Goal: Task Accomplishment & Management: Manage account settings

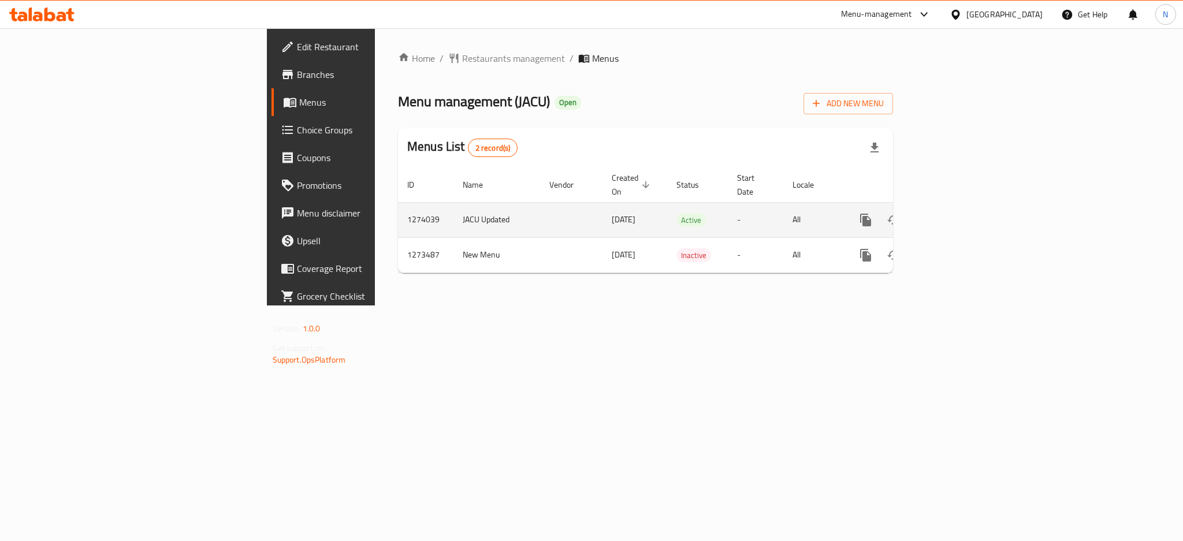
click at [956, 213] on icon "enhanced table" at bounding box center [949, 220] width 14 height 14
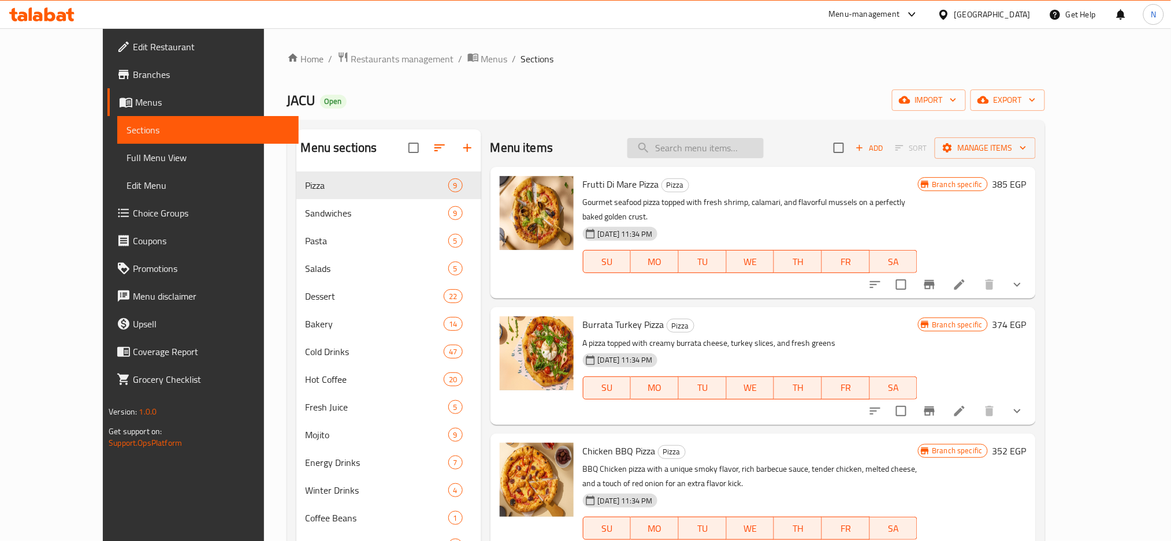
click at [707, 148] on input "search" at bounding box center [695, 148] width 136 height 20
click at [707, 148] on input "ر" at bounding box center [695, 148] width 136 height 20
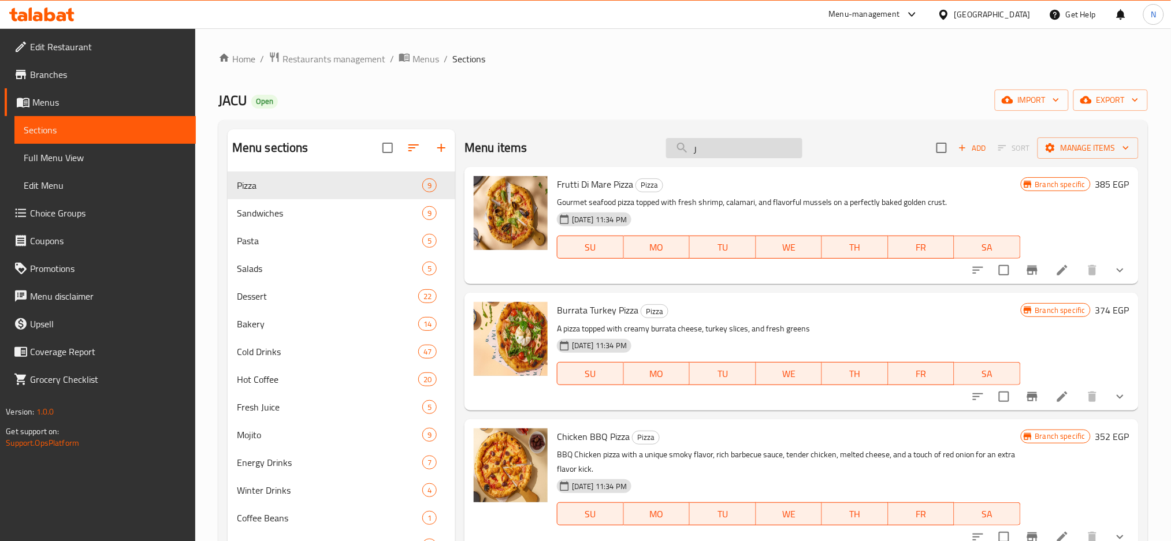
click at [707, 148] on input "ر" at bounding box center [734, 148] width 136 height 20
paste input "Lemon Mint Juice"
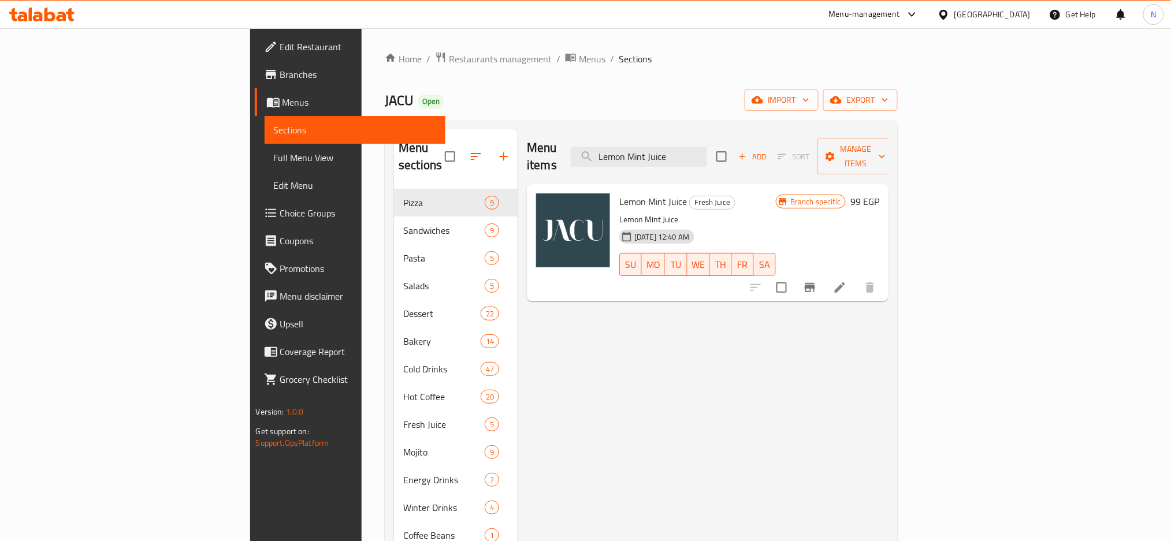
type input "Lemon Mint Juice"
click at [845, 282] on icon at bounding box center [839, 287] width 10 height 10
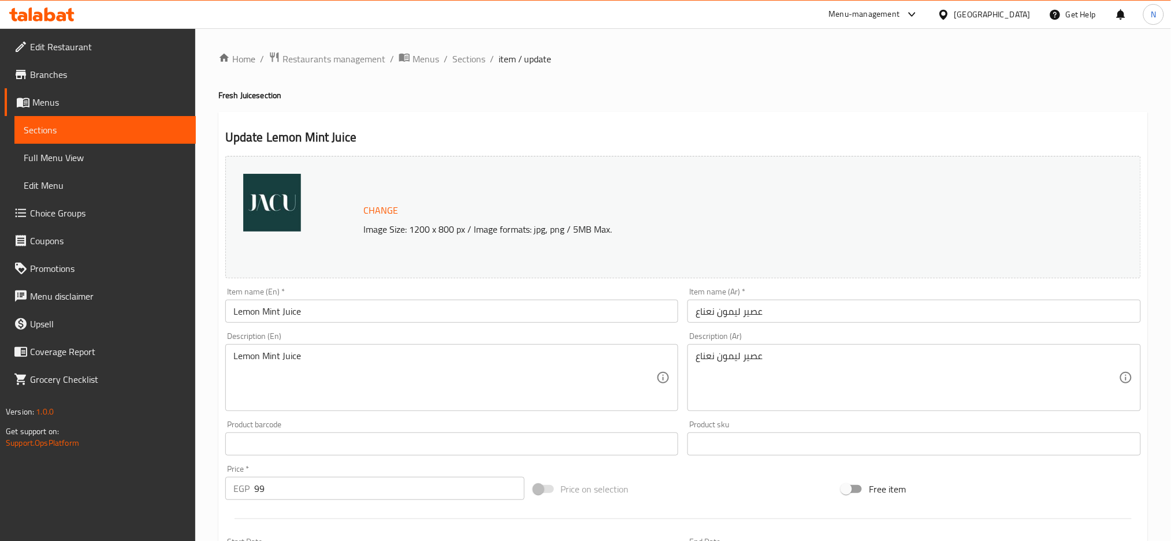
click at [491, 363] on textarea "Lemon Mint Juice" at bounding box center [444, 378] width 423 height 55
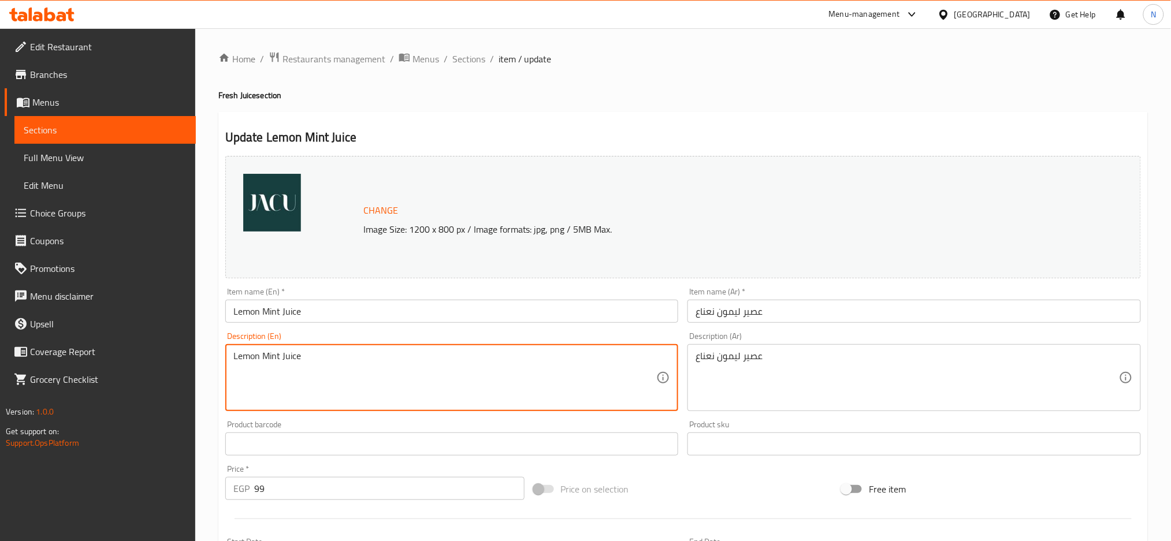
click at [491, 363] on textarea "Lemon Mint Juice" at bounding box center [444, 378] width 423 height 55
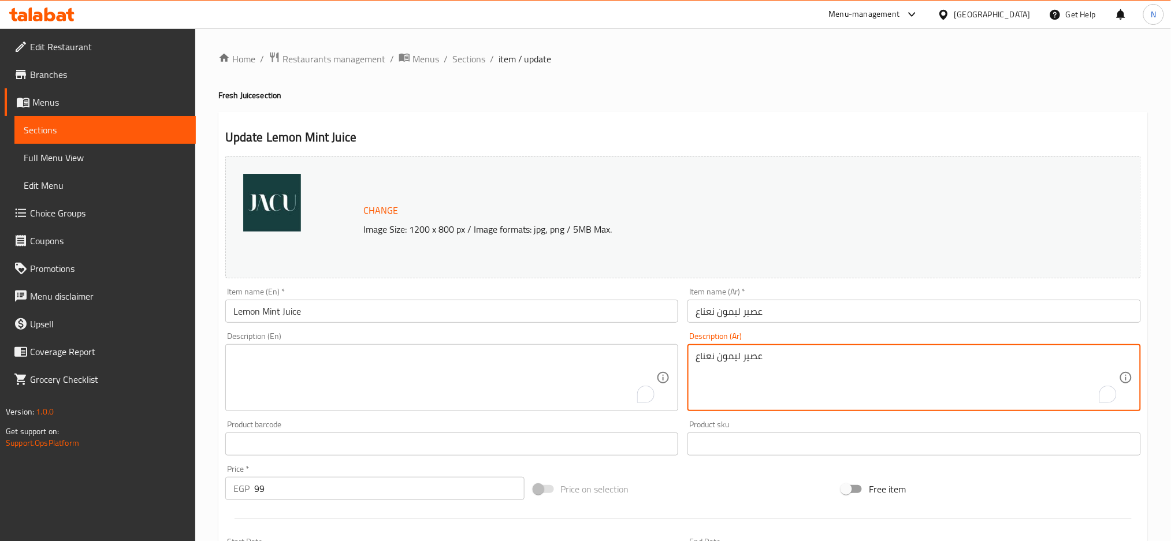
click at [793, 381] on textarea "عصير ليمون نعناع" at bounding box center [906, 378] width 423 height 55
click at [793, 381] on textarea "To enrich screen reader interactions, please activate Accessibility in Grammarl…" at bounding box center [906, 378] width 423 height 55
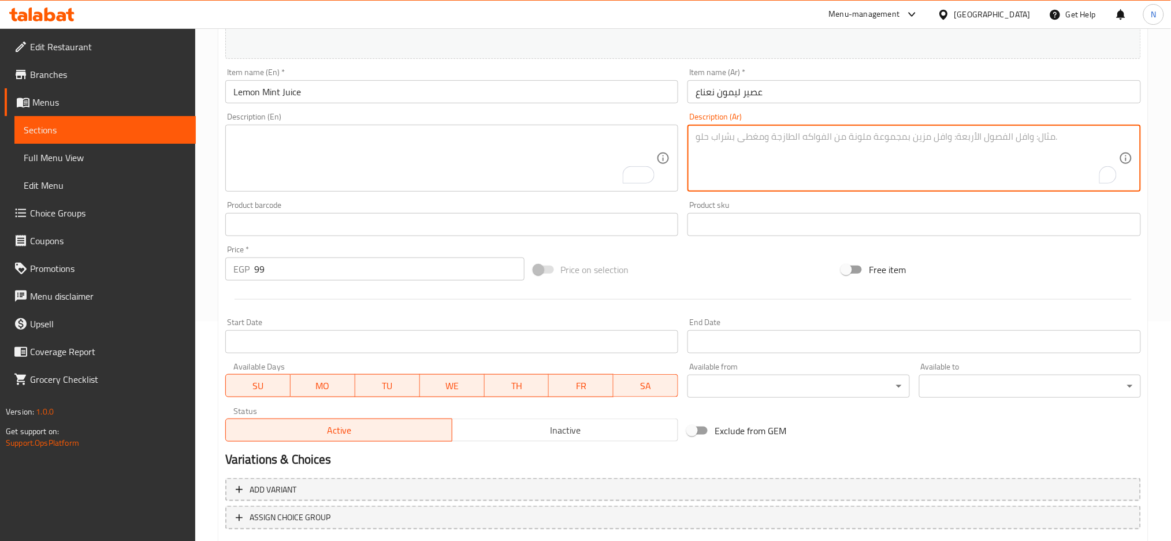
scroll to position [290, 0]
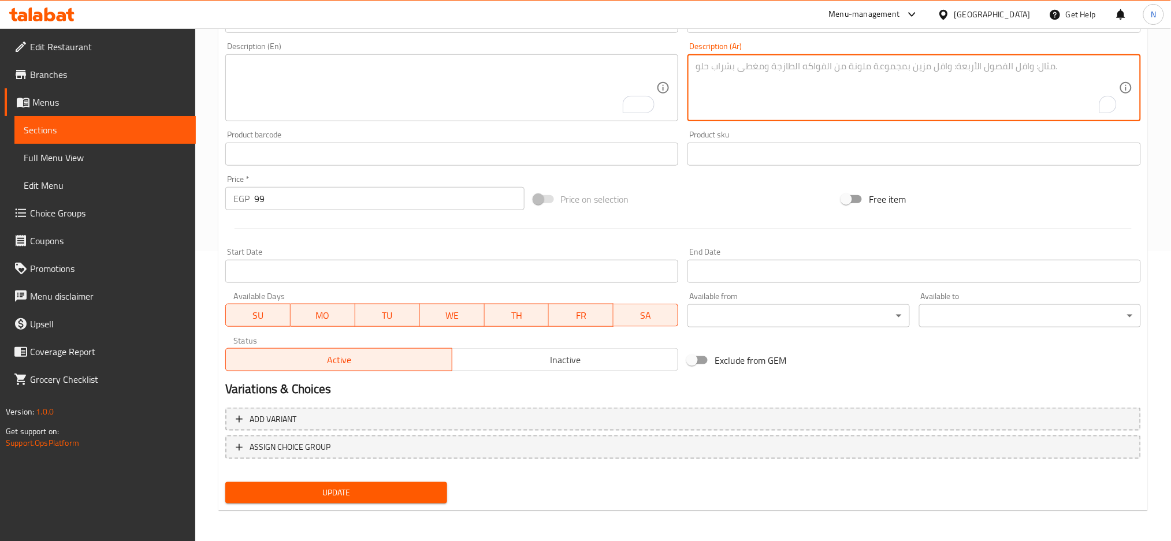
click at [325, 494] on span "Update" at bounding box center [335, 493] width 203 height 14
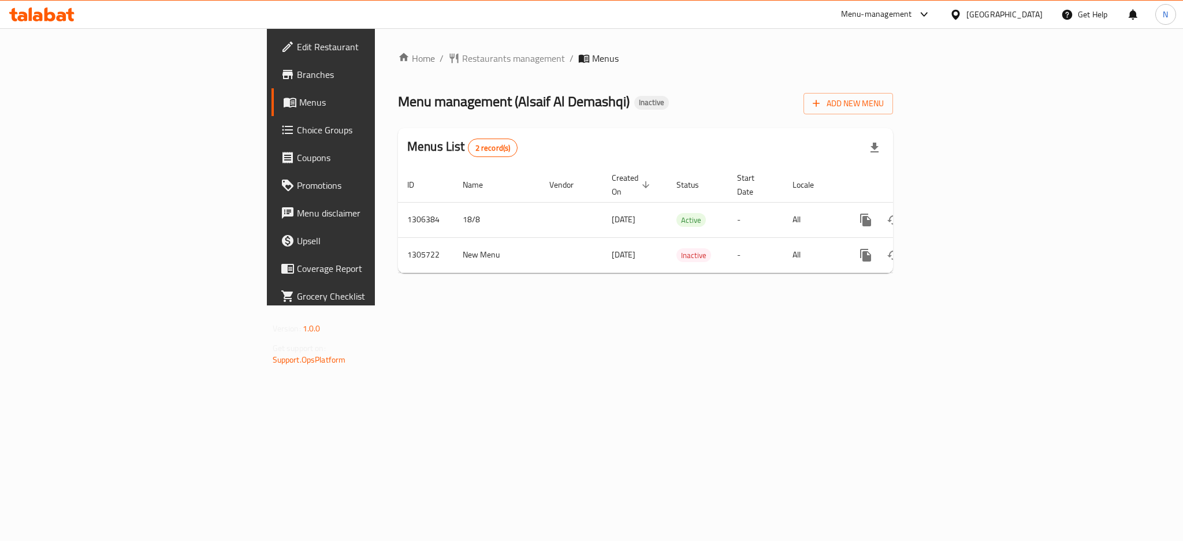
click at [297, 123] on span "Choice Groups" at bounding box center [376, 130] width 158 height 14
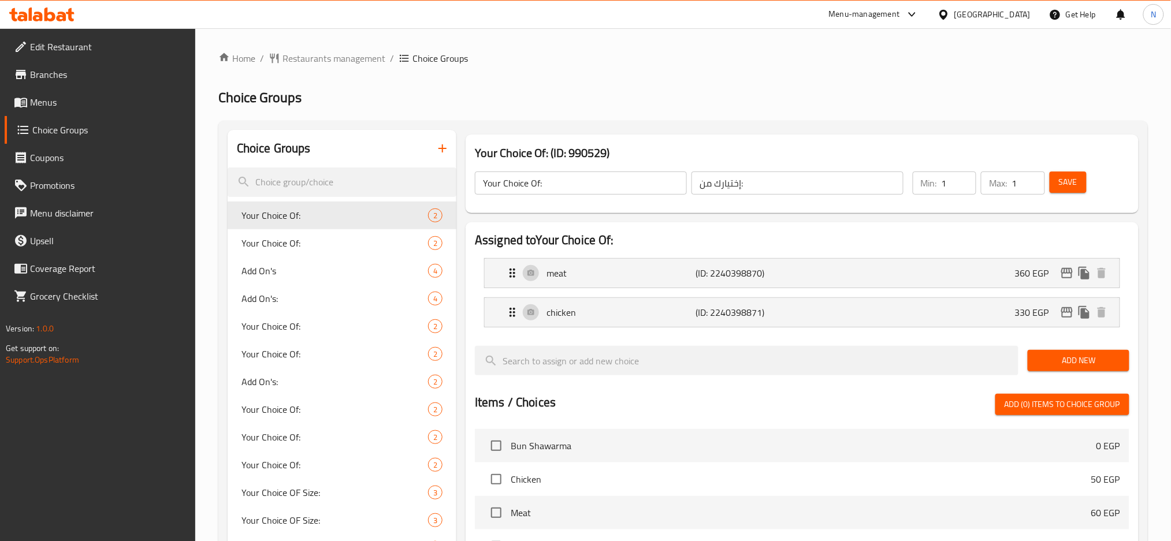
click at [534, 80] on div "Home / Restaurants management / Choice Groups Choice Groups Choice Groups Your …" at bounding box center [682, 549] width 929 height 996
click at [547, 80] on div "Home / Restaurants management / Choice Groups Choice Groups Choice Groups Your …" at bounding box center [682, 549] width 929 height 996
click at [317, 226] on div "Your Choice Of: 2" at bounding box center [342, 216] width 229 height 28
click at [316, 240] on span "Your Choice Of:" at bounding box center [317, 243] width 152 height 14
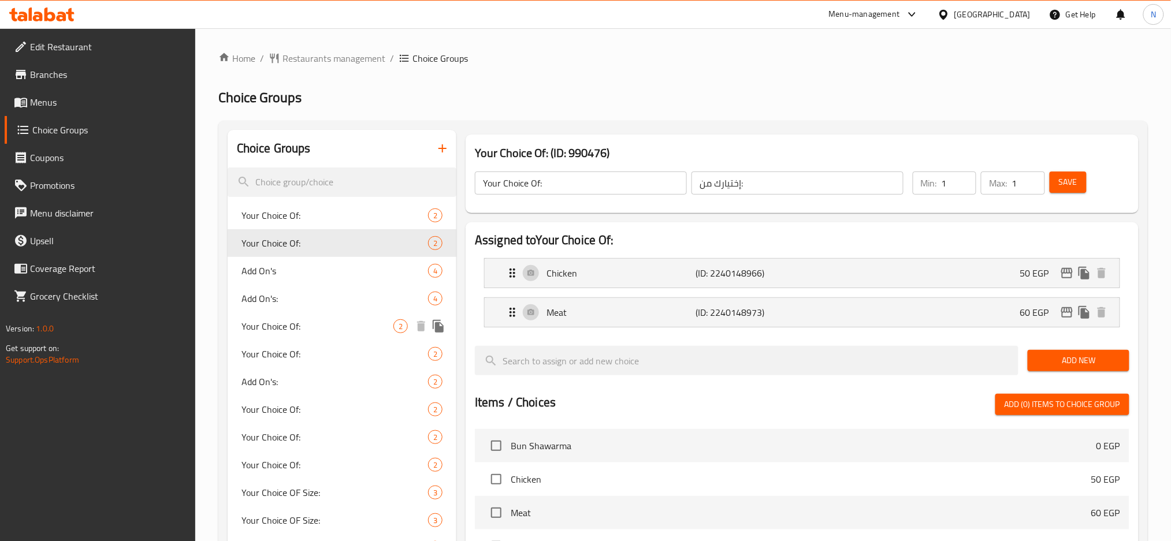
click at [315, 330] on span "Your Choice Of:" at bounding box center [317, 326] width 152 height 14
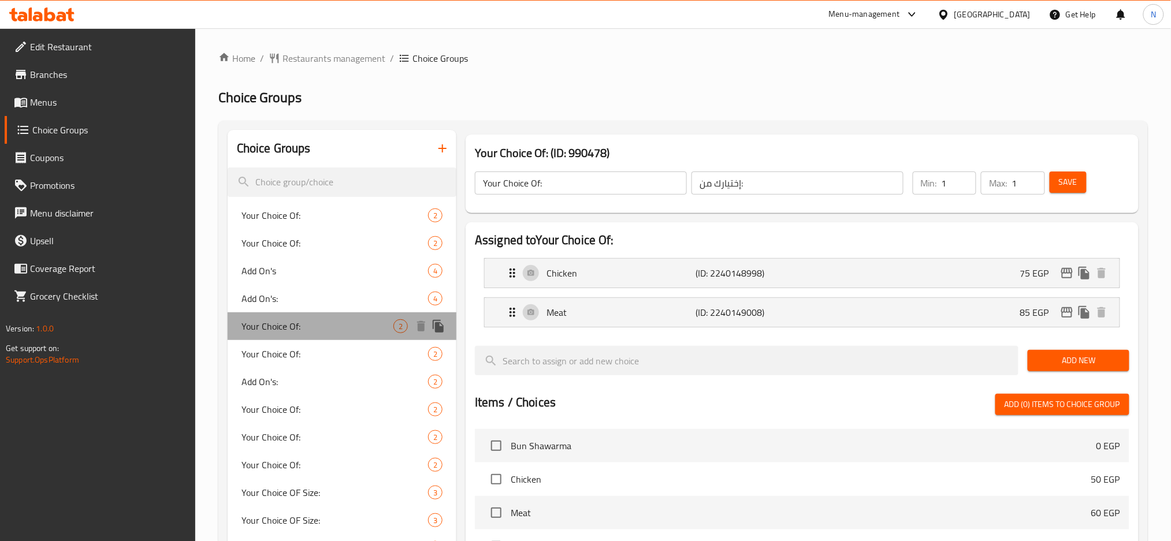
click at [329, 338] on div "Your Choice Of: 2" at bounding box center [342, 326] width 229 height 28
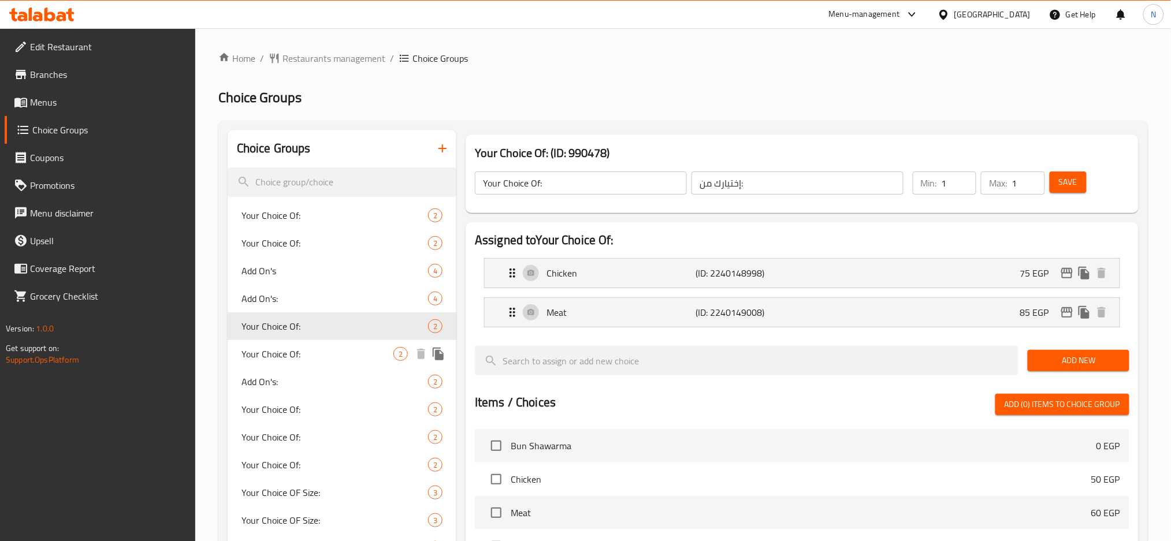
click at [324, 355] on span "Your Choice Of:" at bounding box center [317, 354] width 152 height 14
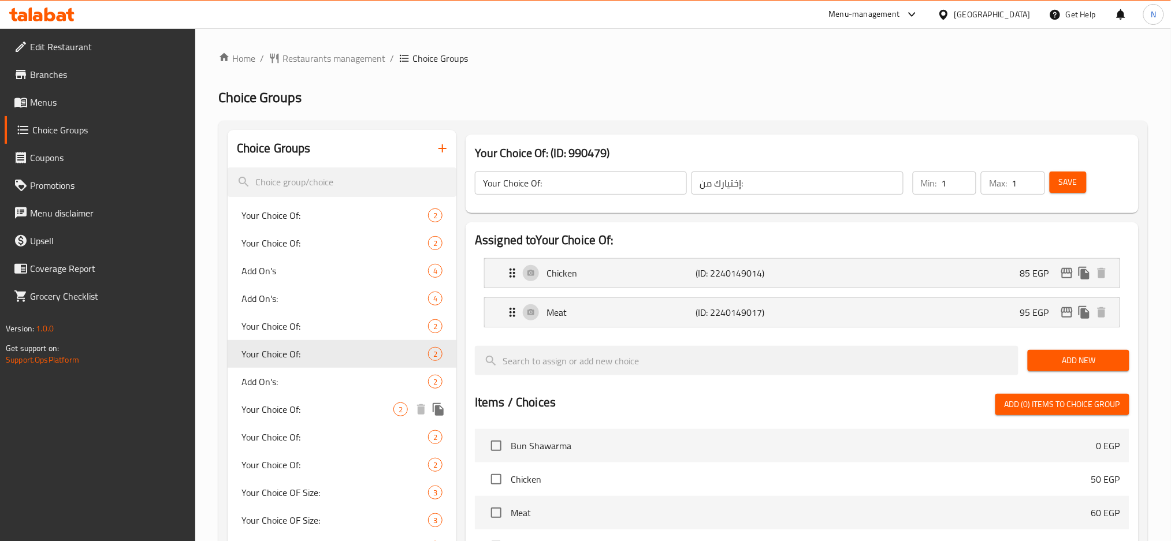
click at [316, 404] on span "Your Choice Of:" at bounding box center [317, 410] width 152 height 14
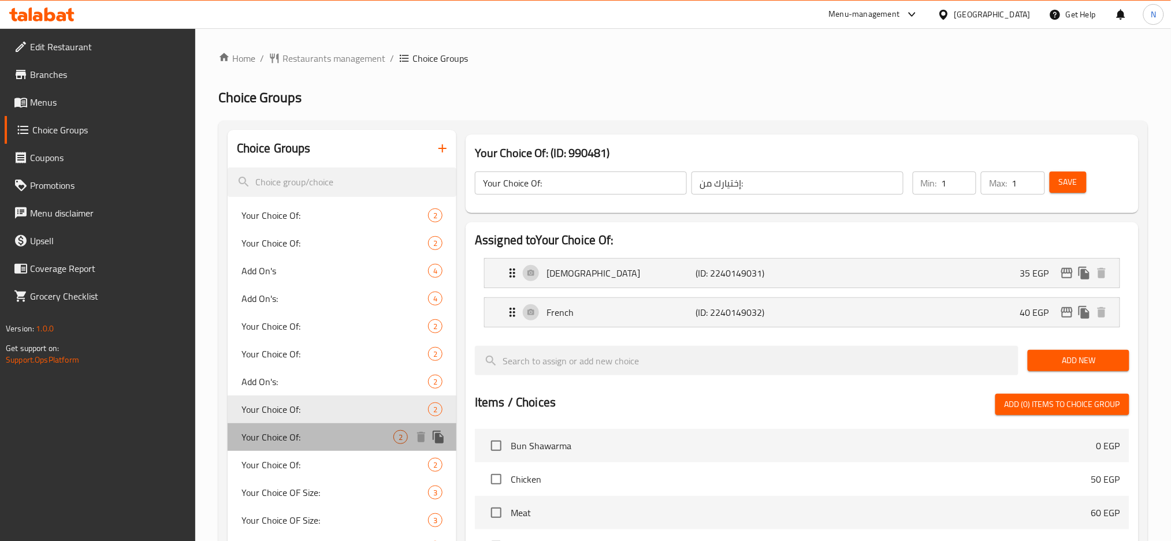
click at [363, 438] on span "Your Choice Of:" at bounding box center [317, 437] width 152 height 14
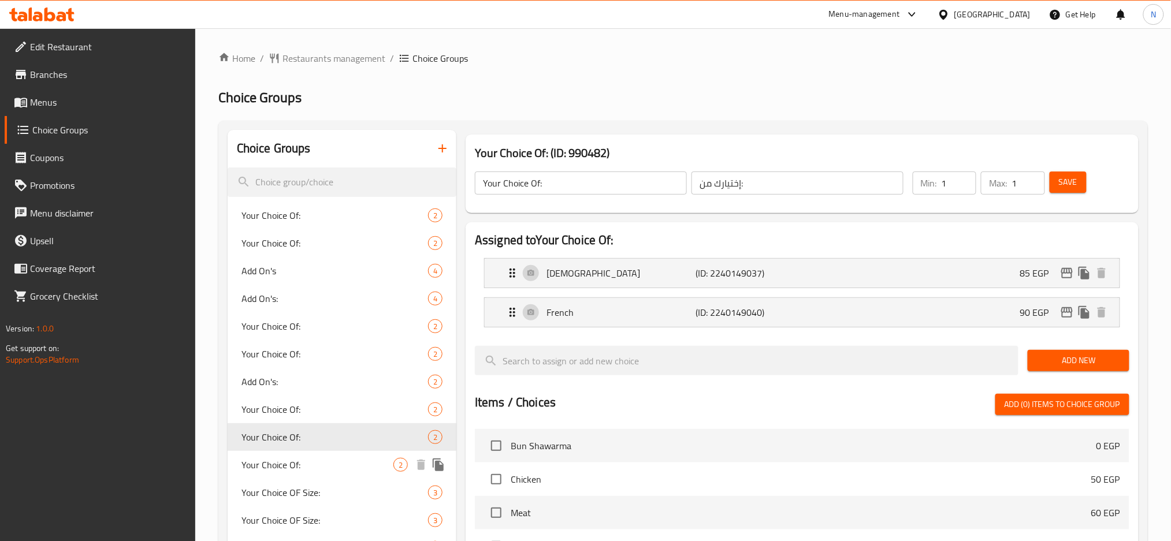
click at [334, 468] on span "Your Choice Of:" at bounding box center [317, 465] width 152 height 14
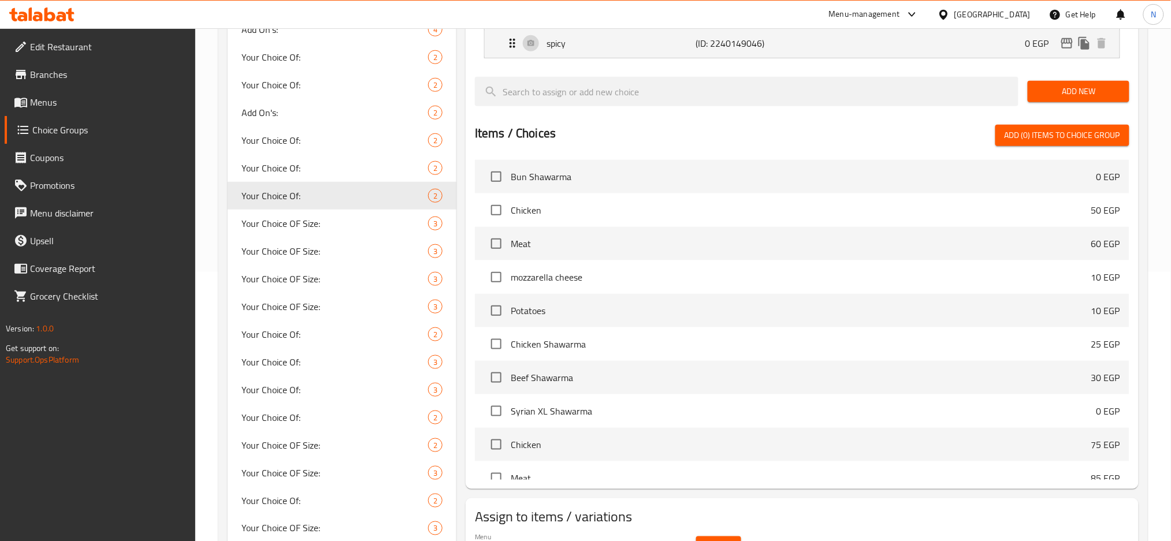
scroll to position [308, 0]
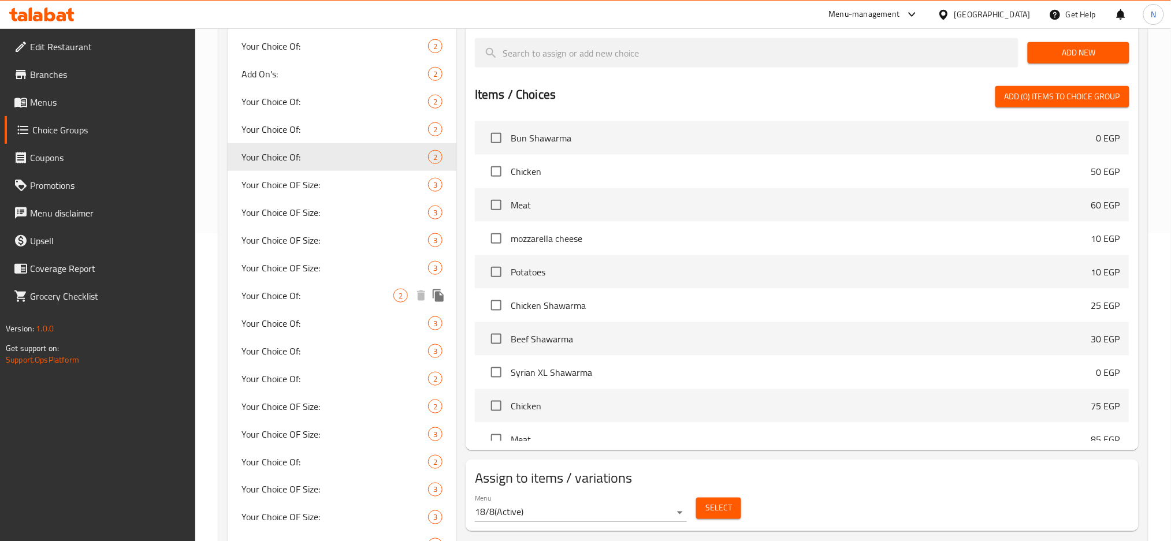
click at [299, 285] on div "Your Choice Of: 2" at bounding box center [342, 296] width 229 height 28
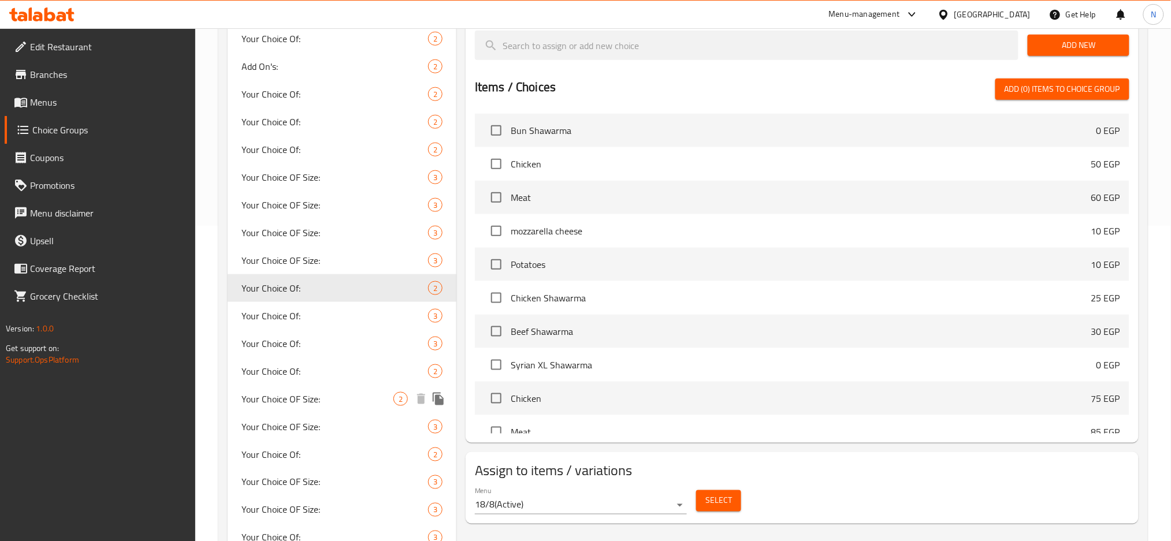
scroll to position [462, 0]
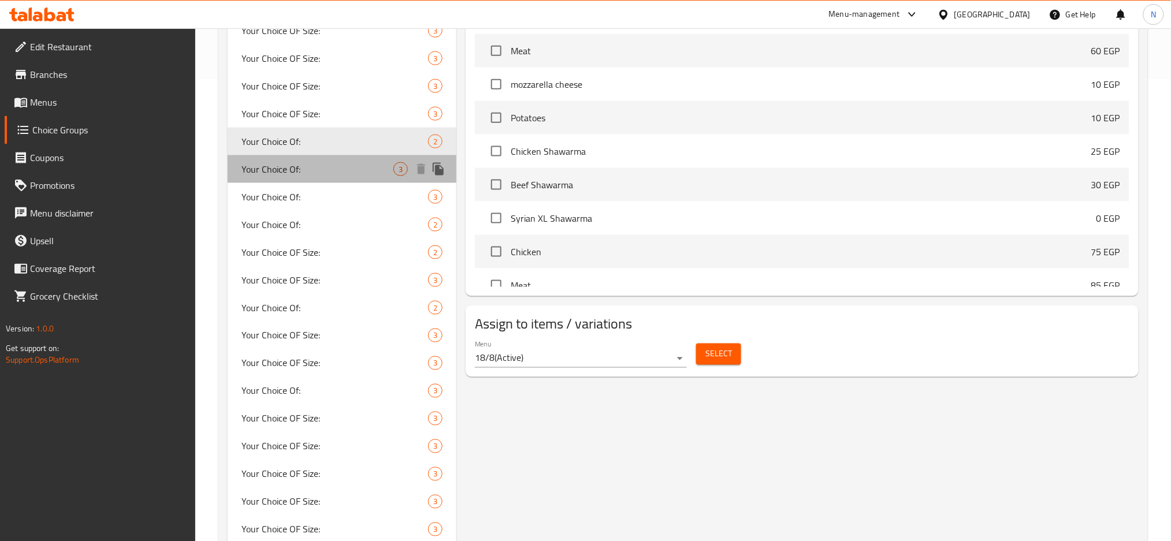
click at [331, 174] on span "Your Choice Of:" at bounding box center [317, 169] width 152 height 14
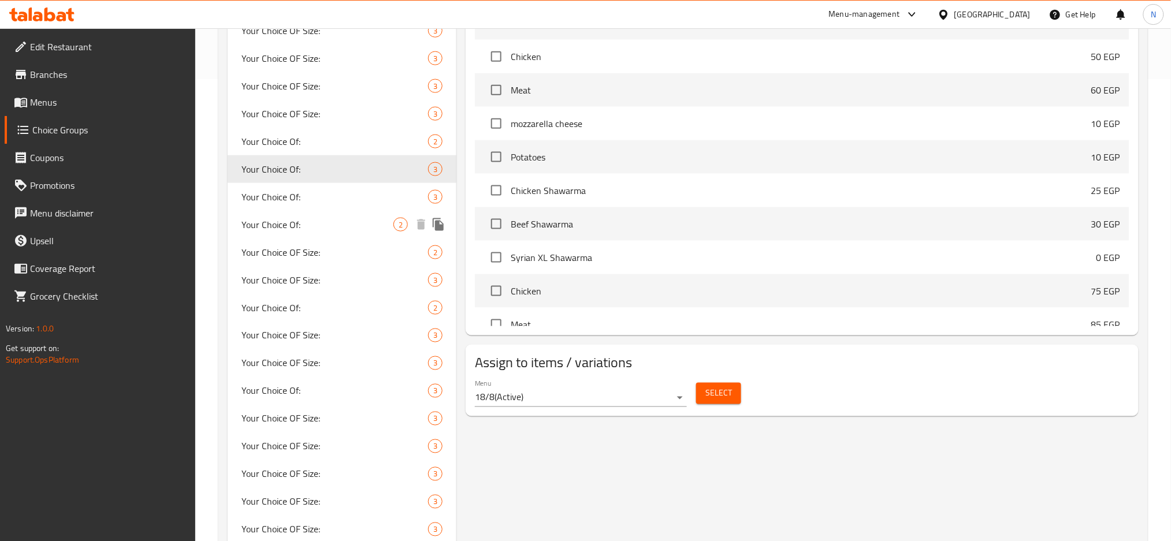
click at [305, 225] on span "Your Choice Of:" at bounding box center [317, 225] width 152 height 14
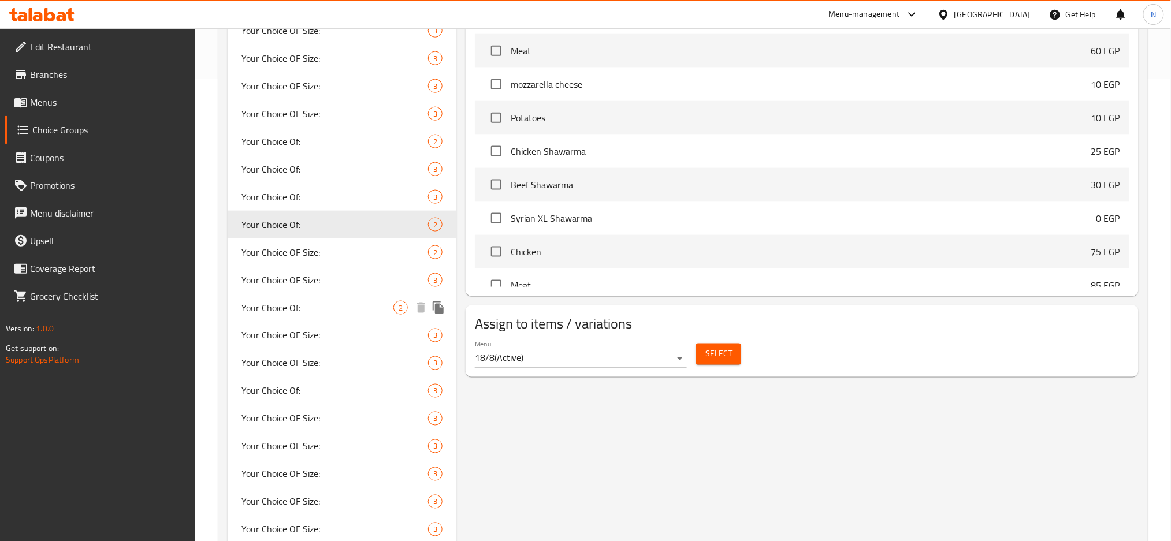
click at [307, 305] on span "Your Choice Of:" at bounding box center [317, 308] width 152 height 14
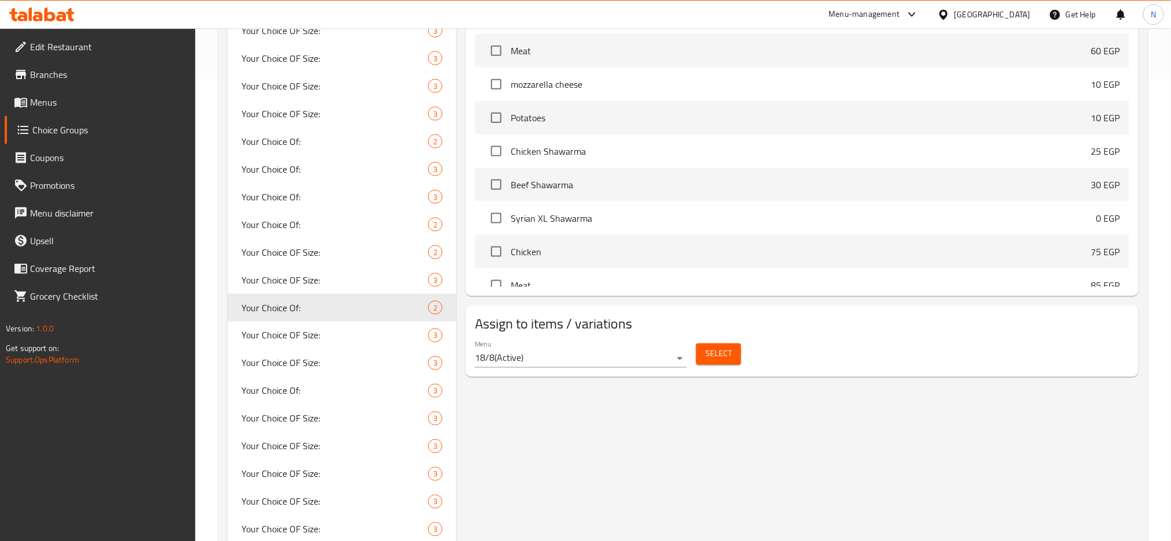
scroll to position [0, 0]
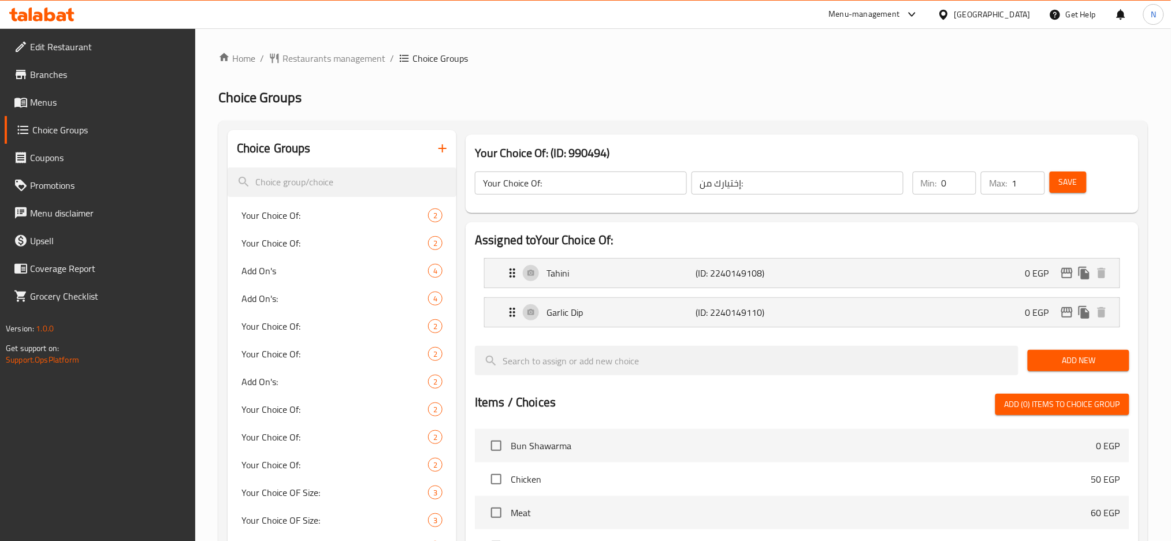
type input "0"
click at [962, 185] on input "0" at bounding box center [958, 183] width 35 height 23
click at [1075, 187] on span "Save" at bounding box center [1068, 182] width 18 height 14
click at [325, 53] on span "Restaurants management" at bounding box center [333, 58] width 103 height 14
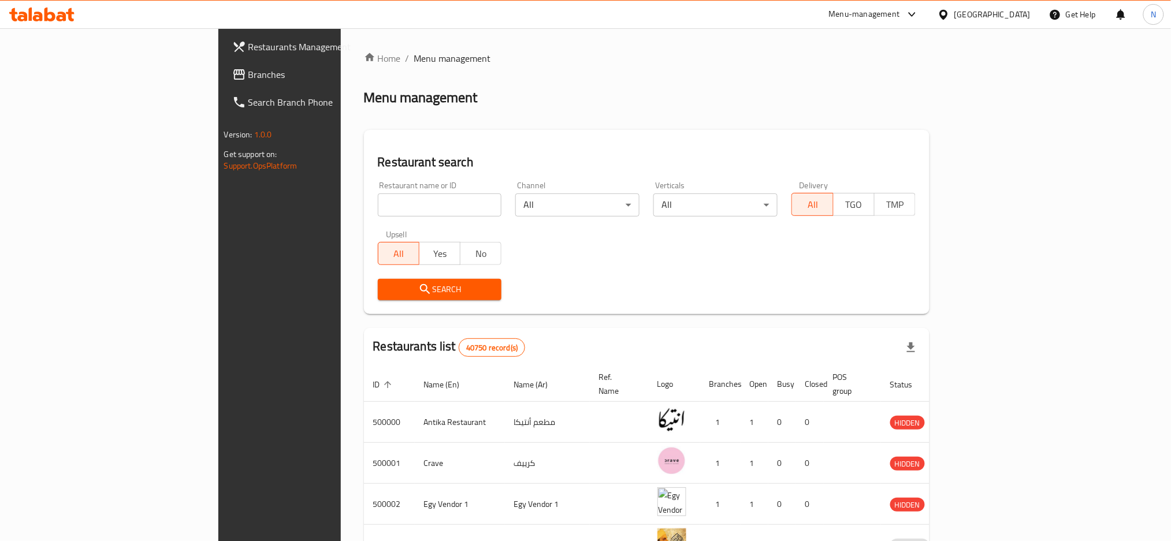
click at [223, 64] on link "Branches" at bounding box center [318, 75] width 191 height 28
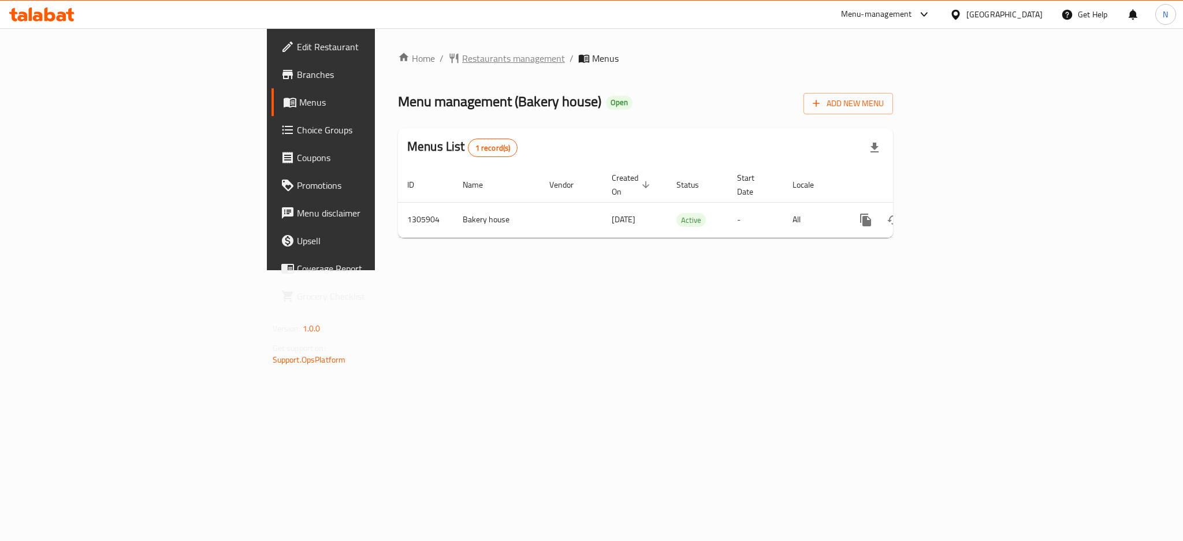
click at [462, 55] on span "Restaurants management" at bounding box center [513, 58] width 103 height 14
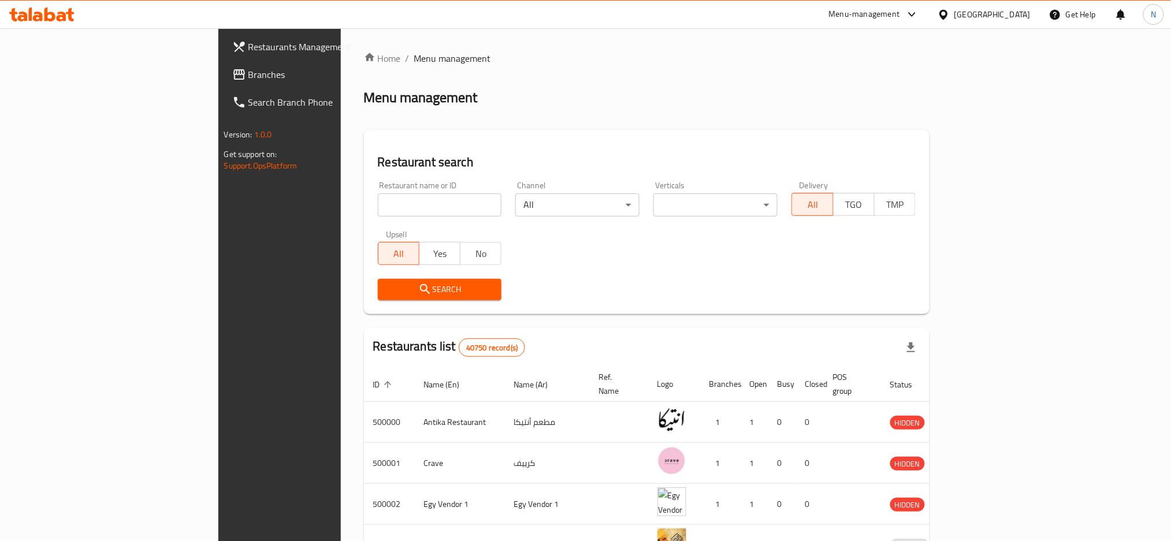
click at [248, 72] on span "Branches" at bounding box center [326, 75] width 156 height 14
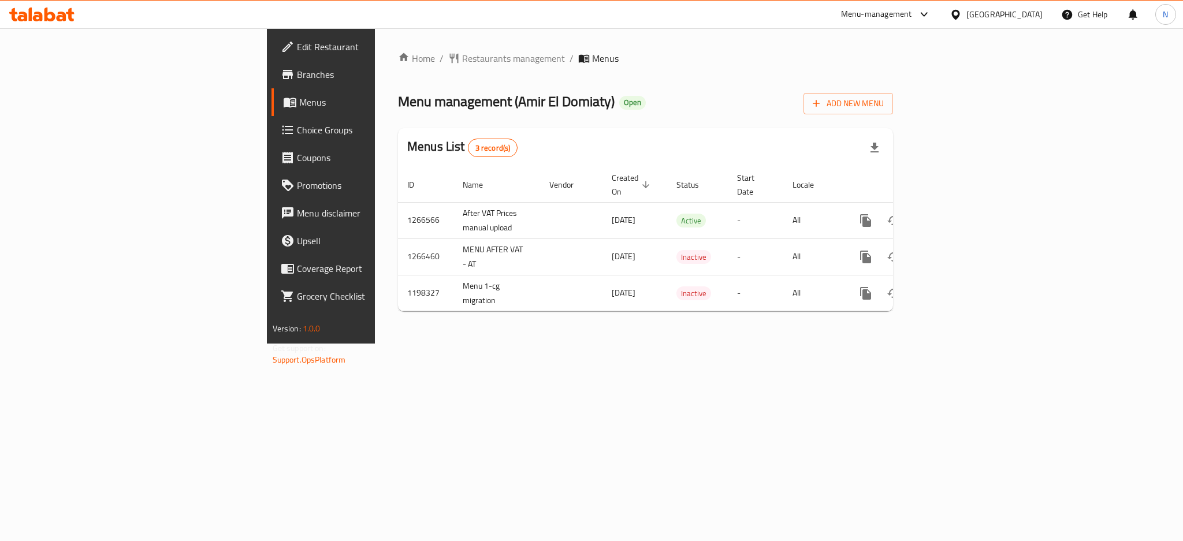
click at [1023, 14] on div "[GEOGRAPHIC_DATA]" at bounding box center [1004, 14] width 76 height 13
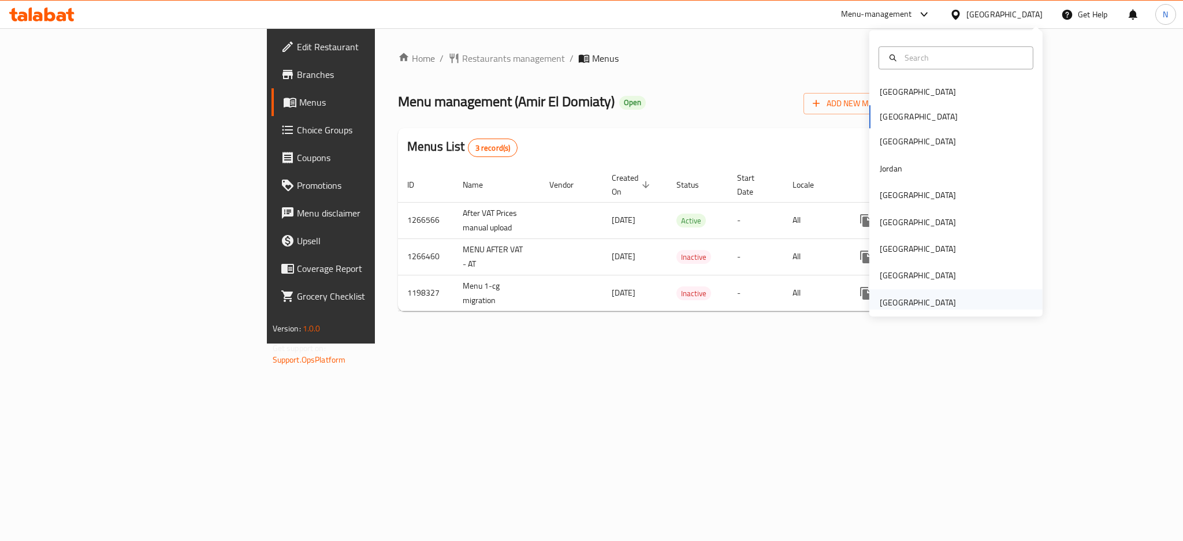
click at [918, 306] on div "United Arab Emirates" at bounding box center [918, 302] width 76 height 13
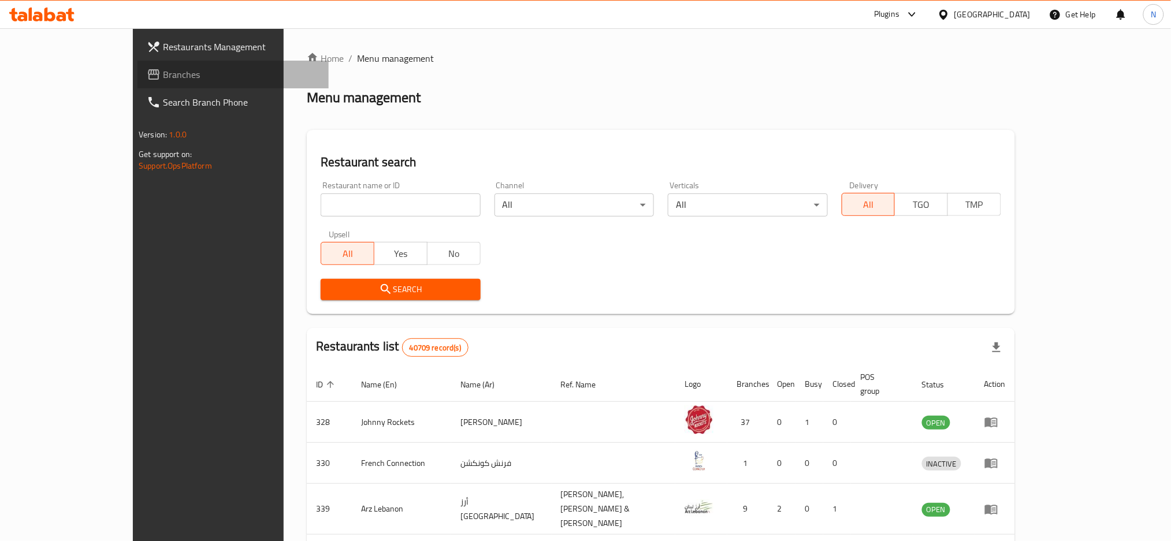
click at [163, 77] on span "Branches" at bounding box center [241, 75] width 156 height 14
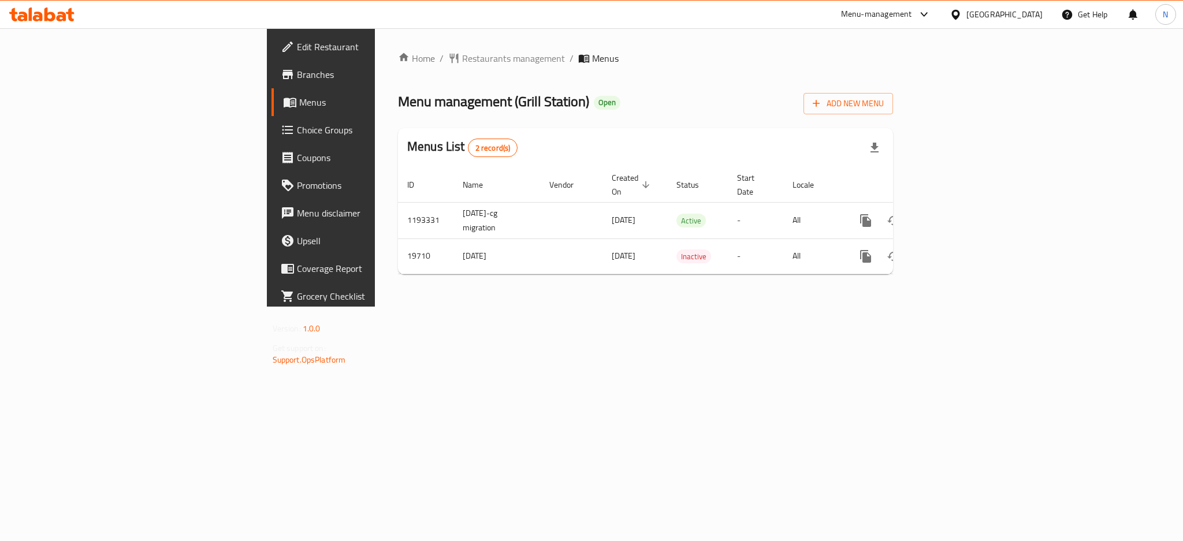
click at [997, 16] on div "[GEOGRAPHIC_DATA]" at bounding box center [1004, 14] width 76 height 13
click at [906, 117] on div "[GEOGRAPHIC_DATA]" at bounding box center [955, 119] width 173 height 27
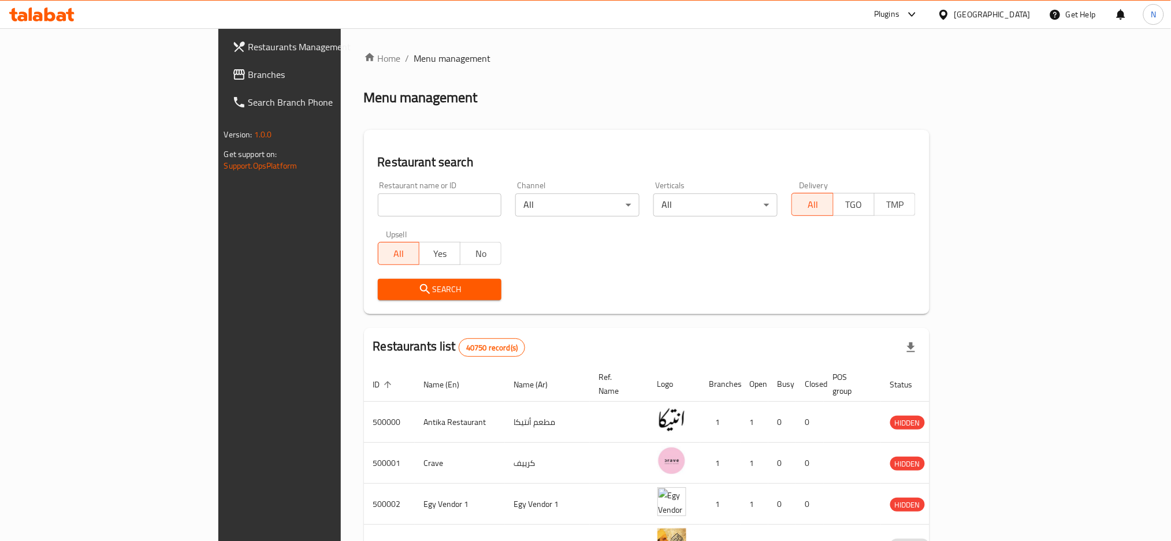
click at [248, 71] on span "Branches" at bounding box center [326, 75] width 156 height 14
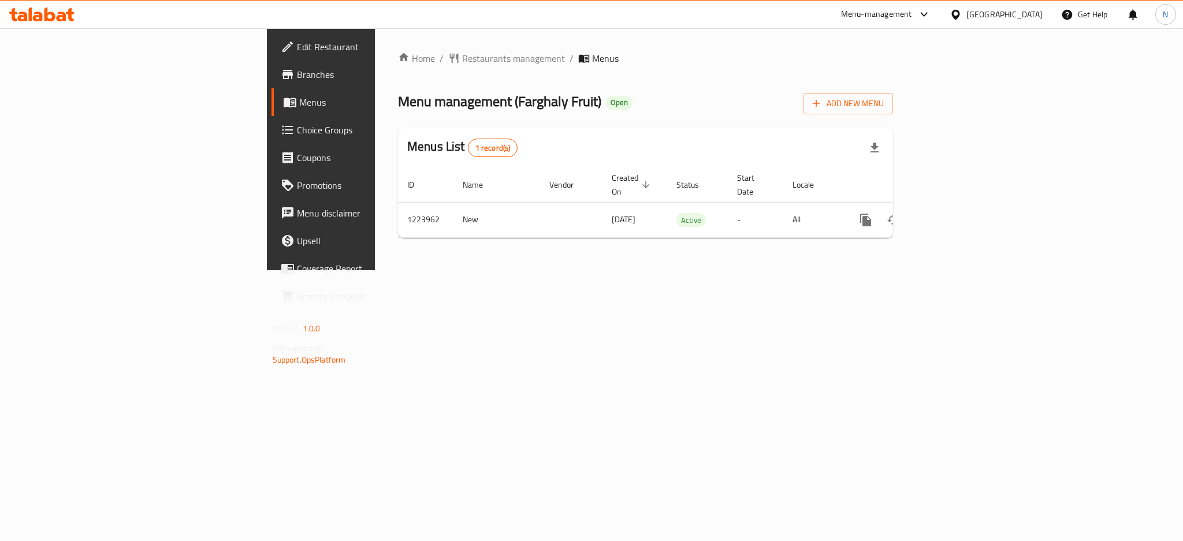
click at [398, 70] on div "Home / Restaurants management / Menus Menu management ( Farghaly Fruit ) Open A…" at bounding box center [645, 149] width 495 height 196
click at [462, 62] on span "Restaurants management" at bounding box center [513, 58] width 103 height 14
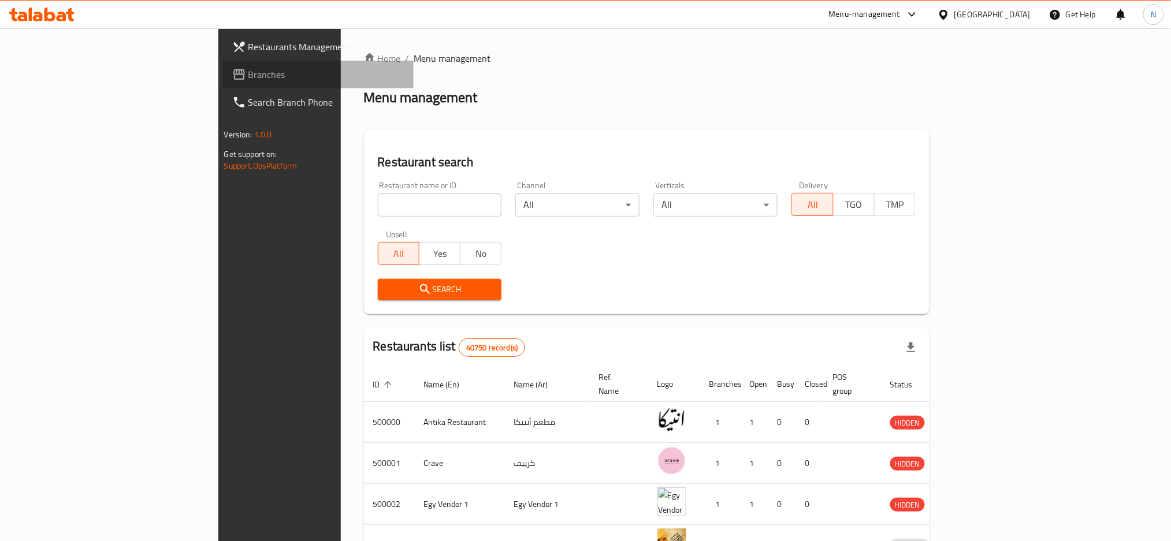
click at [248, 79] on span "Branches" at bounding box center [326, 75] width 156 height 14
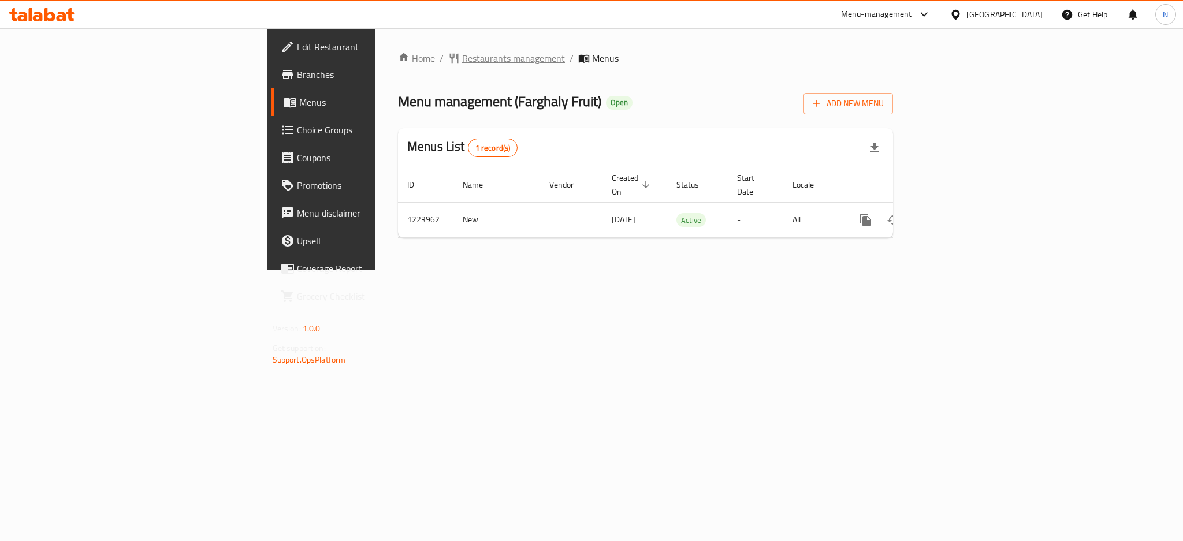
click at [462, 52] on span "Restaurants management" at bounding box center [513, 58] width 103 height 14
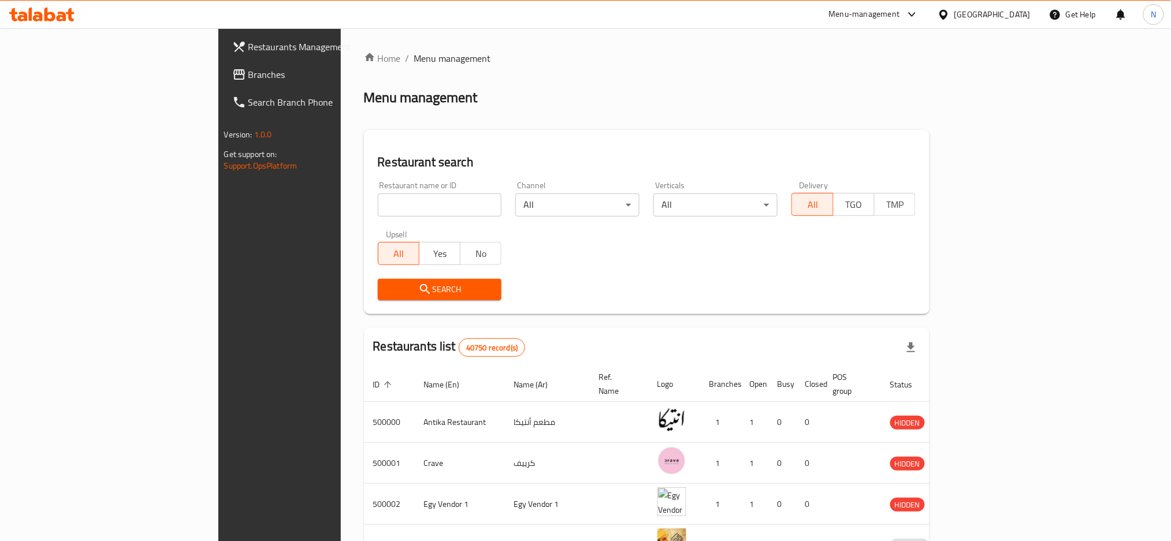
click at [248, 74] on span "Branches" at bounding box center [326, 75] width 156 height 14
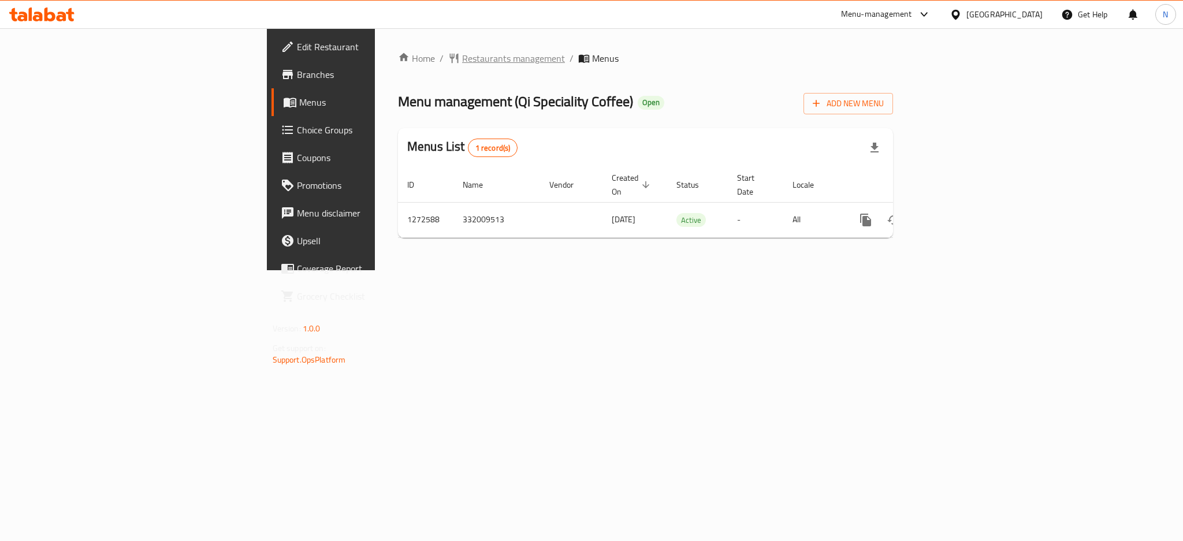
click at [462, 57] on span "Restaurants management" at bounding box center [513, 58] width 103 height 14
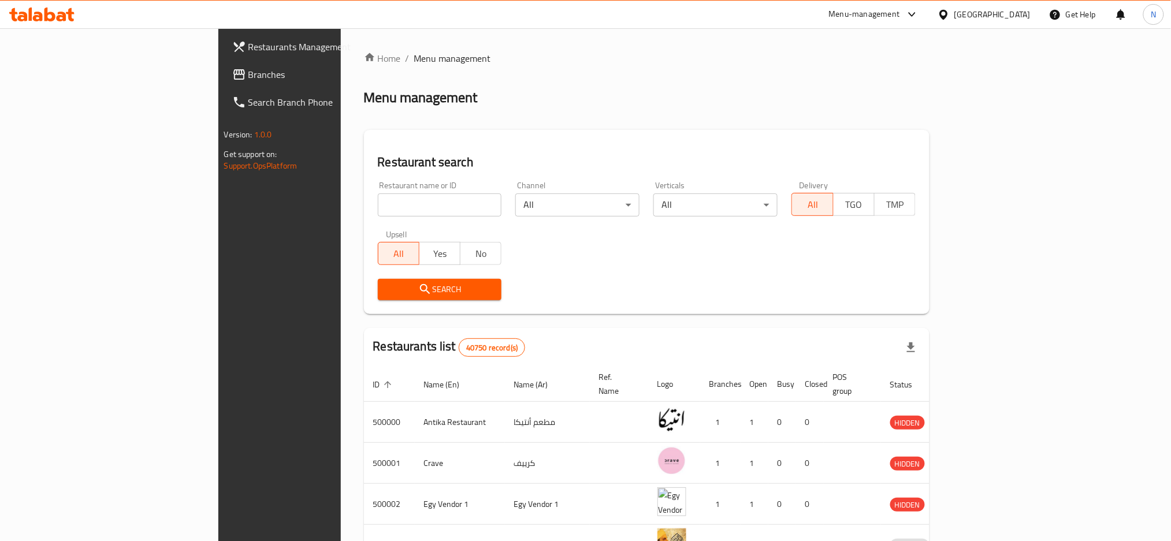
click at [248, 69] on span "Branches" at bounding box center [326, 75] width 156 height 14
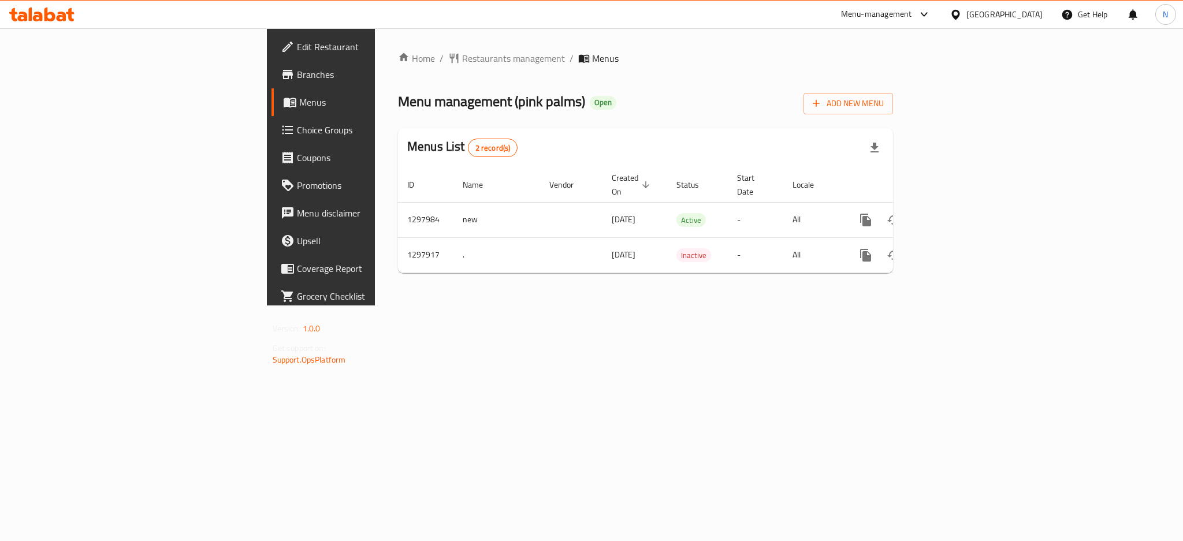
click at [1024, 17] on div "[GEOGRAPHIC_DATA]" at bounding box center [1004, 14] width 76 height 13
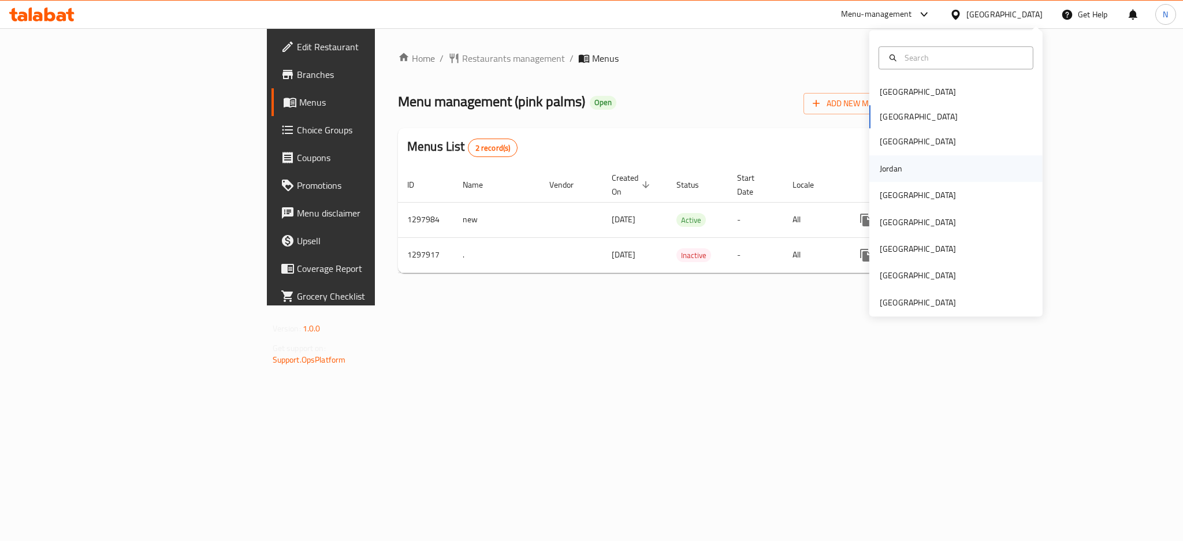
click at [884, 172] on div "Jordan" at bounding box center [891, 168] width 23 height 13
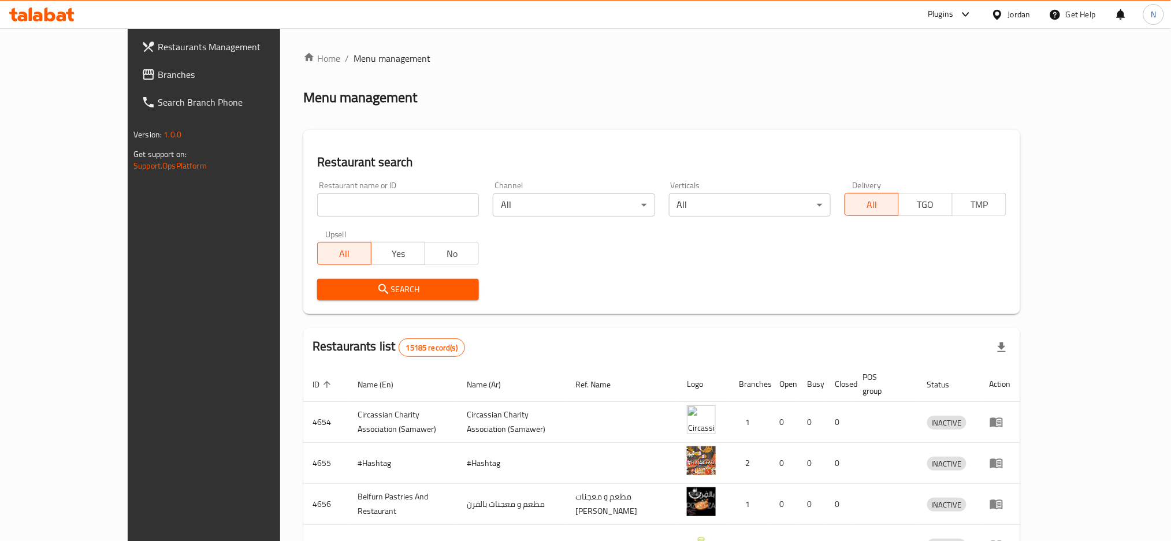
click at [158, 75] on span "Branches" at bounding box center [236, 75] width 156 height 14
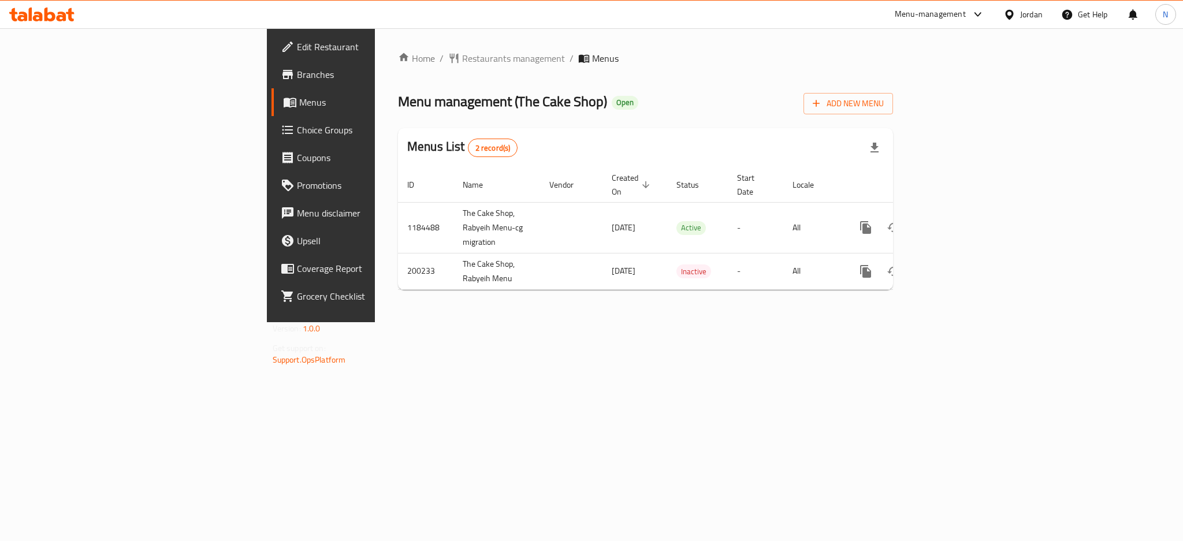
click at [1024, 17] on div "Jordan" at bounding box center [1031, 14] width 23 height 13
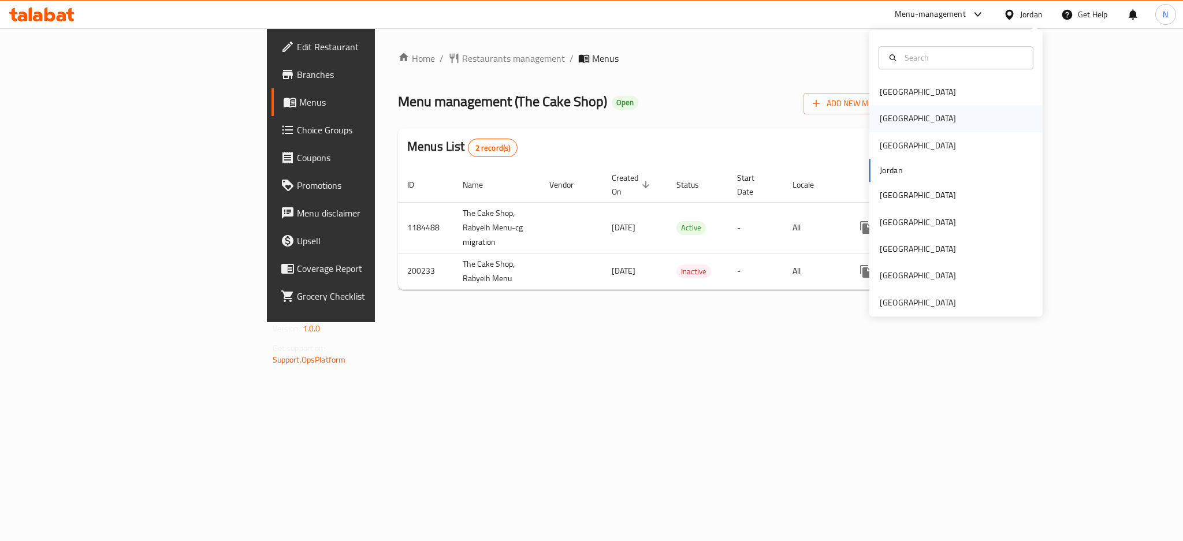
click at [891, 124] on div "Egypt" at bounding box center [917, 119] width 95 height 27
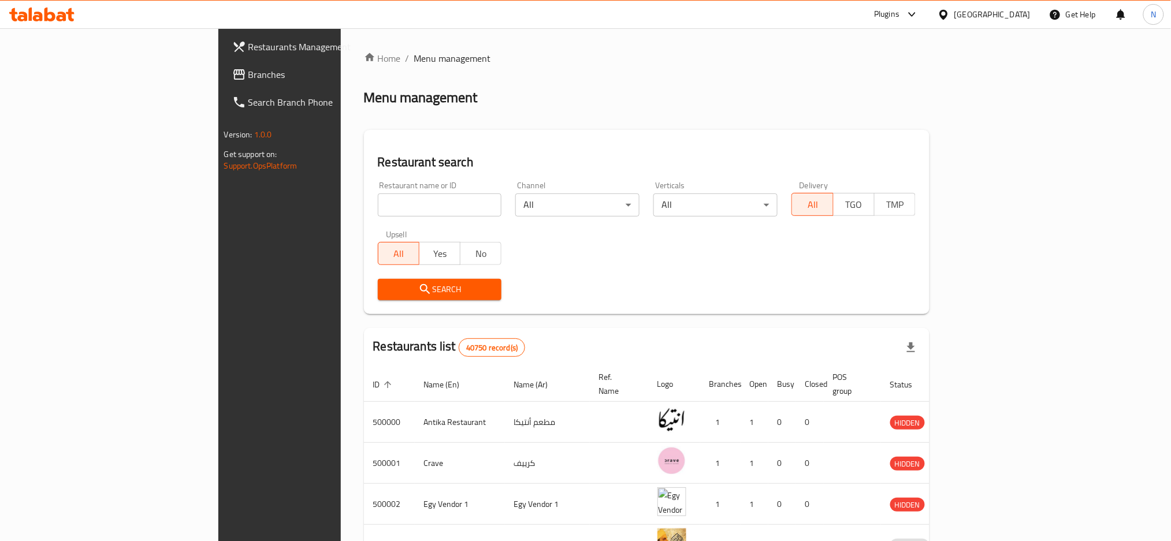
click at [248, 70] on span "Branches" at bounding box center [326, 75] width 156 height 14
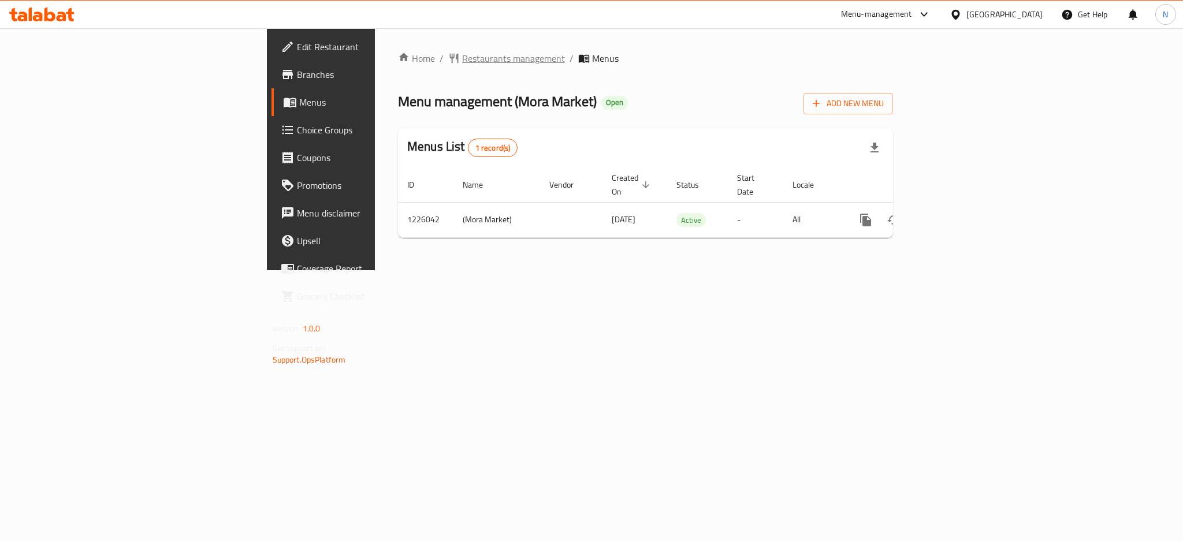
click at [462, 55] on span "Restaurants management" at bounding box center [513, 58] width 103 height 14
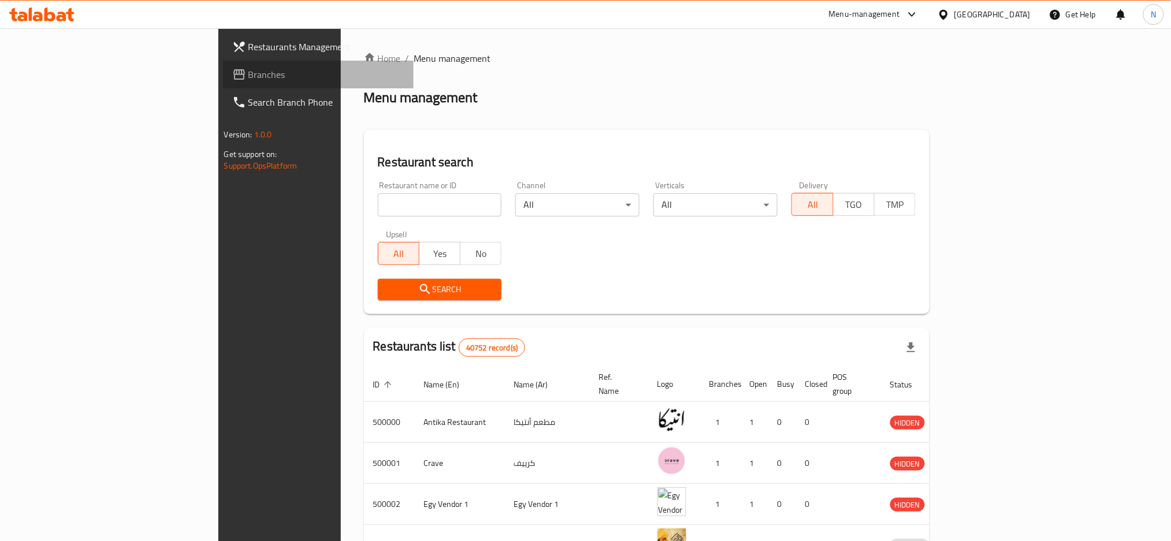
click at [248, 80] on span "Branches" at bounding box center [326, 75] width 156 height 14
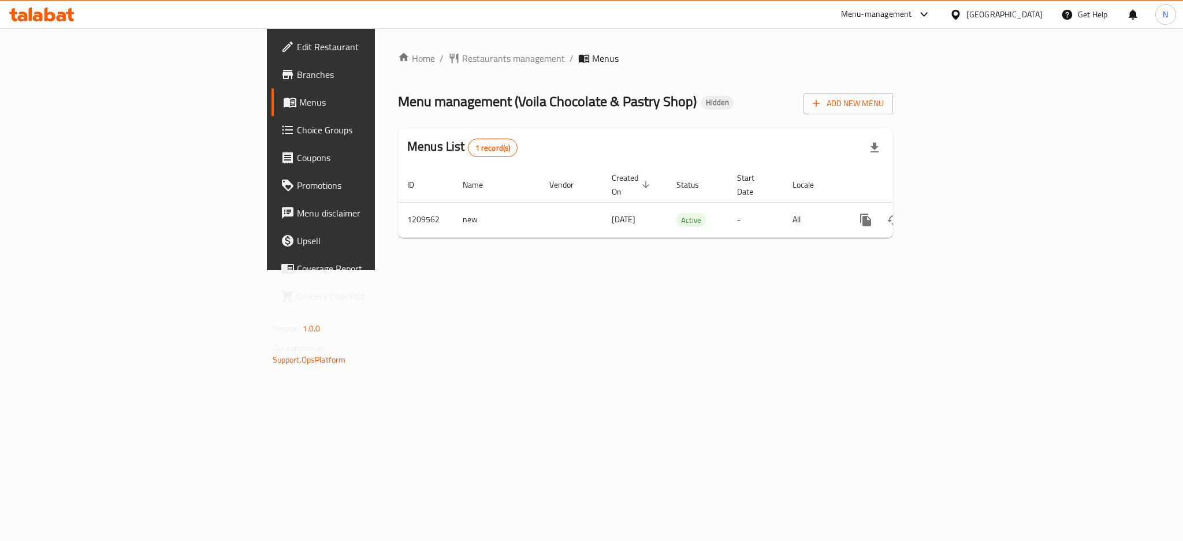
click at [1013, 23] on div "[GEOGRAPHIC_DATA]" at bounding box center [995, 15] width 111 height 28
click at [966, 16] on div at bounding box center [957, 14] width 17 height 13
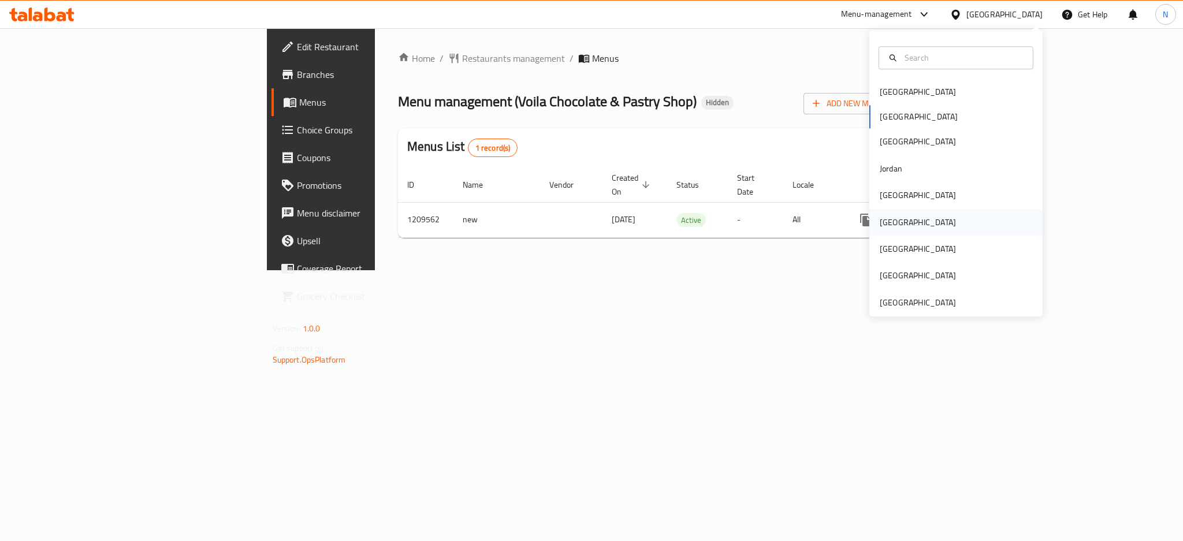
click at [900, 227] on div "[GEOGRAPHIC_DATA]" at bounding box center [955, 222] width 173 height 27
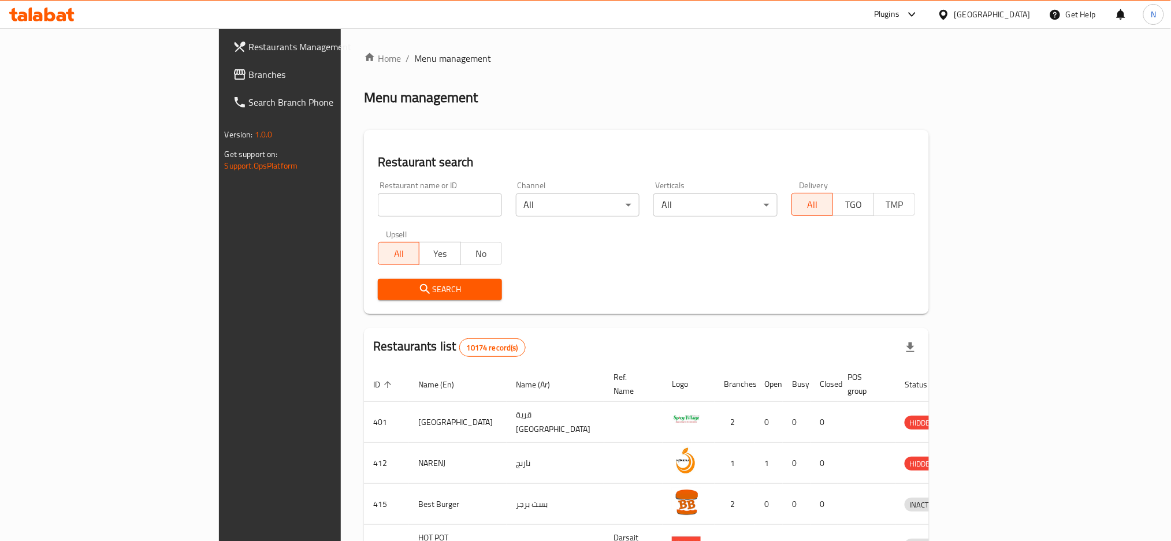
click at [249, 77] on span "Branches" at bounding box center [327, 75] width 156 height 14
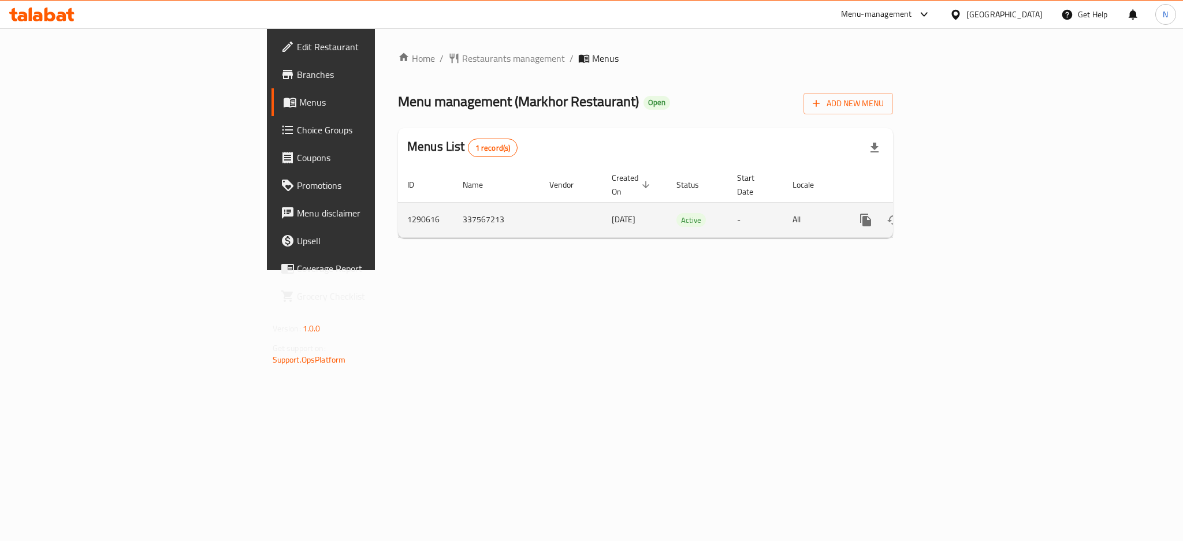
click at [956, 213] on icon "enhanced table" at bounding box center [949, 220] width 14 height 14
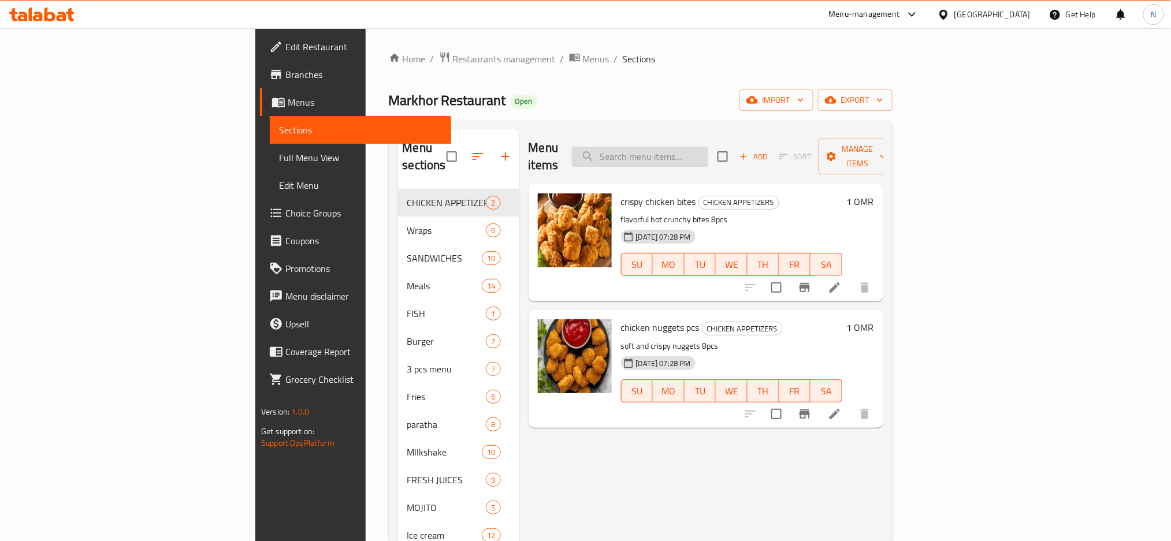
click at [698, 148] on input "search" at bounding box center [640, 157] width 136 height 20
paste input "kinza soft drink"
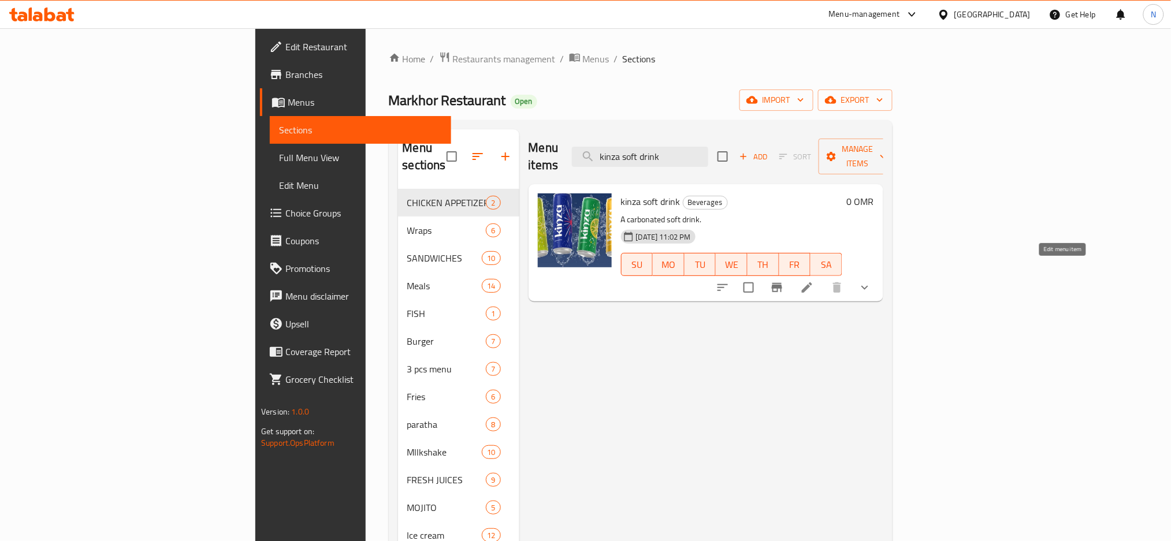
type input "kinza soft drink"
click at [814, 281] on icon at bounding box center [807, 288] width 14 height 14
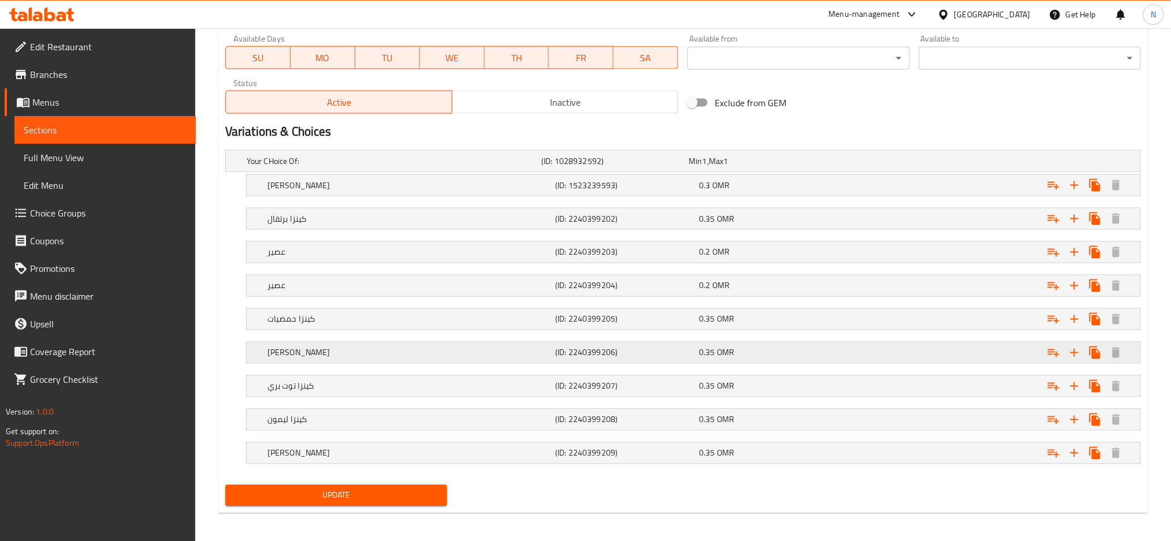
scroll to position [552, 0]
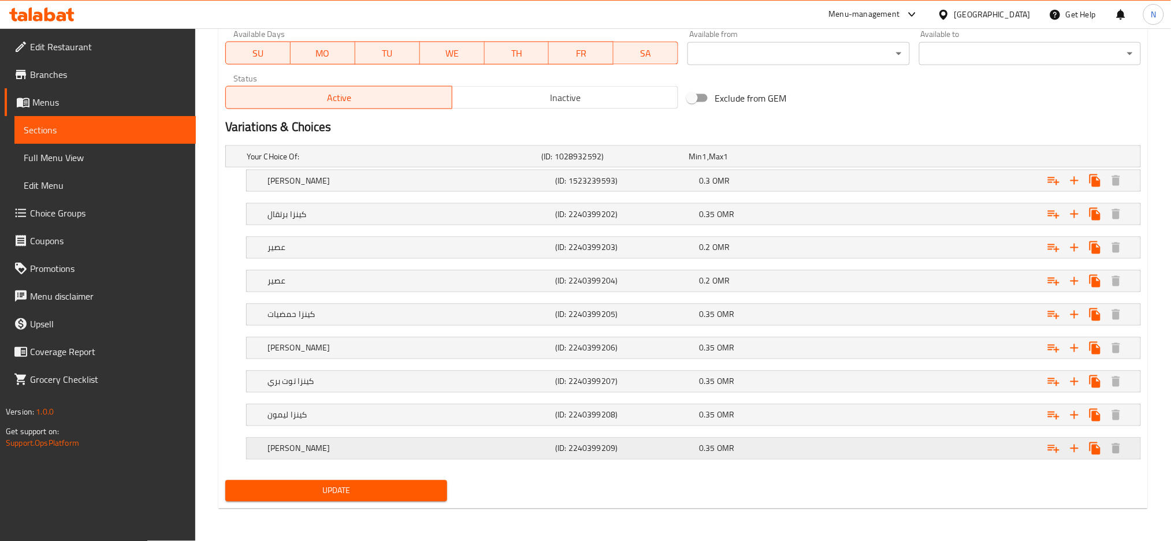
click at [585, 162] on h5 "(ID: 2240399209)" at bounding box center [612, 157] width 143 height 12
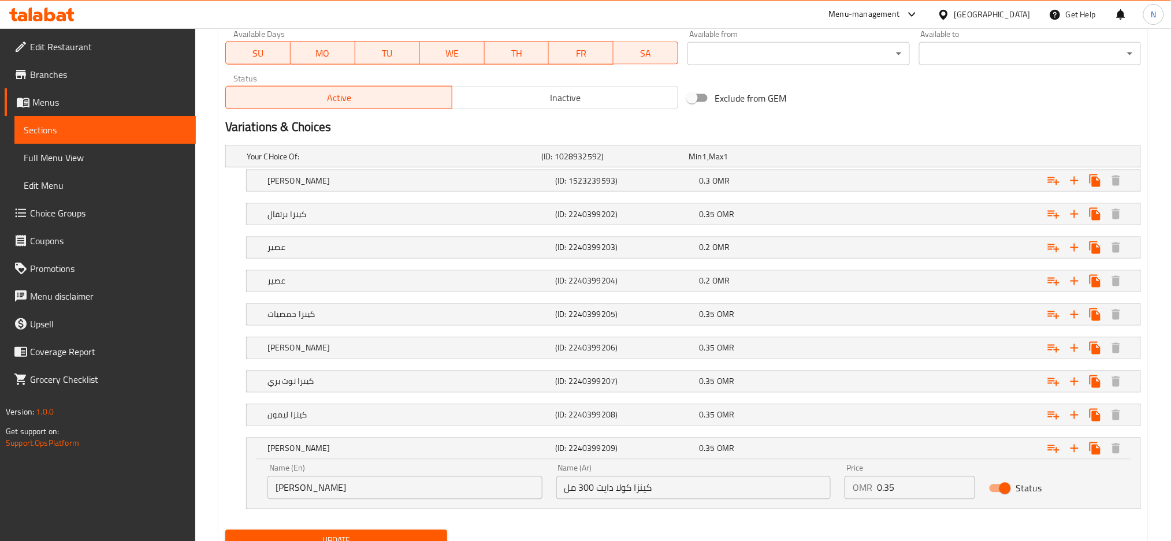
click at [583, 430] on nav at bounding box center [682, 432] width 915 height 9
click at [584, 162] on h5 "(ID: 2240399208)" at bounding box center [612, 157] width 143 height 12
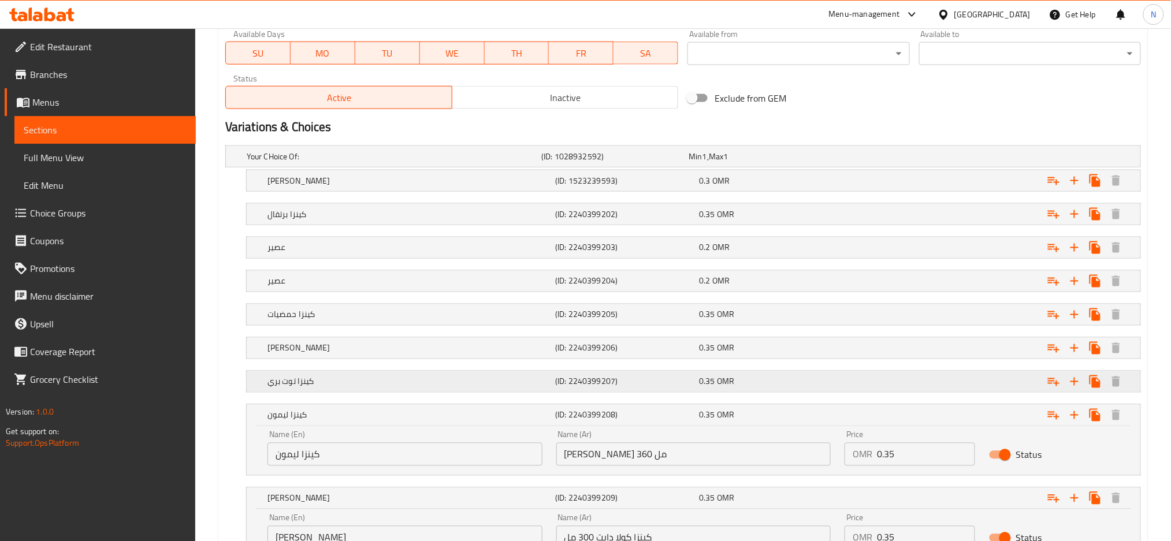
click at [577, 162] on h5 "(ID: 2240399207)" at bounding box center [612, 157] width 143 height 12
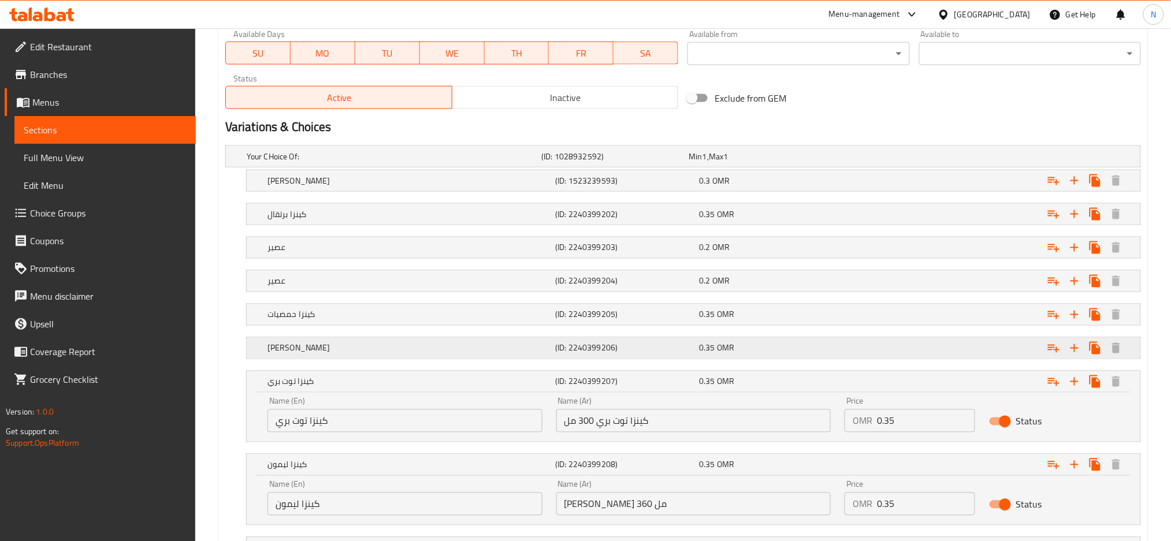
click at [580, 162] on h5 "(ID: 2240399206)" at bounding box center [612, 157] width 143 height 12
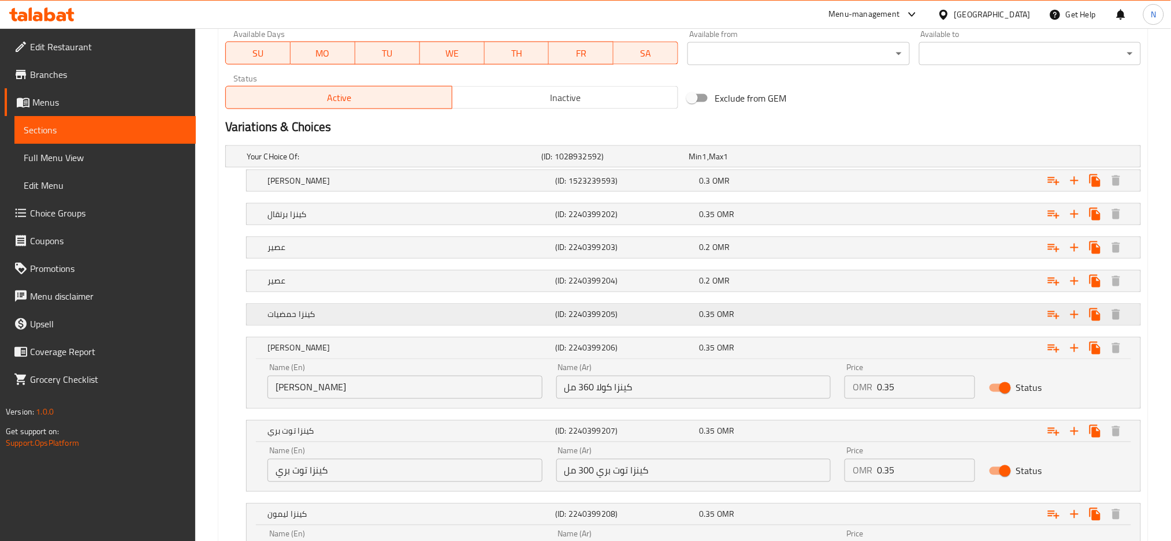
click at [583, 162] on h5 "(ID: 2240399205)" at bounding box center [612, 157] width 143 height 12
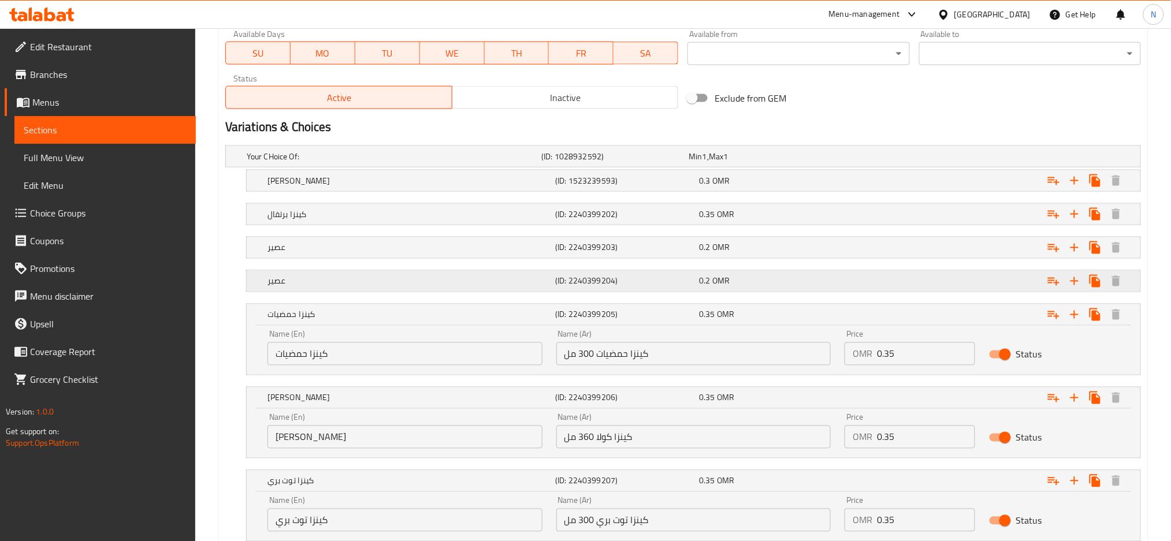
click at [576, 165] on div "(ID: 2240399204)" at bounding box center [612, 156] width 147 height 16
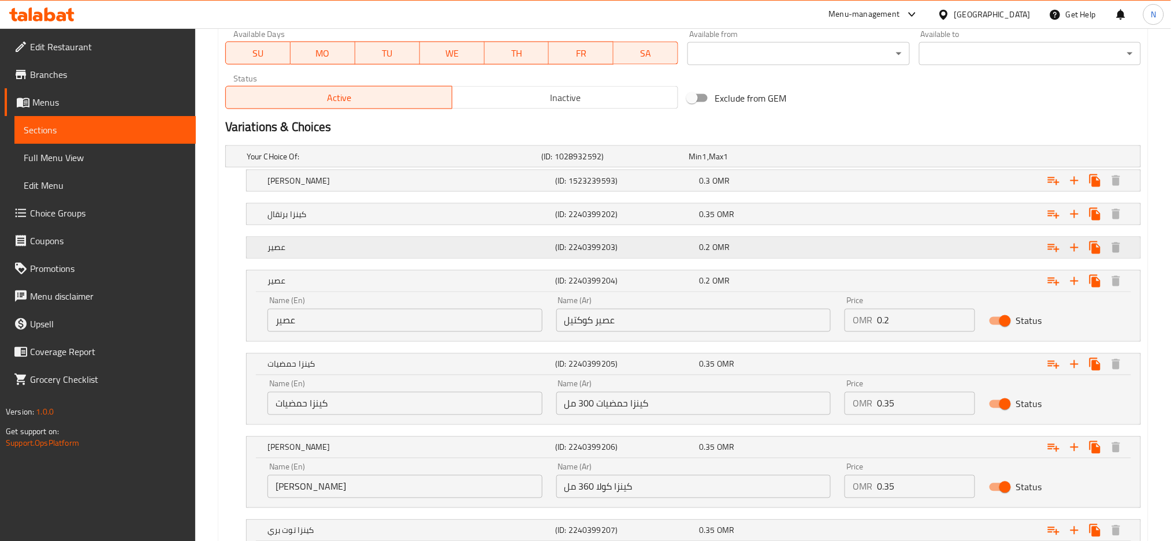
click at [577, 162] on h5 "(ID: 2240399203)" at bounding box center [612, 157] width 143 height 12
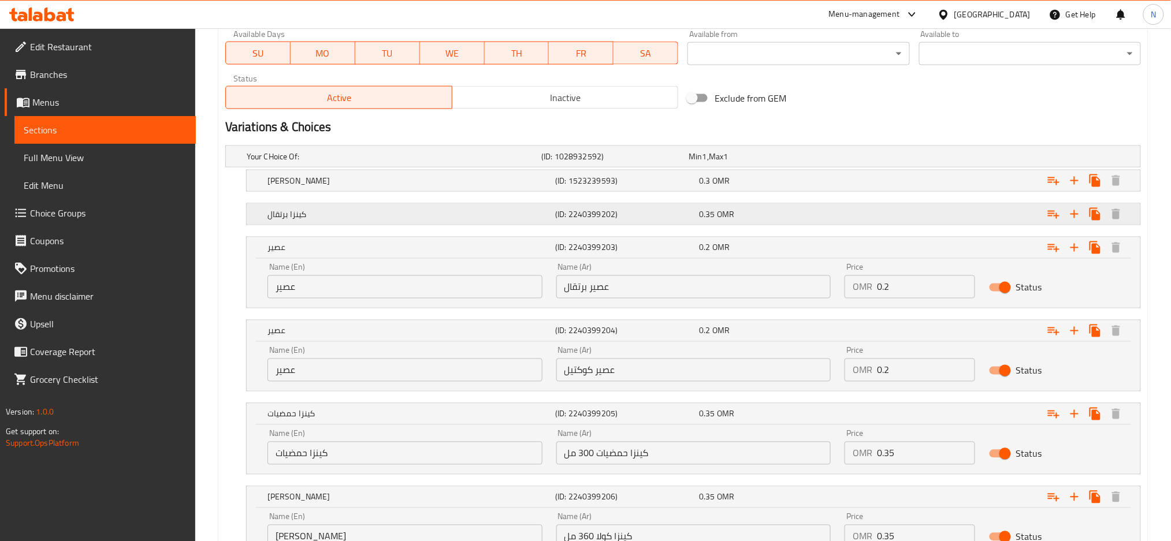
click at [580, 169] on div "كينزا برتقال (ID: 2240399202) 0.35 OMR" at bounding box center [686, 156] width 884 height 25
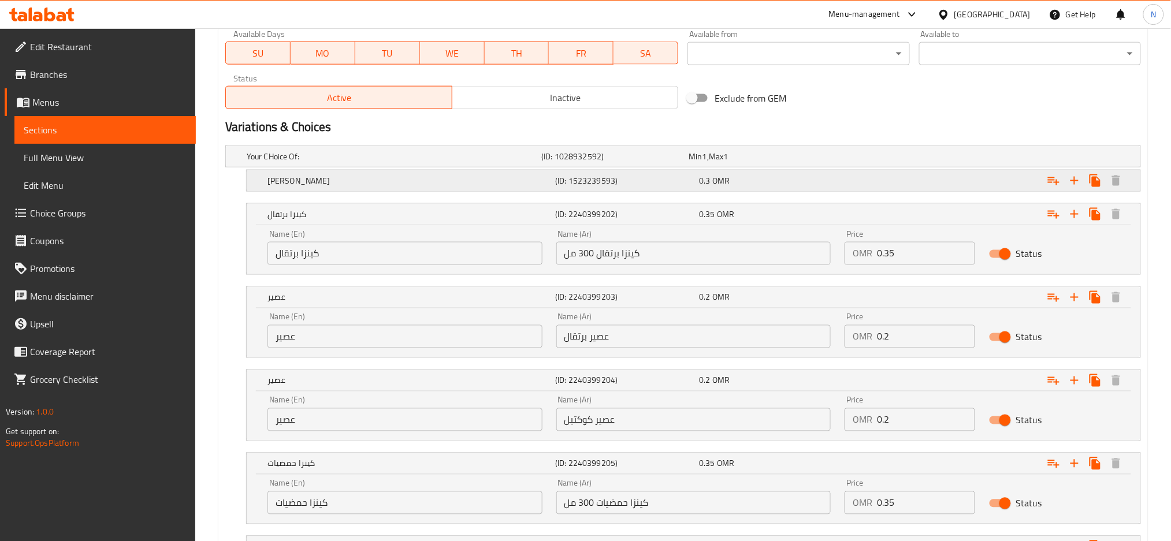
click at [592, 165] on div "(ID: 1523239593)" at bounding box center [612, 156] width 147 height 16
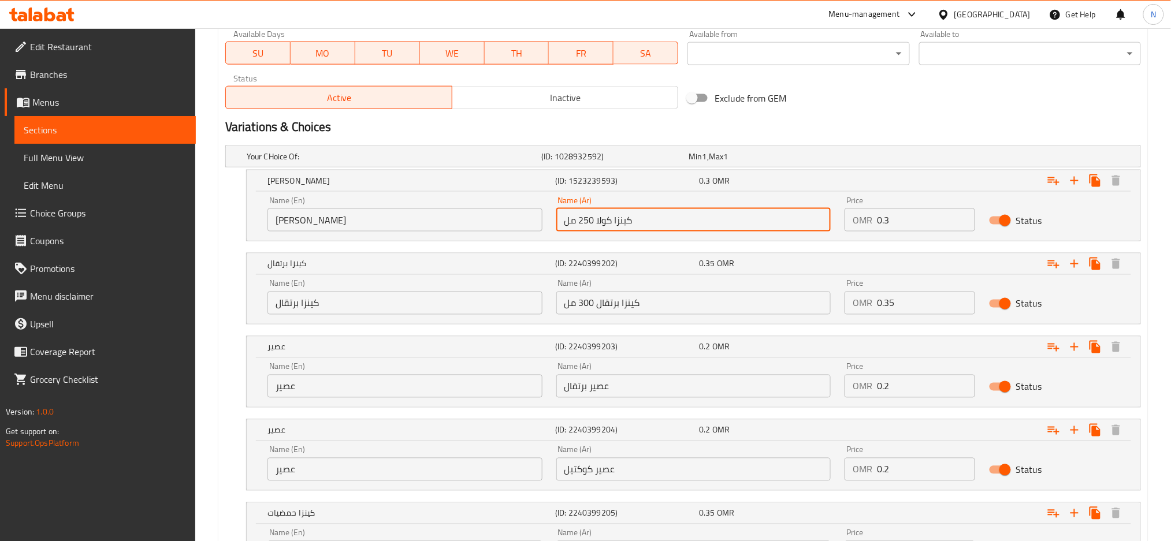
click at [583, 225] on input "كينزا كولا 250 مل" at bounding box center [693, 219] width 275 height 23
click at [476, 220] on input "كينزا كولا" at bounding box center [404, 219] width 275 height 23
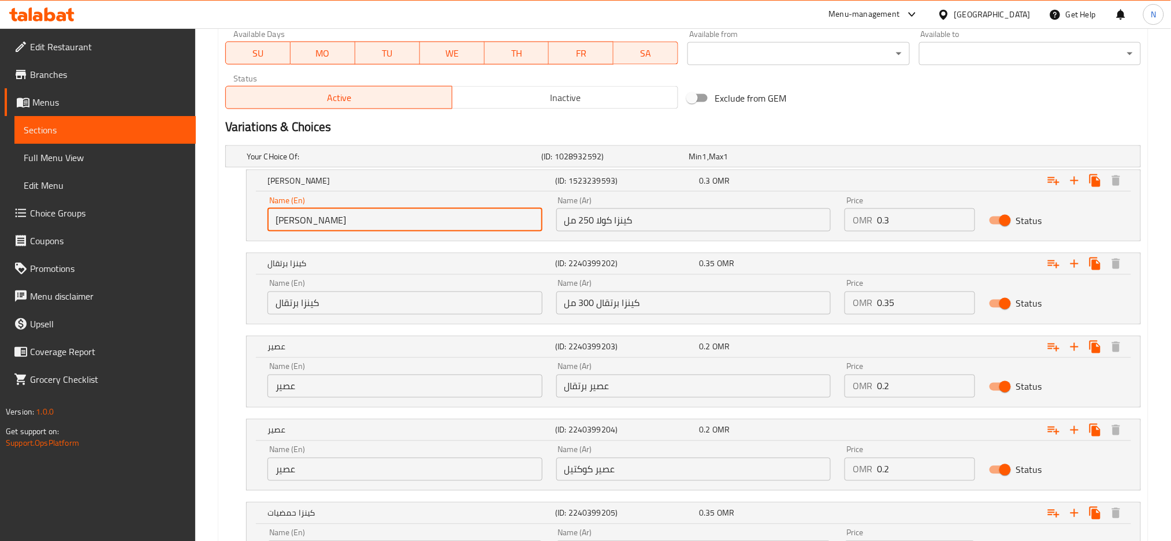
click at [476, 220] on input "كينزا كولا" at bounding box center [404, 219] width 275 height 23
paste input "Kenza Cola 250ml"
type input "Kenza Cola 250ml"
click at [612, 300] on input "كينزا برتقال 300 مل" at bounding box center [693, 303] width 275 height 23
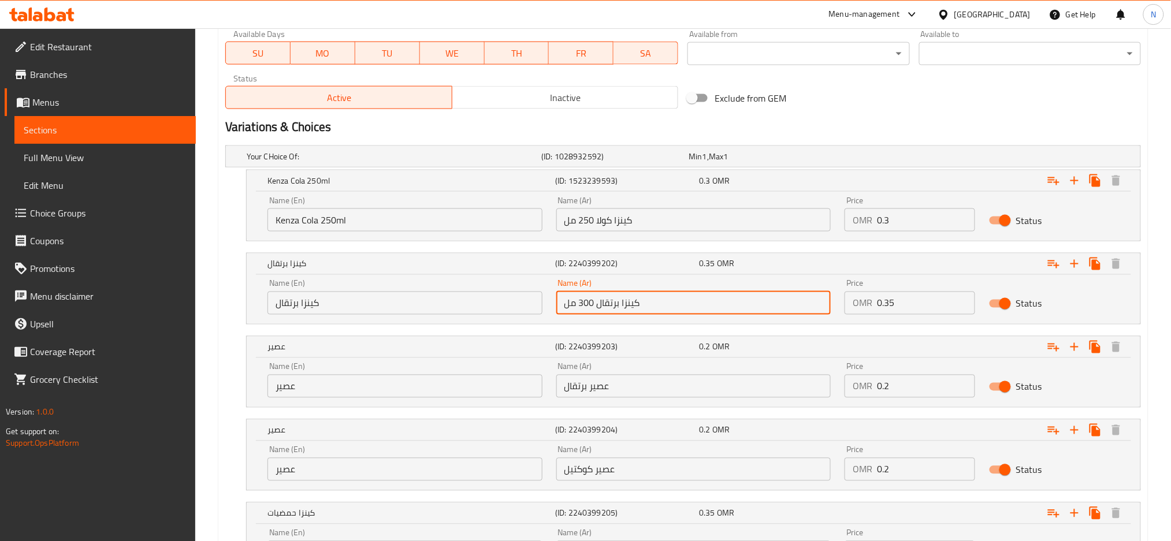
click at [612, 300] on input "كينزا برتقال 300 مل" at bounding box center [693, 303] width 275 height 23
click at [465, 308] on input "كينزا برتقال" at bounding box center [404, 303] width 275 height 23
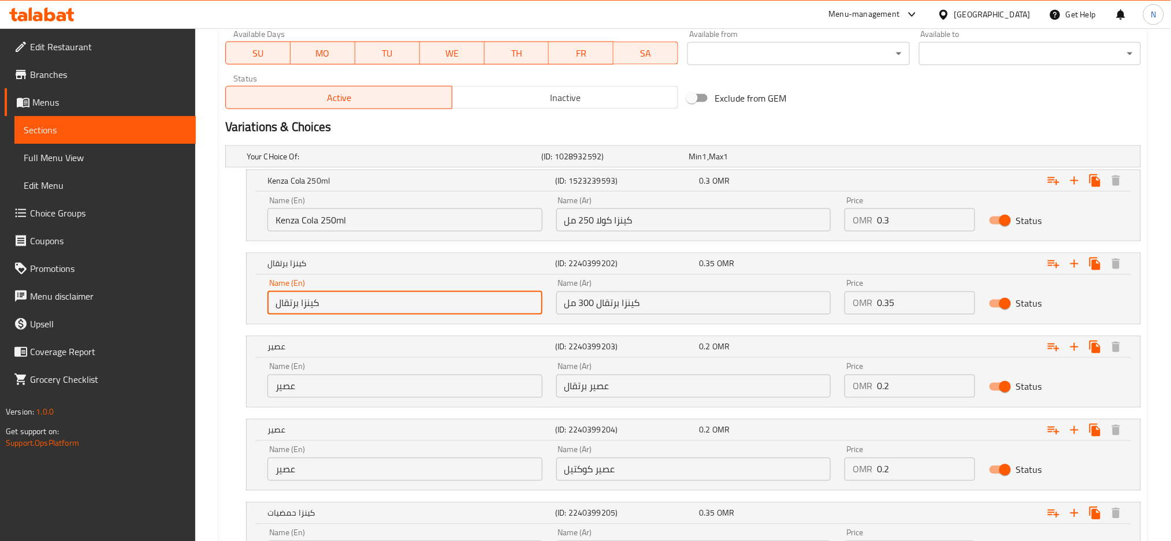
click at [465, 308] on input "كينزا برتقال" at bounding box center [404, 303] width 275 height 23
paste input "Kinza Orange 300ml"
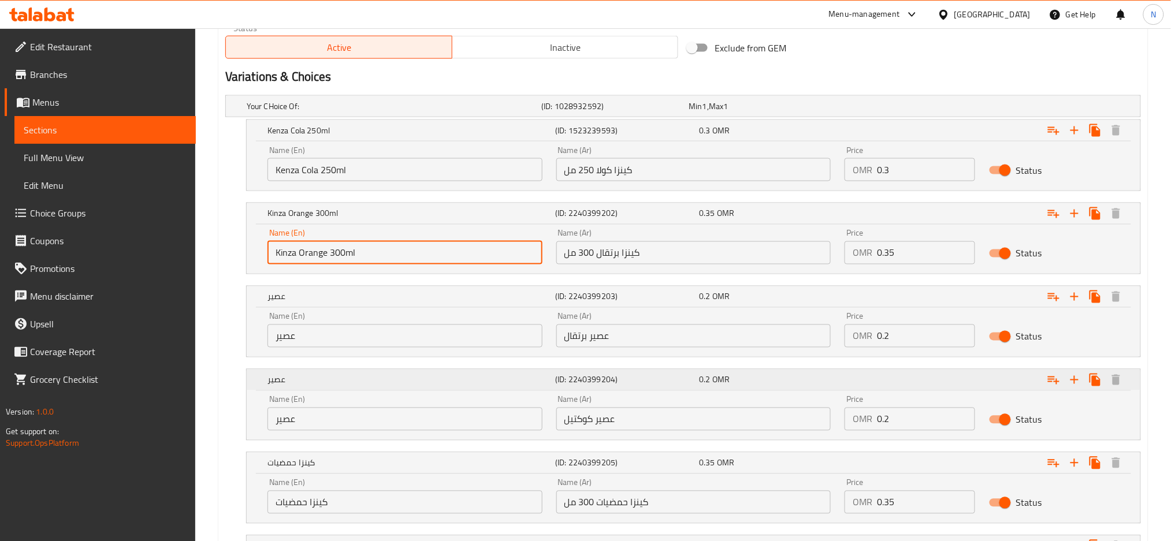
scroll to position [629, 0]
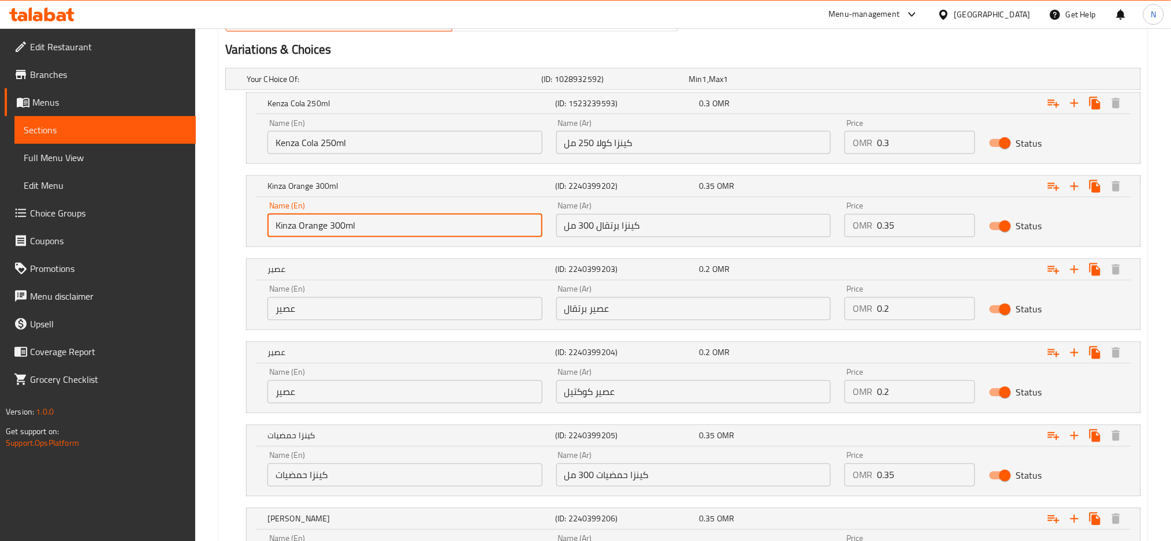
type input "Kinza Orange 300ml"
click at [598, 308] on input "عصير برتقال" at bounding box center [693, 308] width 275 height 23
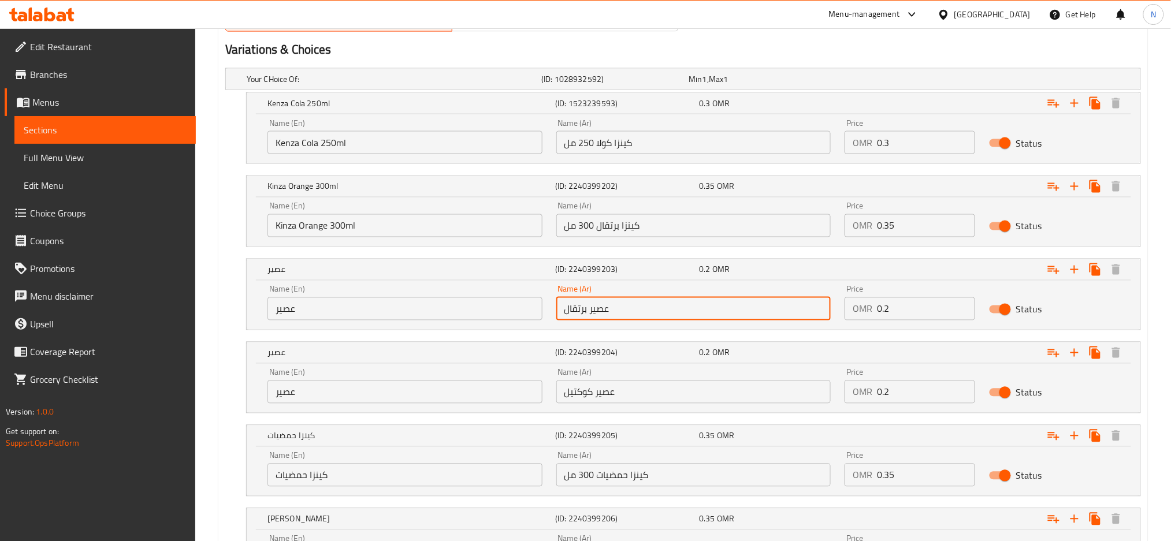
click at [598, 308] on input "عصير برتقال" at bounding box center [693, 308] width 275 height 23
click at [397, 308] on input "عصير" at bounding box center [404, 308] width 275 height 23
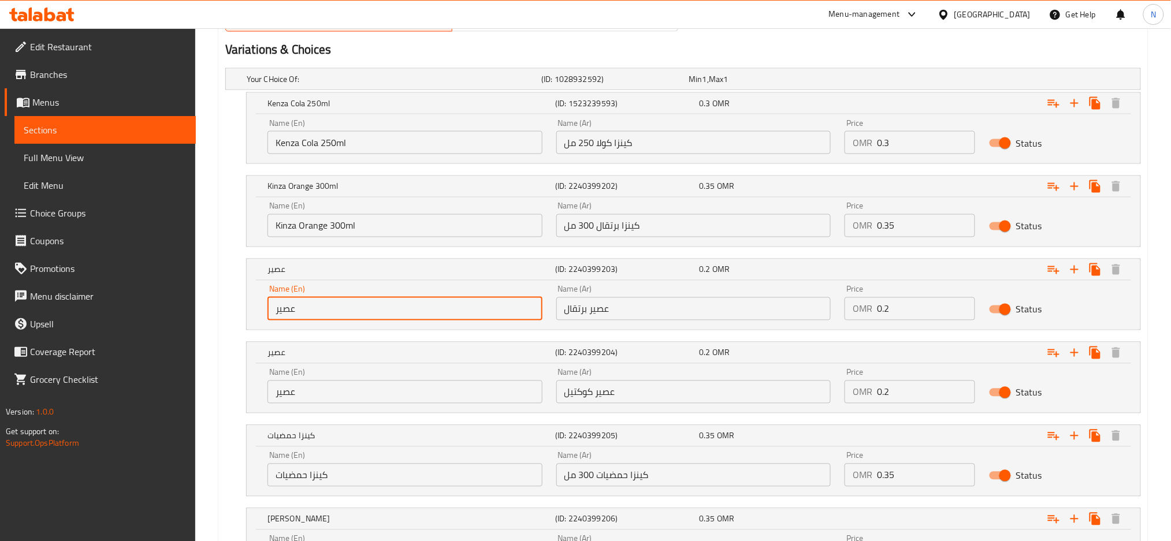
click at [397, 308] on input "عصير" at bounding box center [404, 308] width 275 height 23
paste input "orange juice"
click at [375, 308] on input "orange juice" at bounding box center [404, 308] width 275 height 23
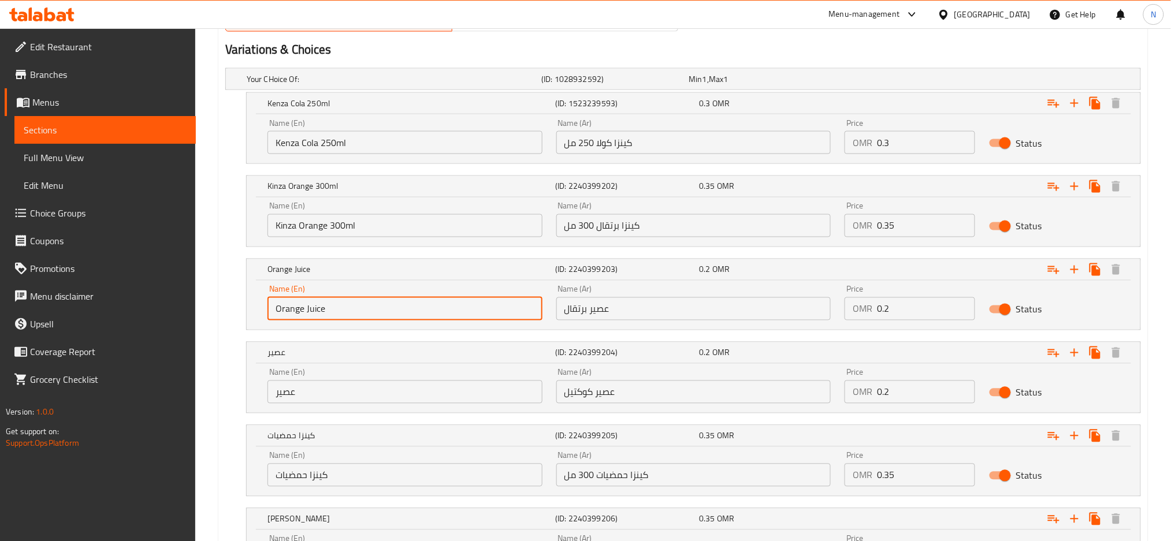
type input "Orange Juice"
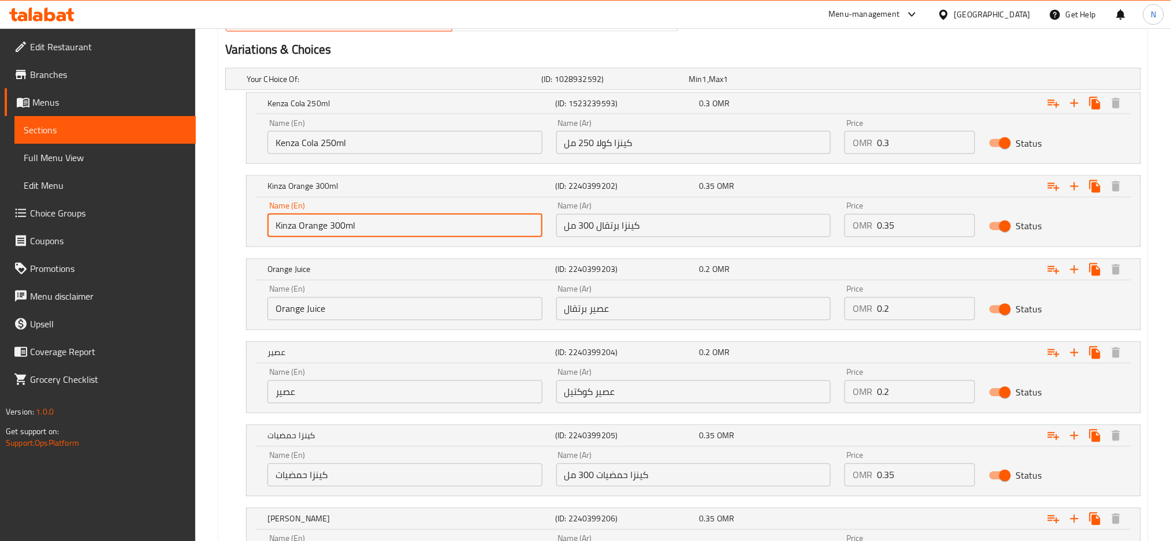
click at [346, 218] on input "Kinza Orange 300ml" at bounding box center [404, 225] width 275 height 23
click at [347, 226] on input "Kinza Orange 300ml" at bounding box center [404, 225] width 275 height 23
click at [347, 226] on input "Kinza Orange 300 ml" at bounding box center [404, 225] width 275 height 23
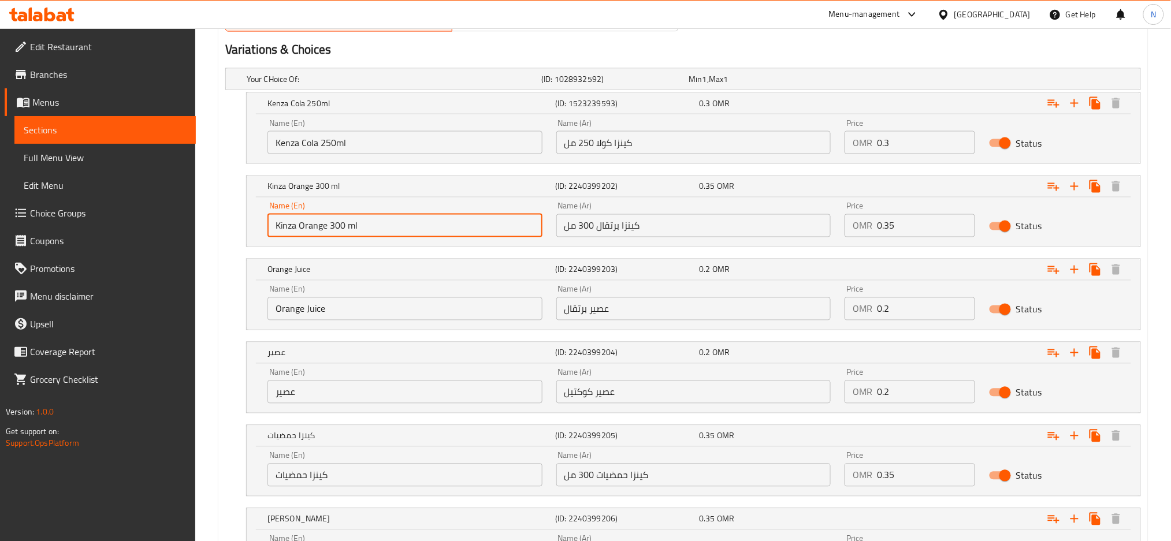
click at [347, 226] on input "Kinza Orange 300 ml" at bounding box center [404, 225] width 275 height 23
type input "Kinza Orange 300 Ml"
click at [333, 146] on input "Kenza Cola 250ml" at bounding box center [404, 142] width 275 height 23
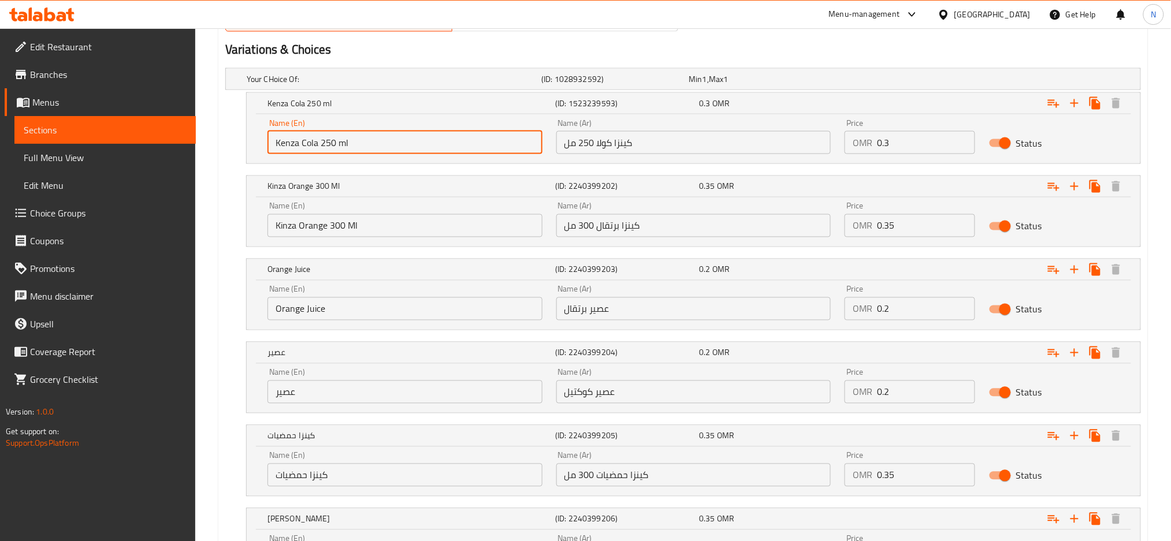
click at [337, 144] on input "Kenza Cola 250 ml" at bounding box center [404, 142] width 275 height 23
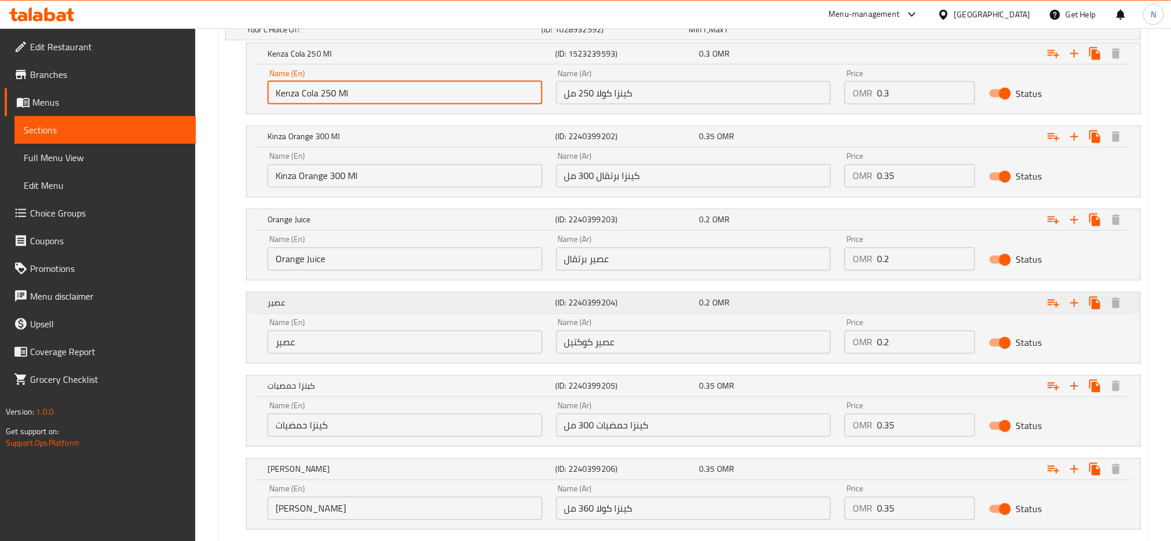
scroll to position [706, 0]
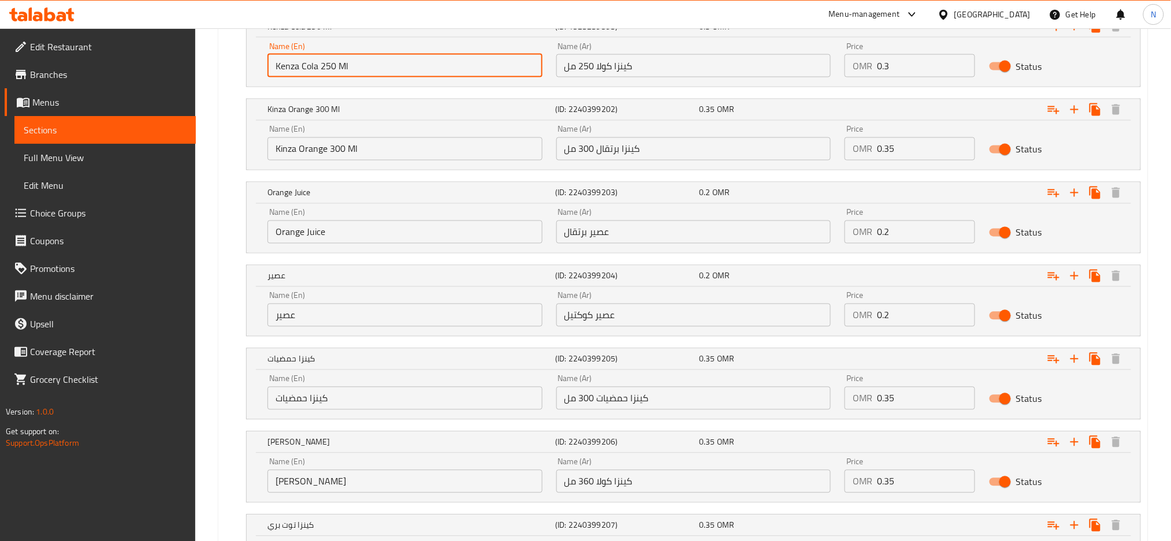
type input "Kenza Cola 250 Ml"
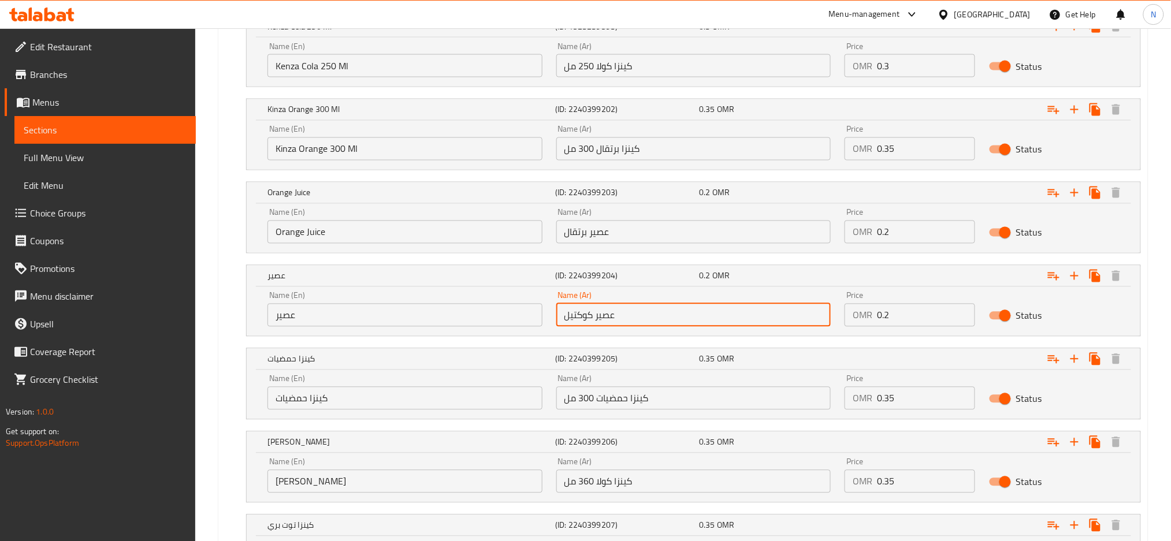
click at [581, 318] on input "عصير كوكتيل" at bounding box center [693, 315] width 275 height 23
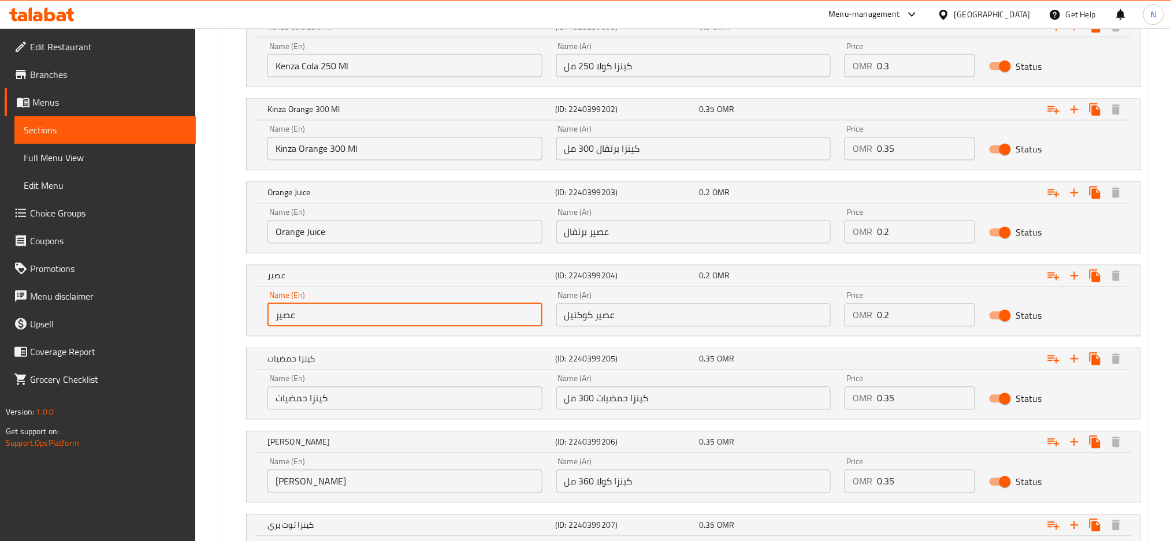
click at [415, 314] on input "عصير" at bounding box center [404, 315] width 275 height 23
paste input "cocktail juice"
click at [415, 313] on input "cocktail juice" at bounding box center [404, 315] width 275 height 23
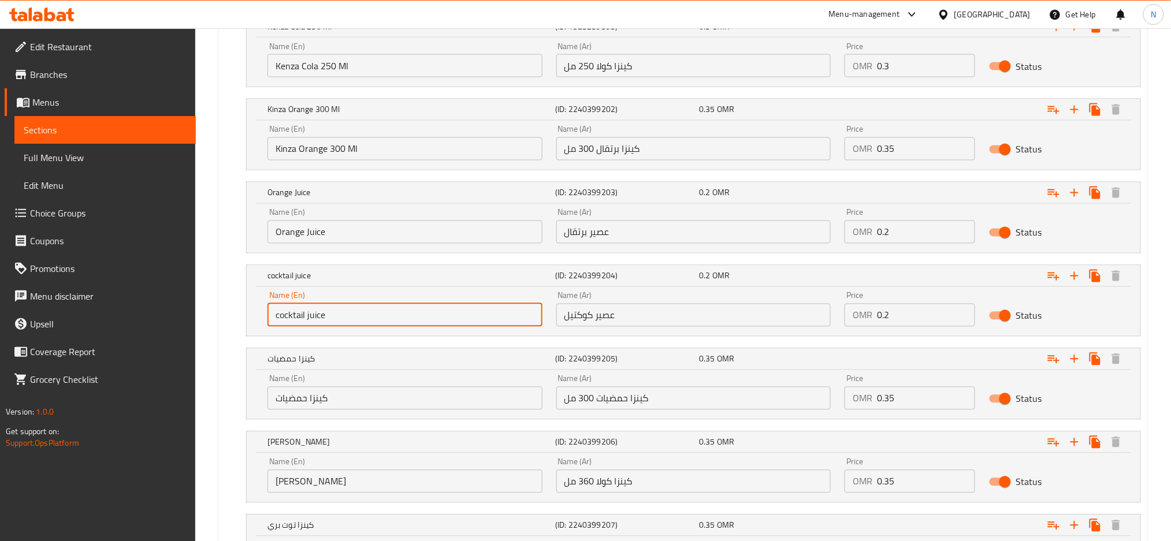
click at [415, 313] on input "cocktail juice" at bounding box center [404, 315] width 275 height 23
type input "Cocktail Juice"
click at [633, 409] on input "كينزا حمضيات 300 مل" at bounding box center [693, 398] width 275 height 23
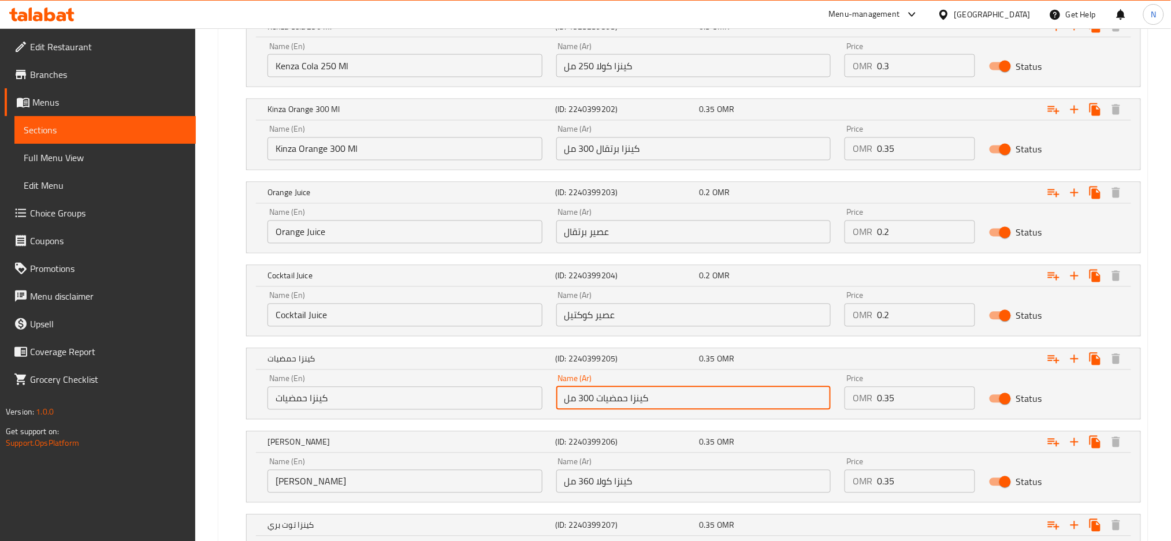
click at [633, 409] on input "كينزا حمضيات 300 مل" at bounding box center [693, 398] width 275 height 23
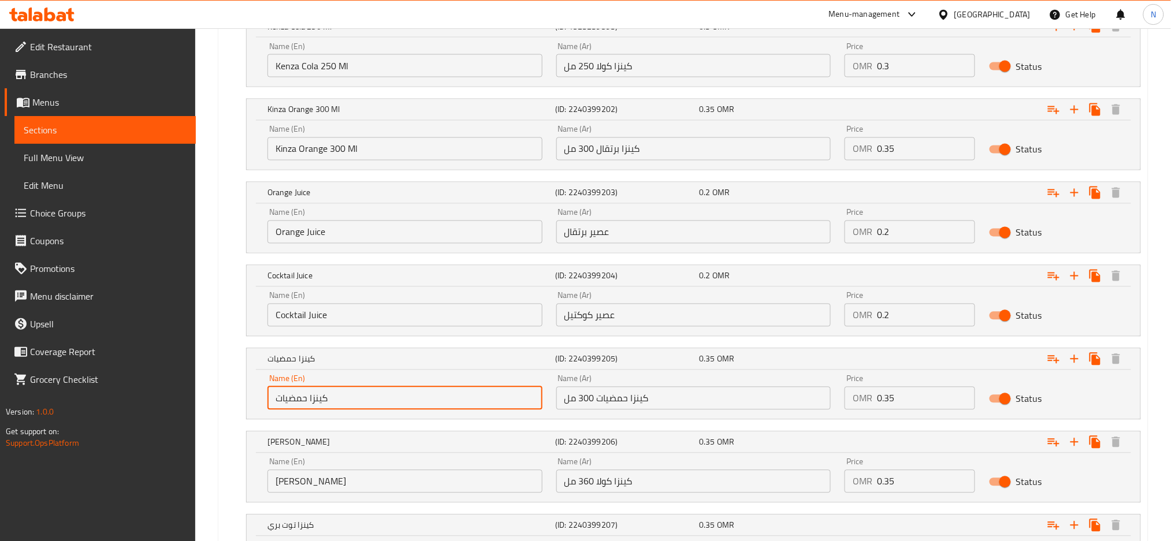
click at [469, 400] on input "كينزا حمضيات" at bounding box center [404, 398] width 275 height 23
paste input "Kenza Citrus 300 ml"
click at [469, 400] on input "Kenza Citrus 300 ml" at bounding box center [404, 398] width 275 height 23
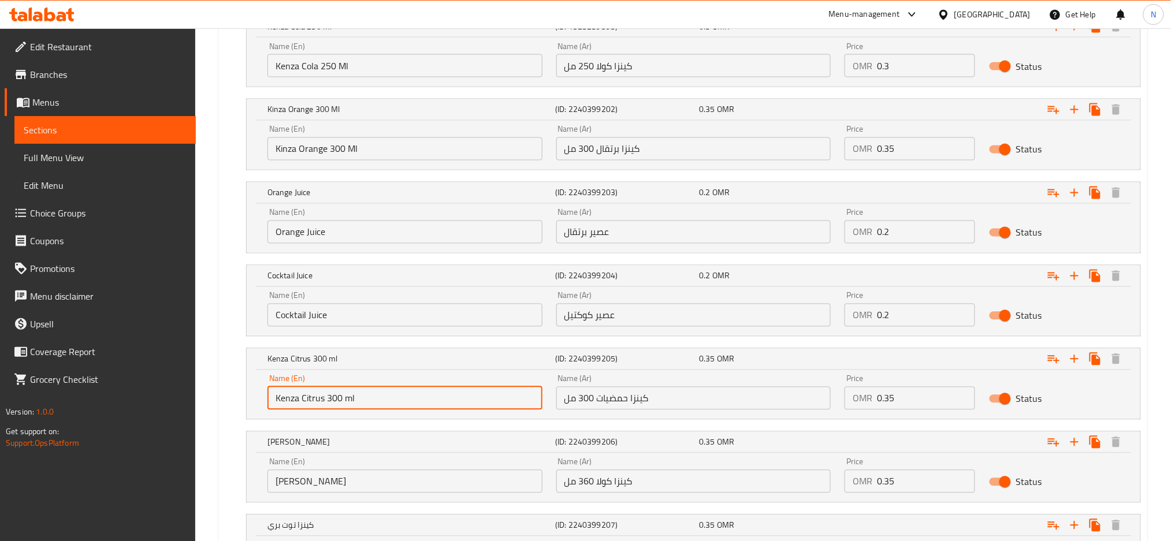
click at [469, 400] on input "Kenza Citrus 300 ml" at bounding box center [404, 398] width 275 height 23
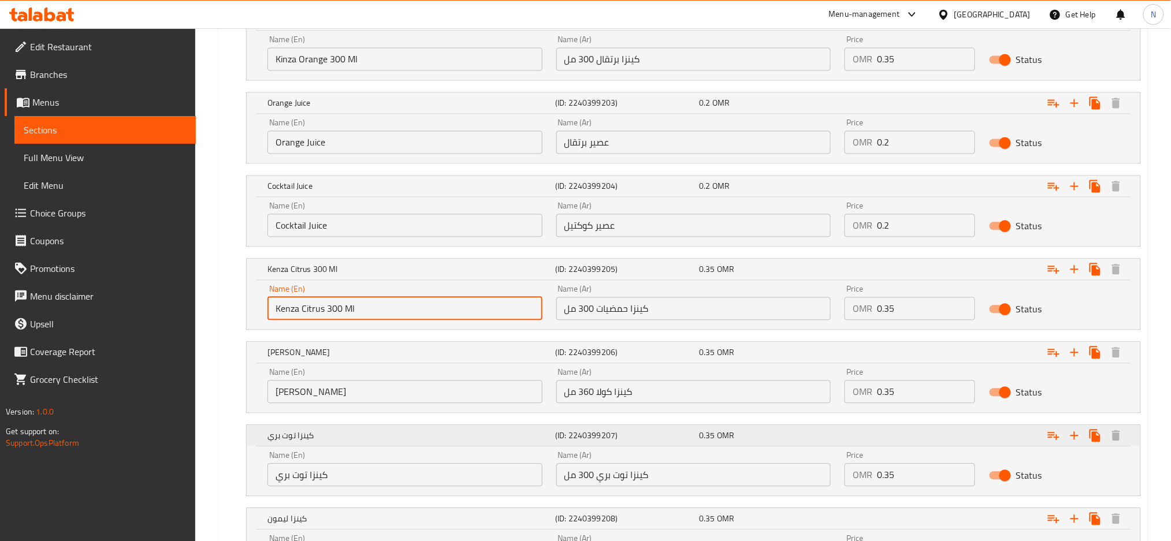
scroll to position [860, 0]
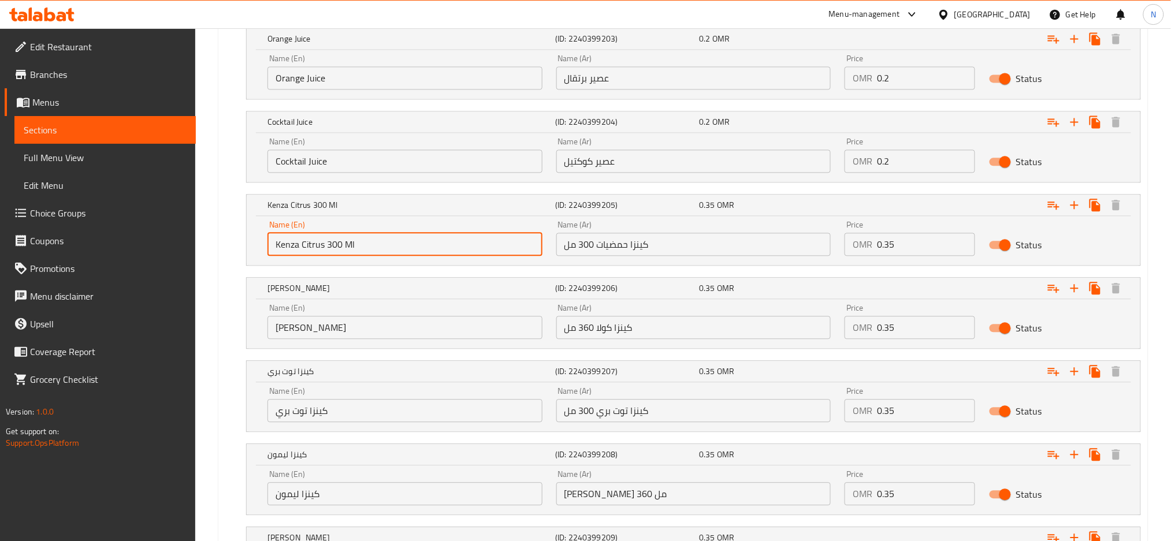
type input "Kenza Citrus 300 Ml"
click at [638, 329] on input "كينزا كولا 360 مل" at bounding box center [693, 327] width 275 height 23
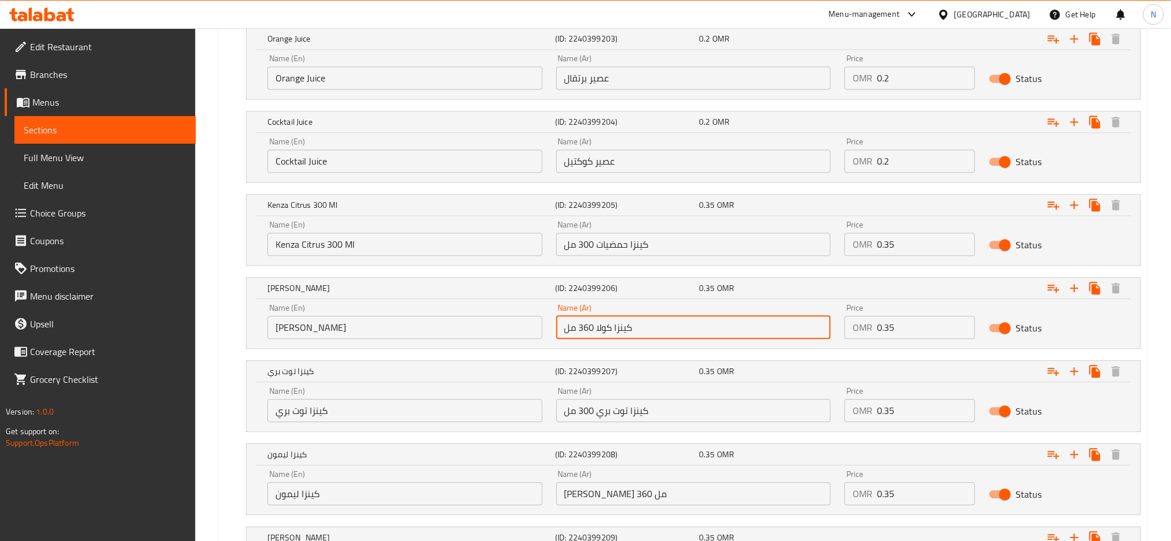
click at [638, 329] on input "كينزا كولا 360 مل" at bounding box center [693, 327] width 275 height 23
click at [433, 315] on div "Name (En) كينزا كولا Name (En)" at bounding box center [404, 321] width 275 height 35
click at [433, 324] on input "كينزا كولا" at bounding box center [404, 327] width 275 height 23
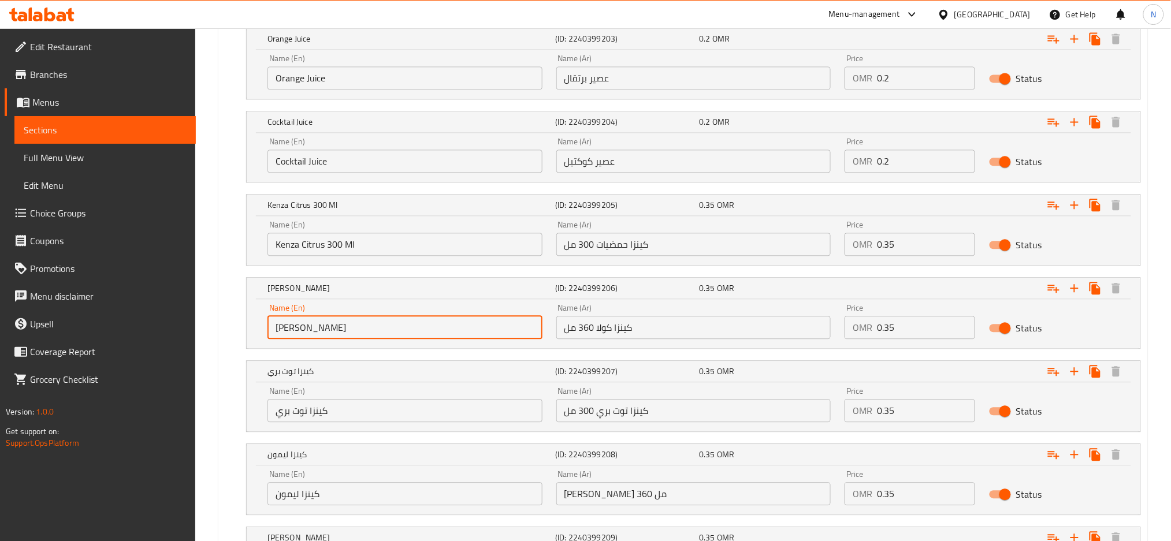
click at [433, 324] on input "كينزا كولا" at bounding box center [404, 327] width 275 height 23
paste input "Kenza Cola 360 ml"
click at [433, 324] on input "Kenza Cola 360 ml" at bounding box center [404, 327] width 275 height 23
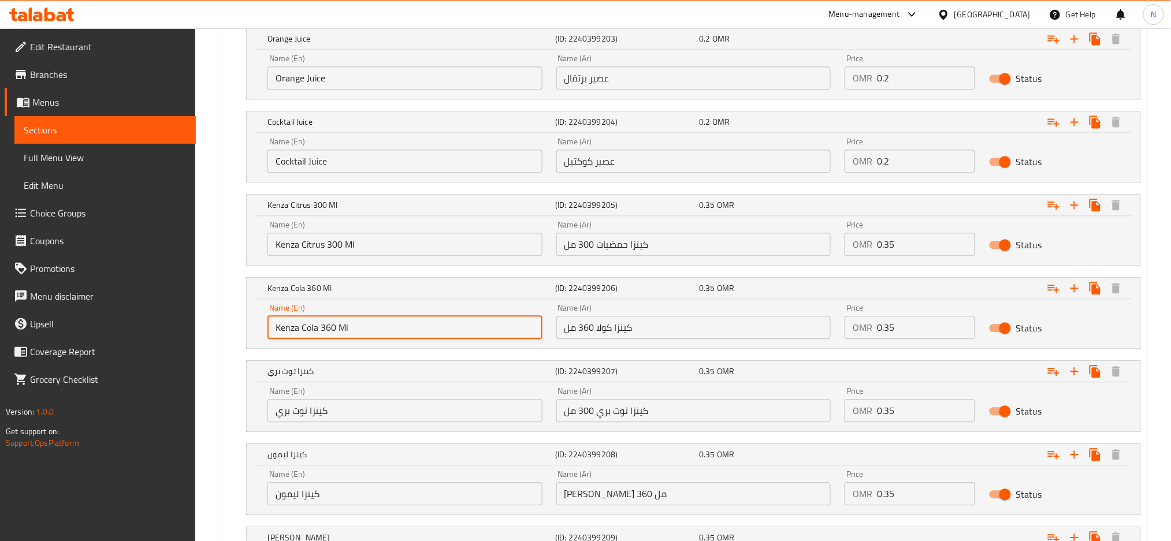
type input "Kenza Cola 360 Ml"
click at [606, 414] on input "كينزا توت بري 300 مل" at bounding box center [693, 410] width 275 height 23
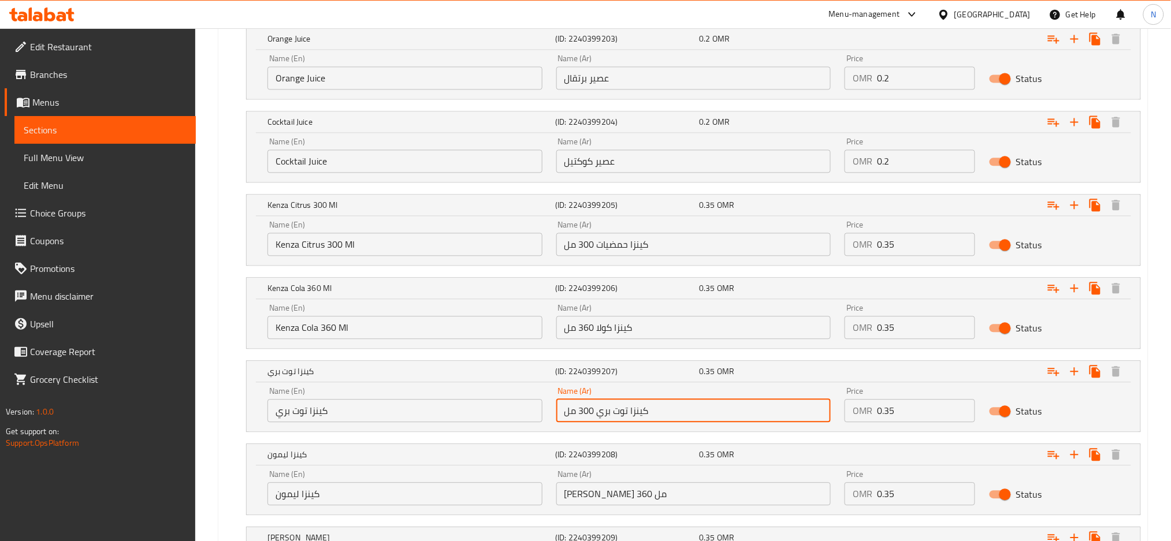
click at [606, 414] on input "كينزا توت بري 300 مل" at bounding box center [693, 410] width 275 height 23
click at [404, 412] on input "كينزا توت بري" at bounding box center [404, 410] width 275 height 23
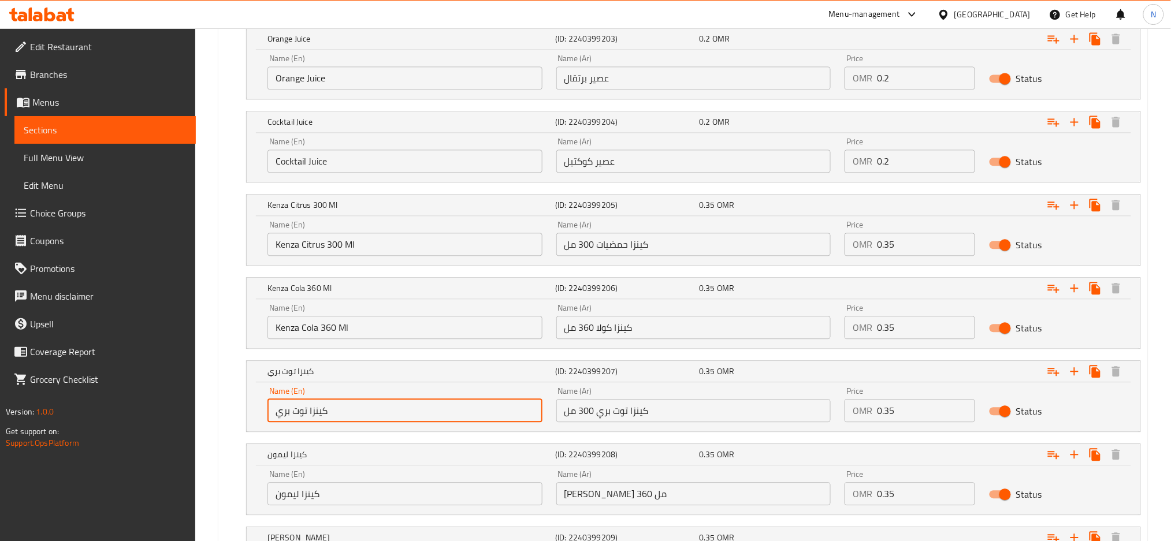
click at [404, 412] on input "كينزا توت بري" at bounding box center [404, 410] width 275 height 23
paste input "Kenza cranberry 300 ml"
click at [404, 412] on input "Kenza cranberry 300 ml" at bounding box center [404, 410] width 275 height 23
type input "Kenza Cranberry 300 Ml"
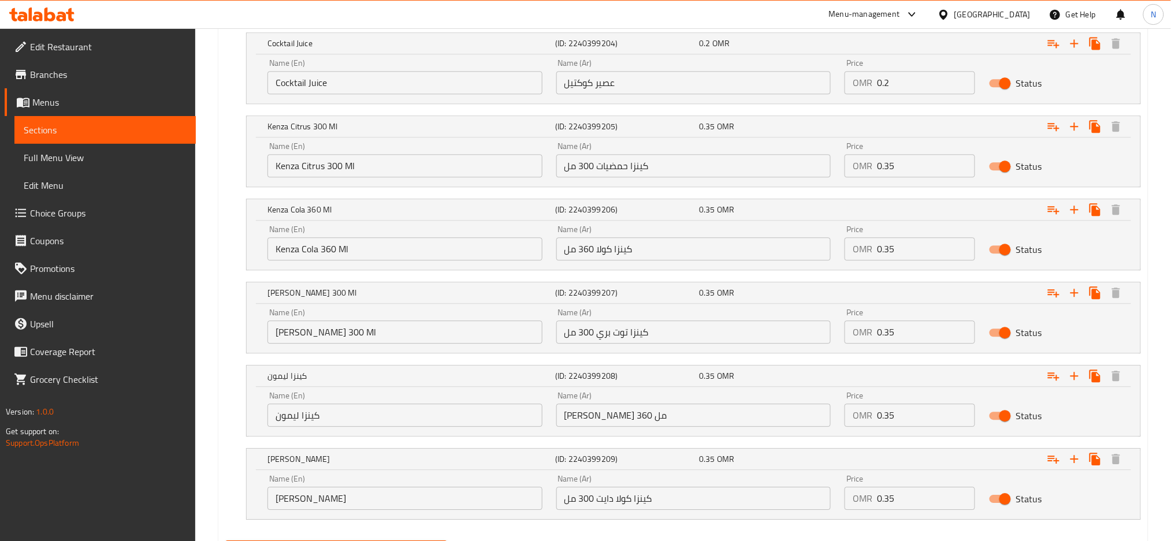
scroll to position [1000, 0]
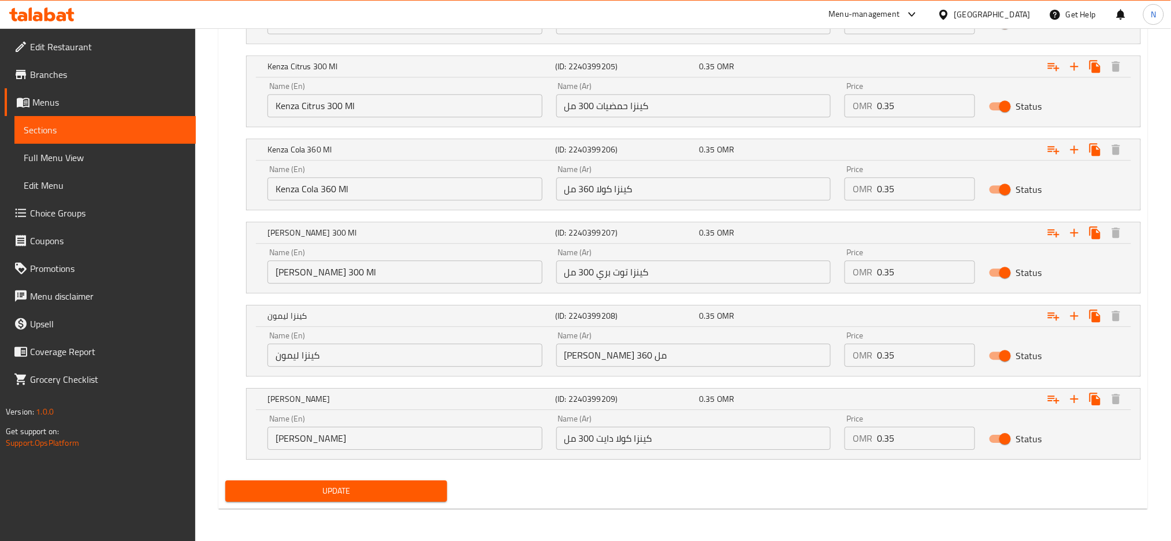
click at [623, 349] on input "كينزا ليمون 360 مل" at bounding box center [693, 355] width 275 height 23
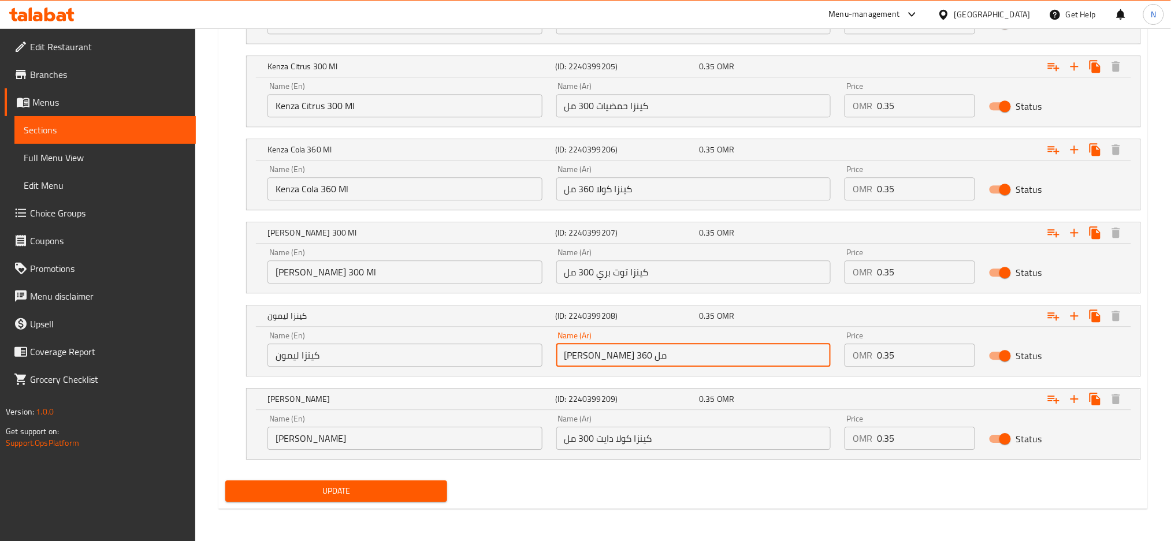
click at [623, 349] on input "كينزا ليمون 360 مل" at bounding box center [693, 355] width 275 height 23
click at [425, 350] on input "كينزا ليمون" at bounding box center [404, 355] width 275 height 23
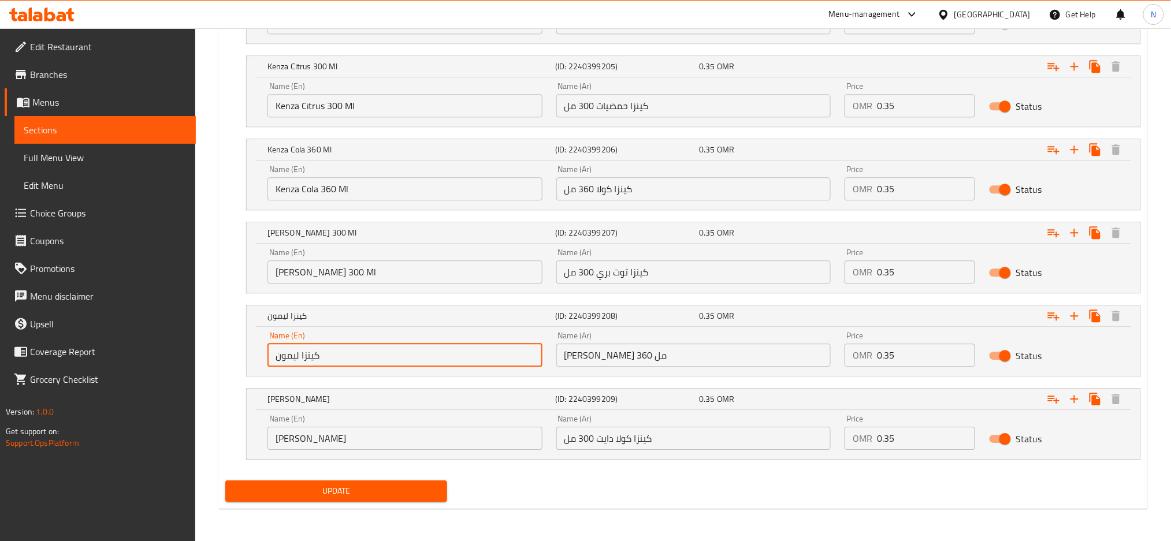
click at [425, 350] on input "كينزا ليمون" at bounding box center [404, 355] width 275 height 23
paste input "Kinza Lemon 360ml"
click at [425, 350] on input "Kinza Lemon 360ml" at bounding box center [404, 355] width 275 height 23
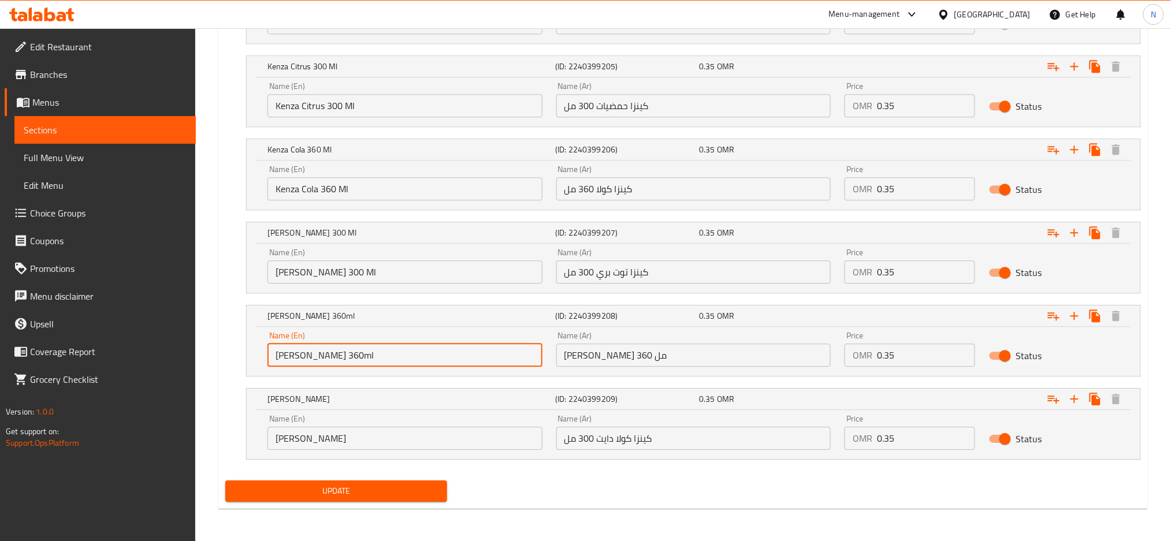
click at [340, 355] on input "Kinza Lemon 360ml" at bounding box center [404, 355] width 275 height 23
click at [344, 359] on input "Kinza Lemon 360ml" at bounding box center [404, 355] width 275 height 23
click at [346, 356] on input "Kinza Lemon 360 ml" at bounding box center [404, 355] width 275 height 23
click at [347, 356] on input "Kinza Lemon 360 ml" at bounding box center [404, 355] width 275 height 23
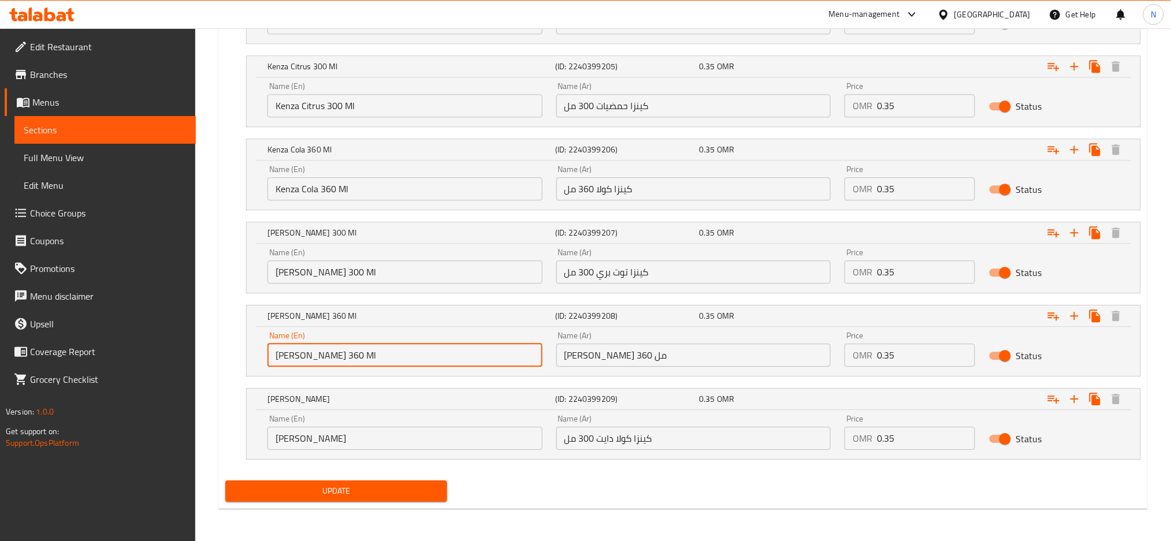
type input "Kinza Lemon 360 Ml"
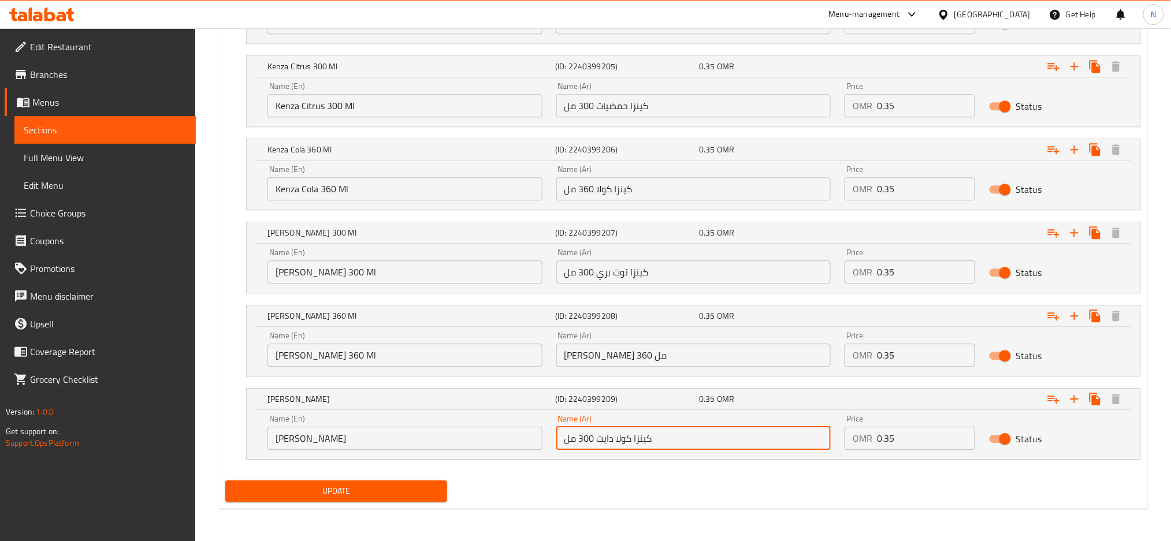
click at [580, 439] on input "كينزا كولا دايت 300 مل" at bounding box center [693, 438] width 275 height 23
click at [446, 441] on input "كينزا كولا دايت" at bounding box center [404, 438] width 275 height 23
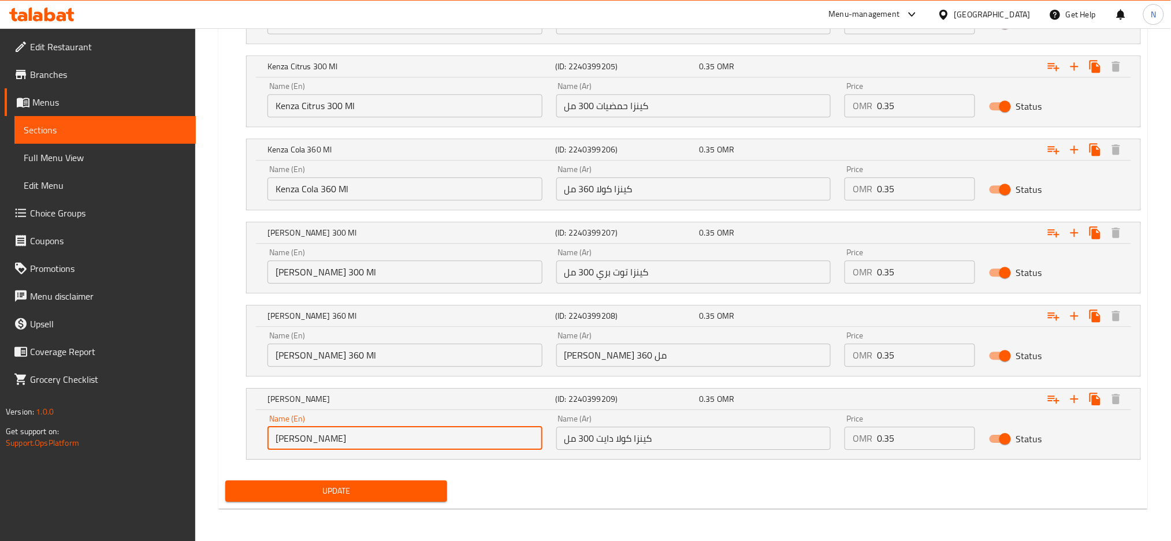
click at [446, 441] on input "كينزا كولا دايت" at bounding box center [404, 438] width 275 height 23
paste input "Kenza Cola Diet 300 ml"
click at [446, 441] on input "Kenza Cola Diet 300 ml" at bounding box center [404, 438] width 275 height 23
type input "Kenza Cola Diet 300 Ml"
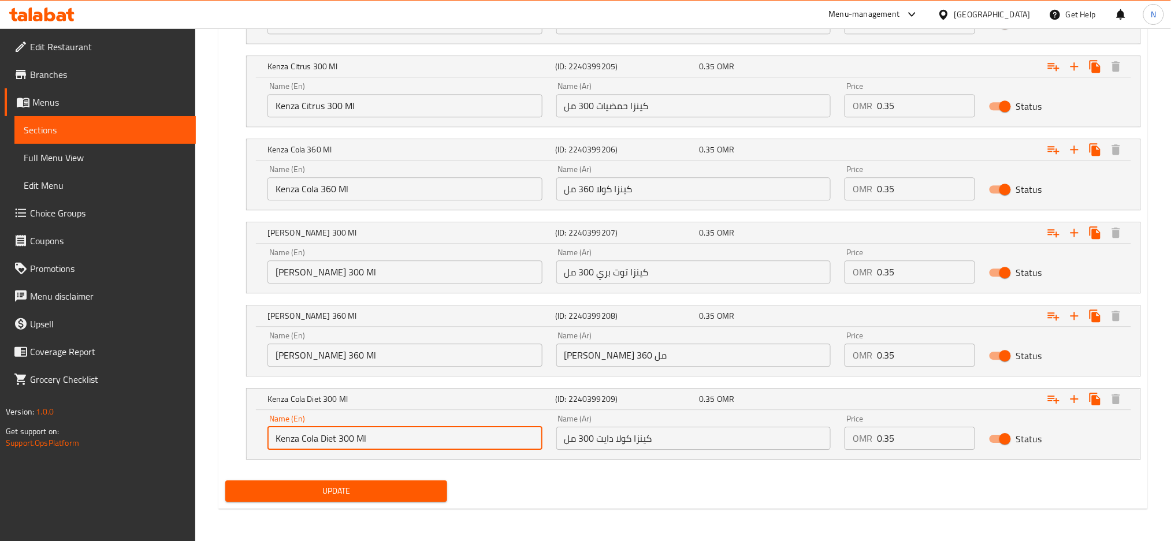
click at [584, 498] on div "Update" at bounding box center [683, 491] width 925 height 31
click at [351, 488] on span "Update" at bounding box center [335, 491] width 203 height 14
click at [1013, 13] on div "Oman" at bounding box center [992, 14] width 76 height 13
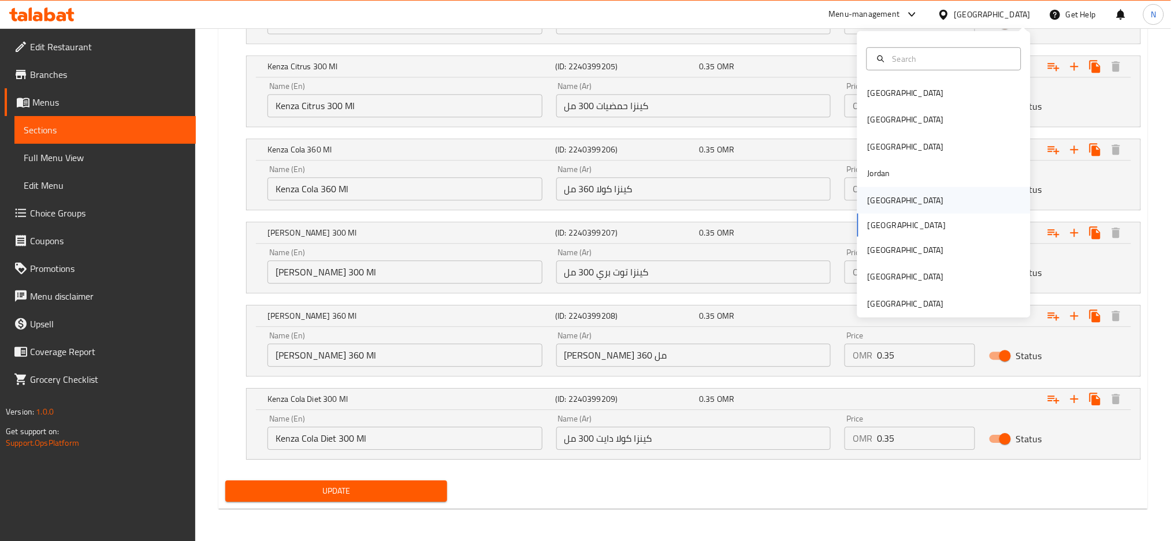
click at [877, 203] on div "Kuwait" at bounding box center [905, 199] width 76 height 13
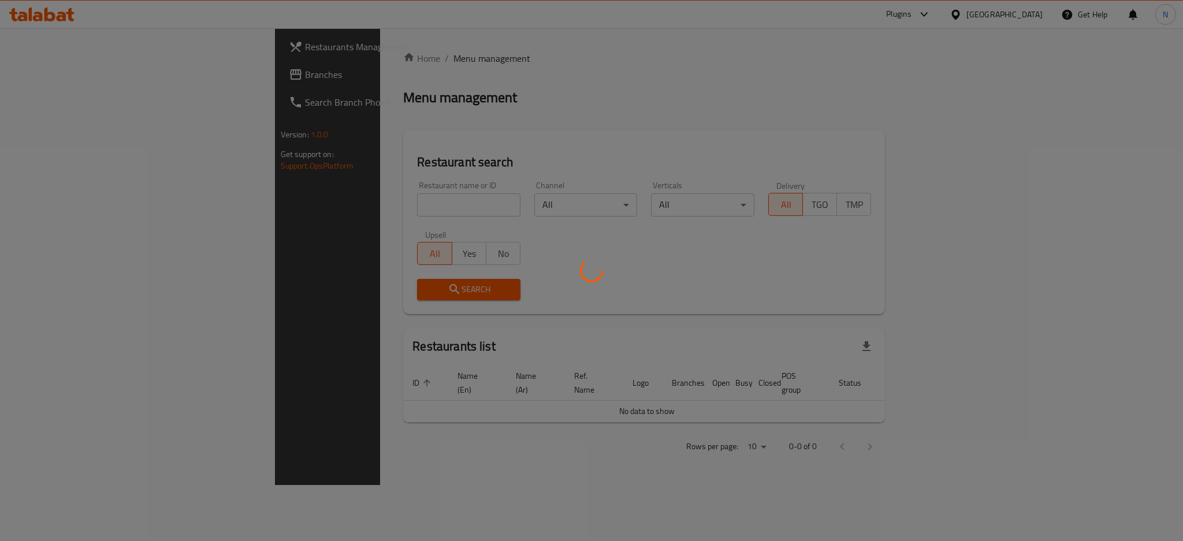
click at [40, 72] on div at bounding box center [591, 270] width 1183 height 541
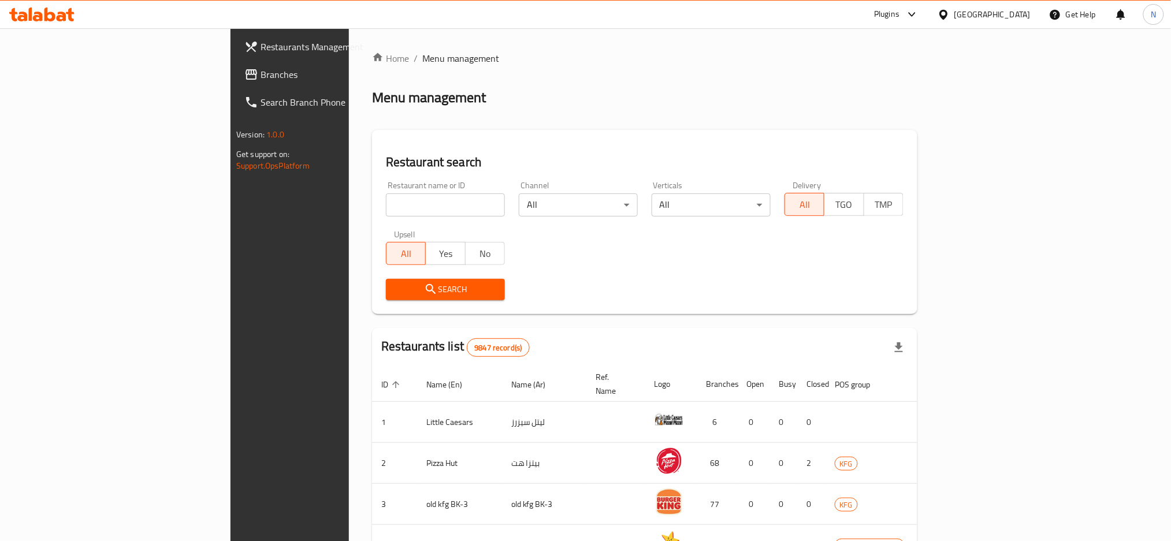
click at [260, 72] on span "Branches" at bounding box center [338, 75] width 156 height 14
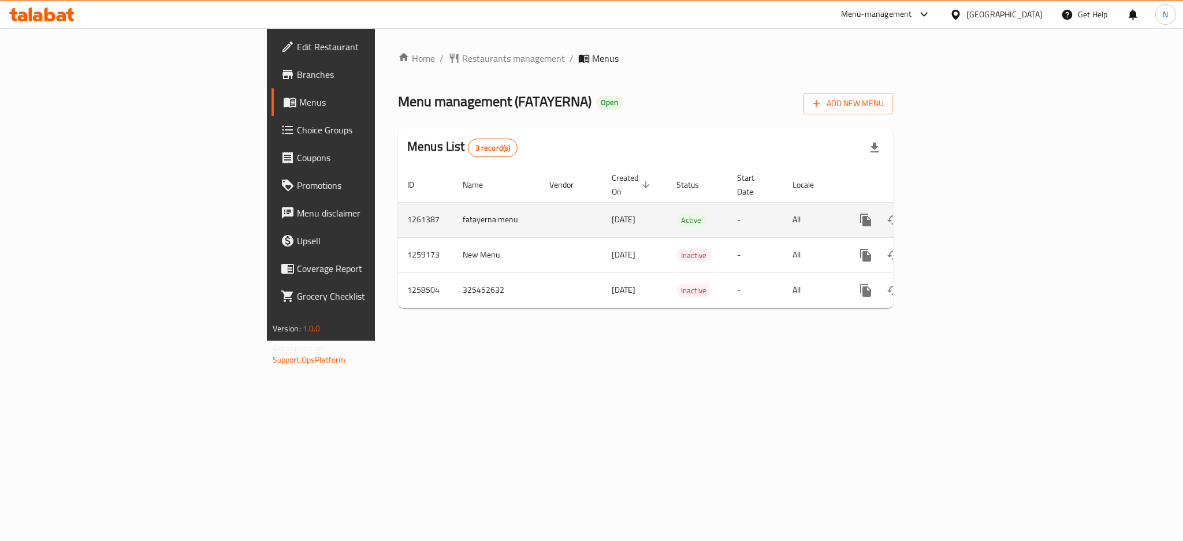
click at [956, 213] on icon "enhanced table" at bounding box center [949, 220] width 14 height 14
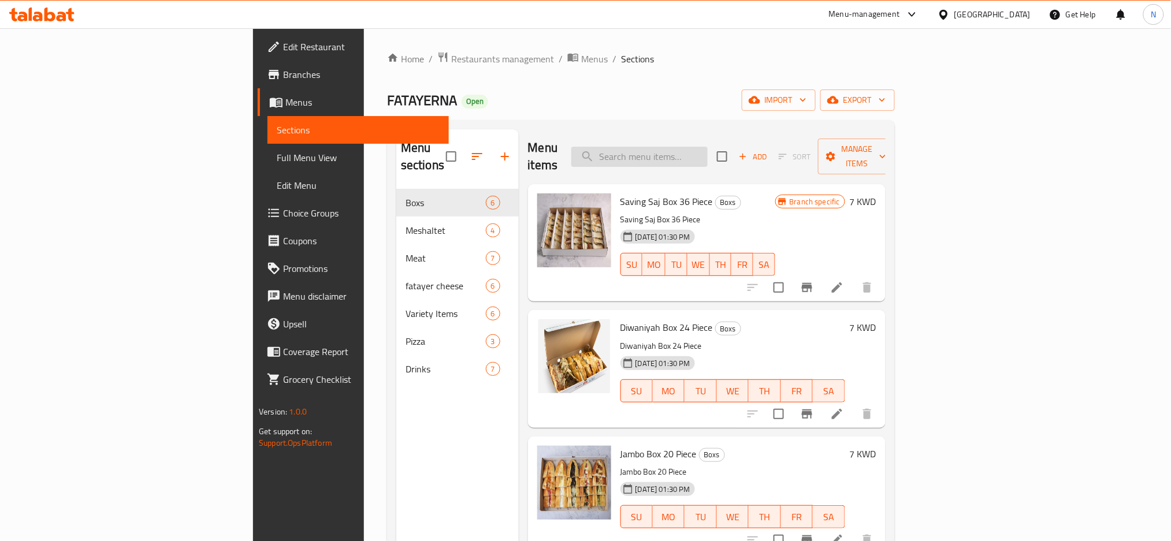
click at [700, 147] on input "search" at bounding box center [639, 157] width 136 height 20
paste input "Craft Mortadella"
type input "Craft Mortadella"
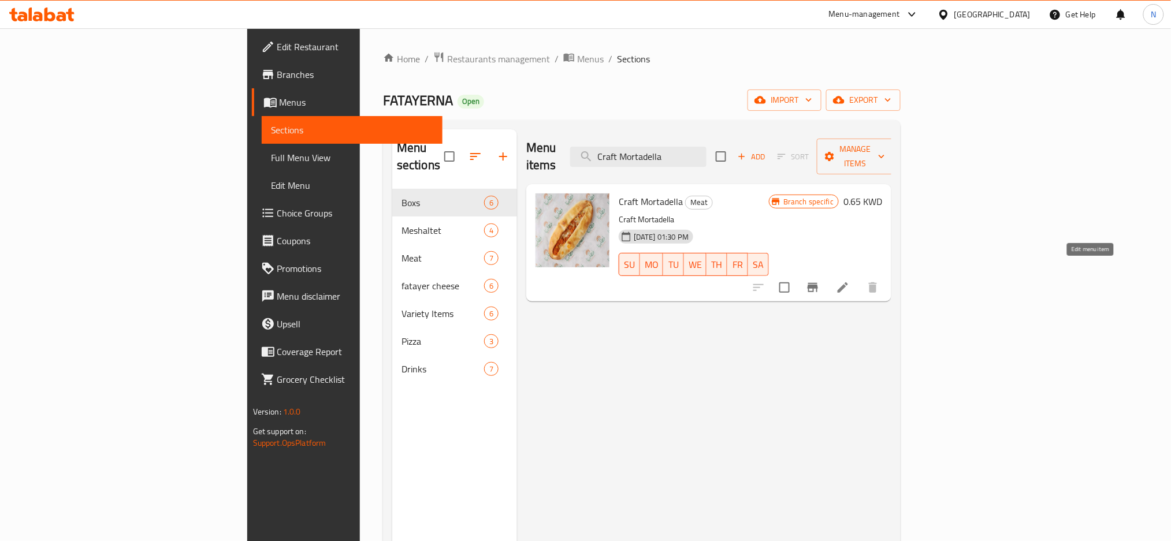
click at [849, 281] on icon at bounding box center [843, 288] width 14 height 14
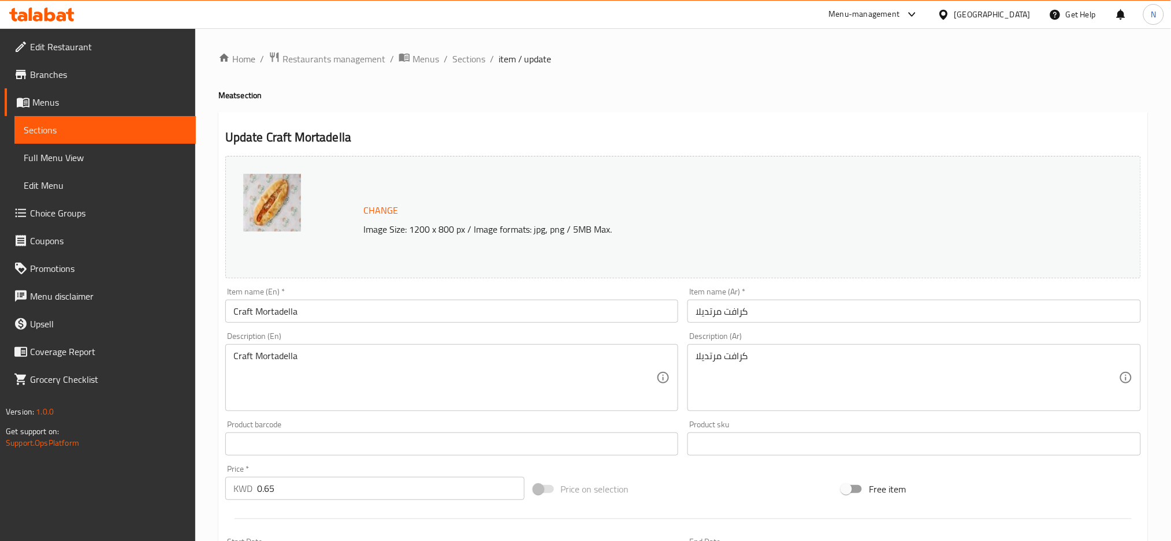
click at [1019, 14] on div "[GEOGRAPHIC_DATA]" at bounding box center [992, 14] width 76 height 13
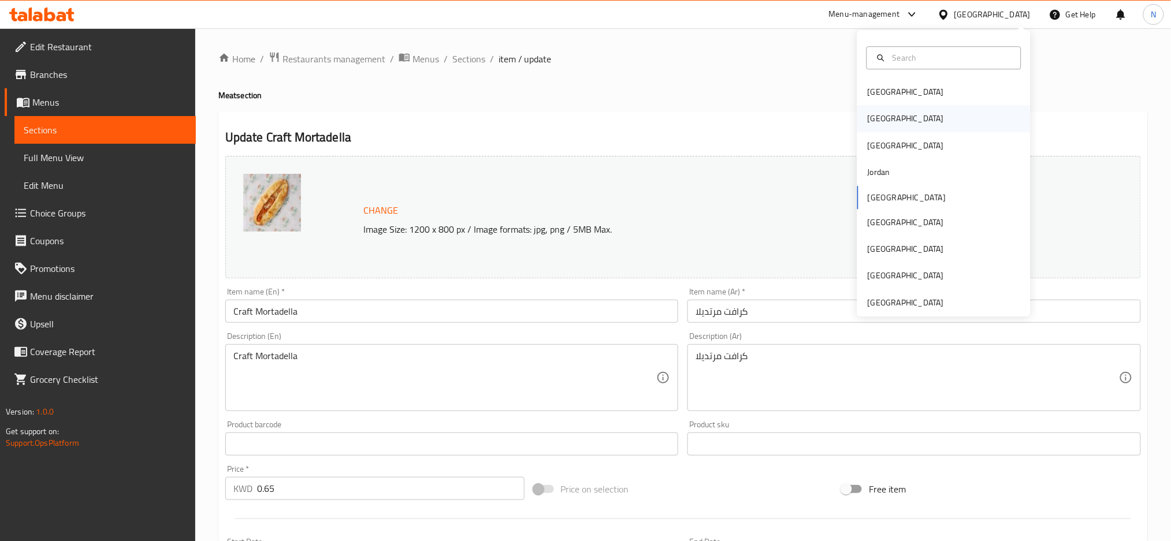
click at [870, 121] on div "[GEOGRAPHIC_DATA]" at bounding box center [905, 119] width 76 height 13
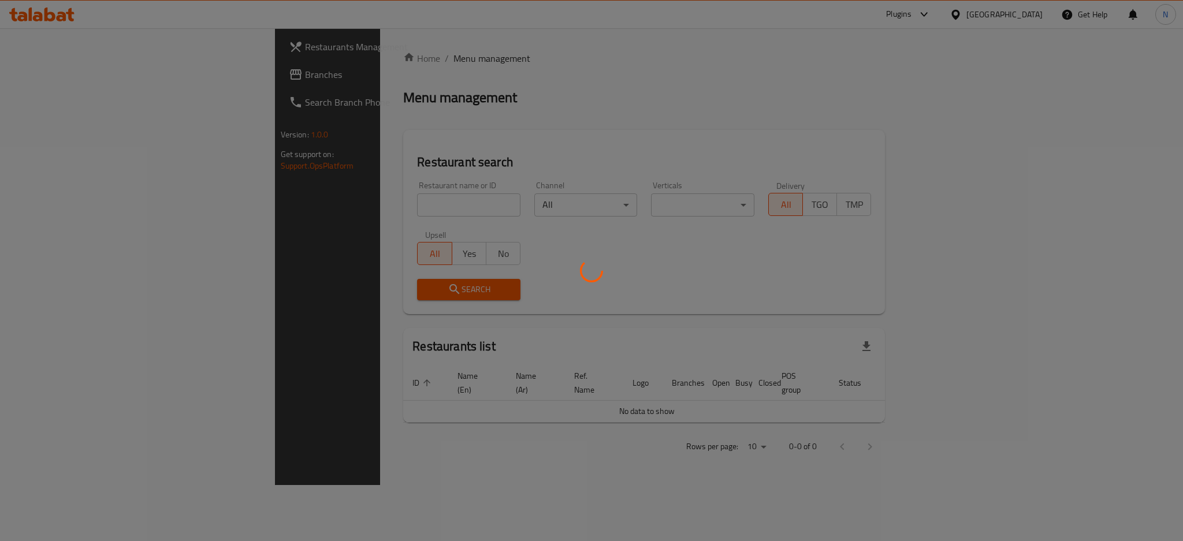
click at [81, 82] on div at bounding box center [591, 270] width 1183 height 541
click at [72, 74] on div at bounding box center [591, 270] width 1183 height 541
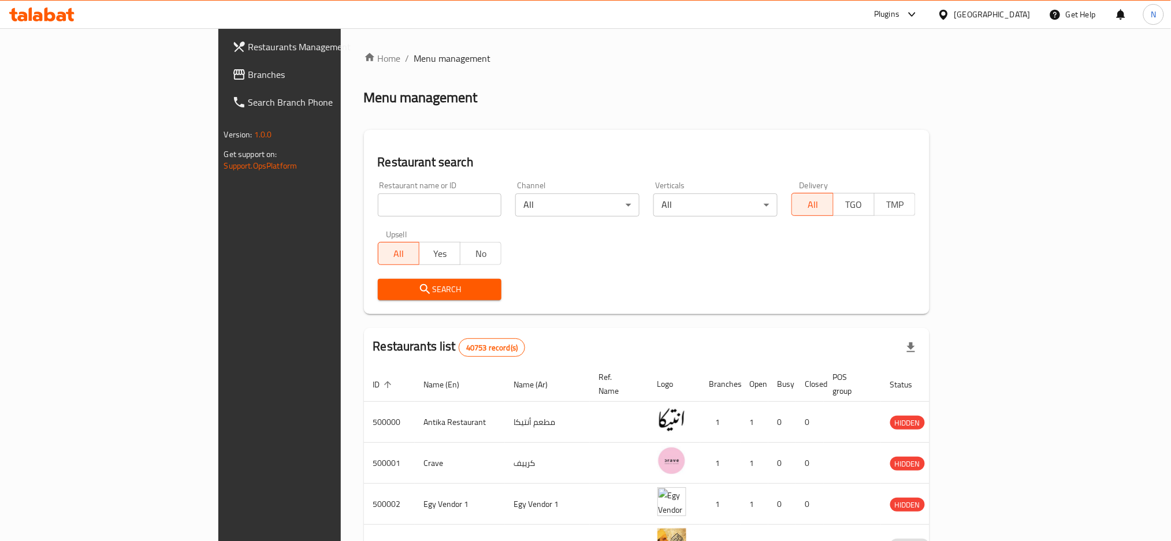
click at [248, 74] on span "Branches" at bounding box center [326, 75] width 156 height 14
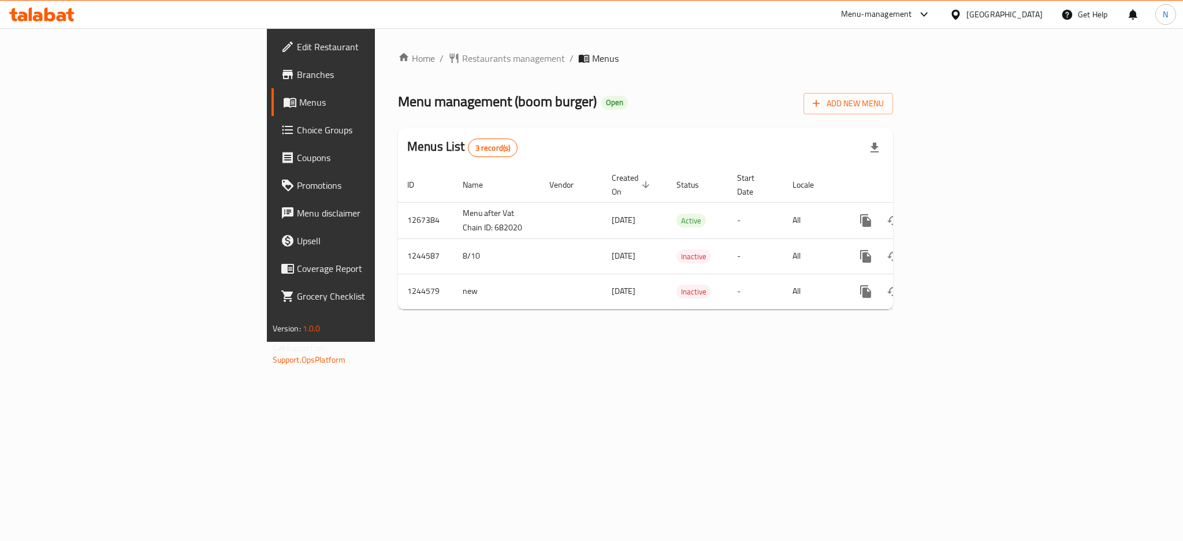
click at [1022, 14] on div "[GEOGRAPHIC_DATA]" at bounding box center [1004, 14] width 76 height 13
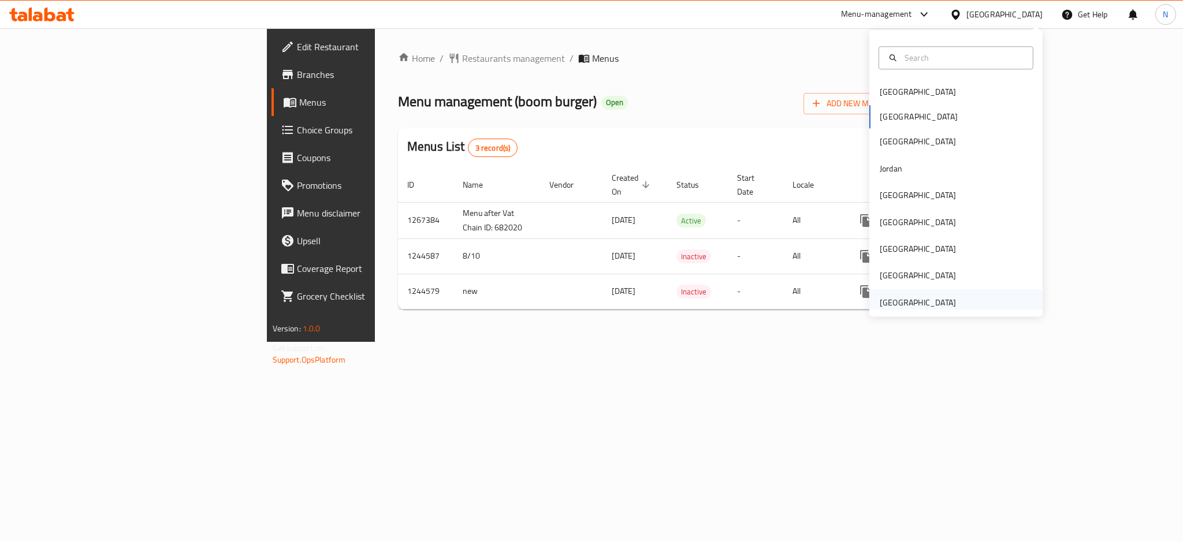
click at [926, 299] on div "[GEOGRAPHIC_DATA]" at bounding box center [918, 302] width 76 height 13
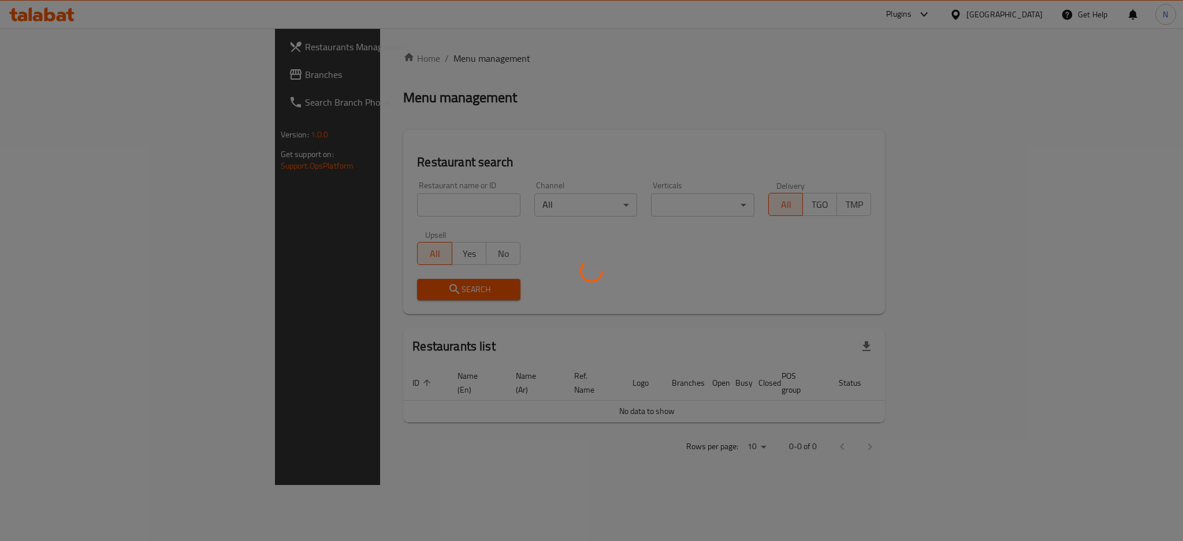
click at [49, 74] on div at bounding box center [591, 270] width 1183 height 541
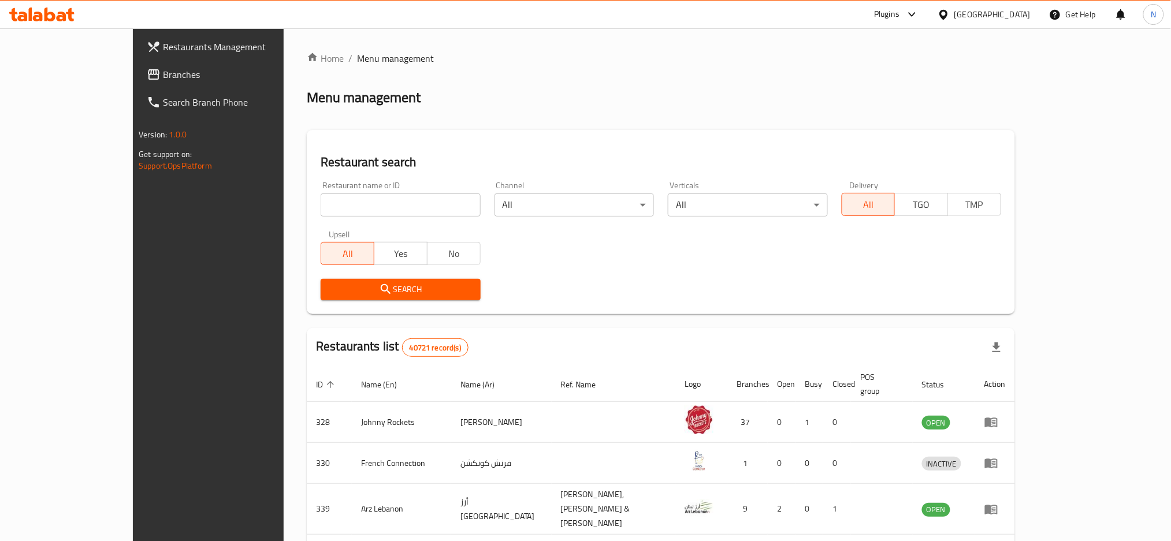
click at [163, 74] on span "Branches" at bounding box center [241, 75] width 156 height 14
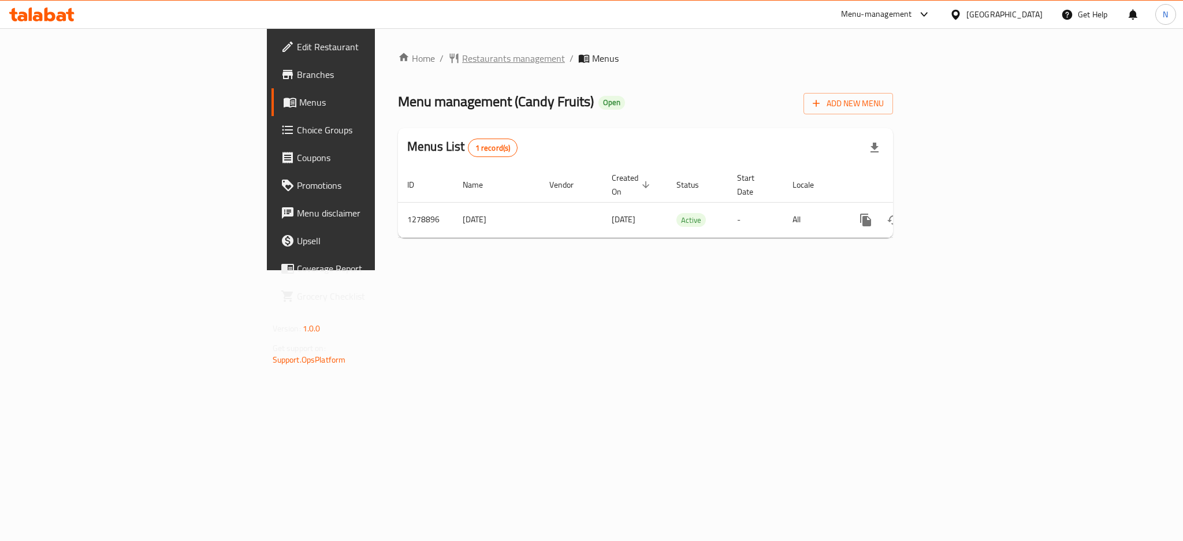
click at [462, 58] on span "Restaurants management" at bounding box center [513, 58] width 103 height 14
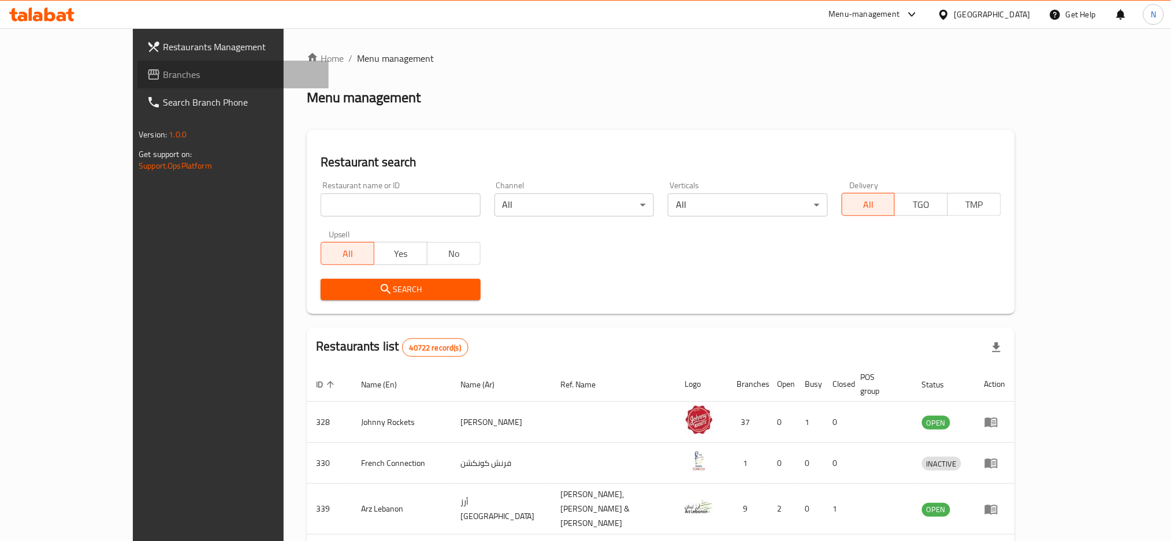
click at [163, 76] on span "Branches" at bounding box center [241, 75] width 156 height 14
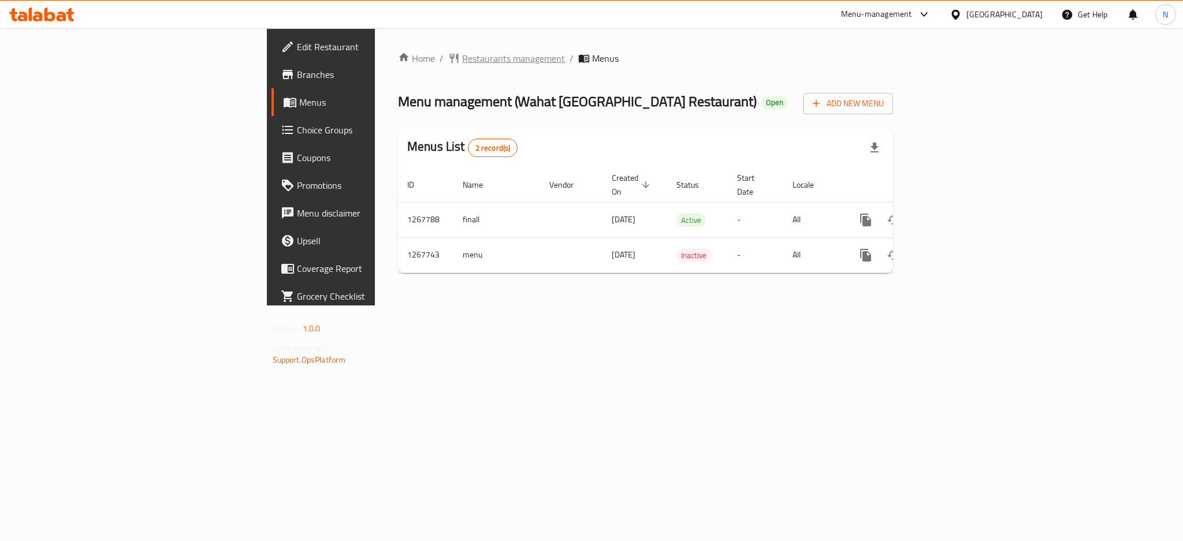
click at [462, 53] on span "Restaurants management" at bounding box center [513, 58] width 103 height 14
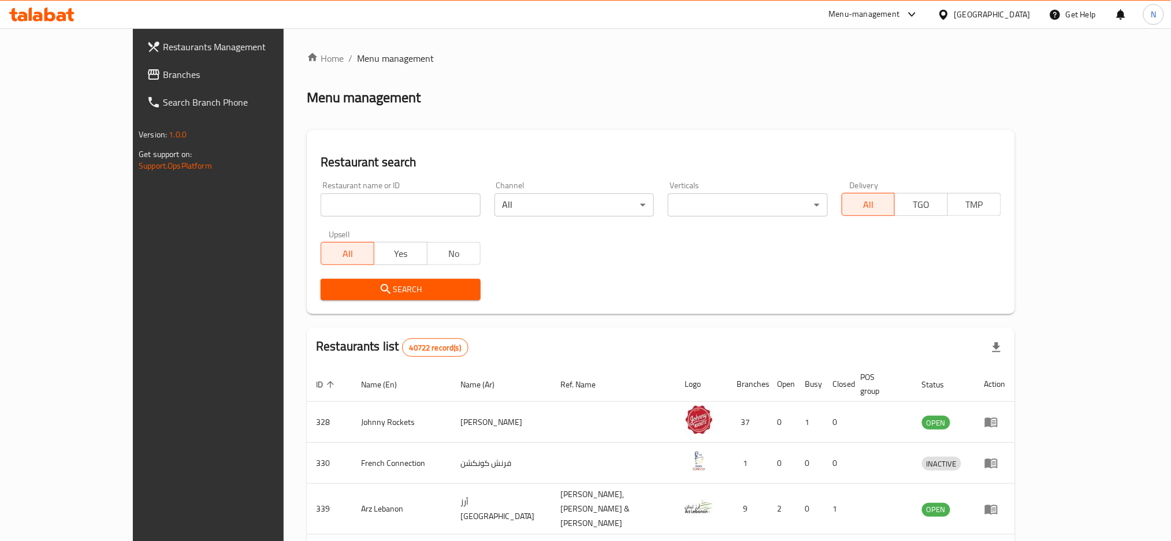
click at [163, 77] on span "Branches" at bounding box center [241, 75] width 156 height 14
